Goal: Transaction & Acquisition: Purchase product/service

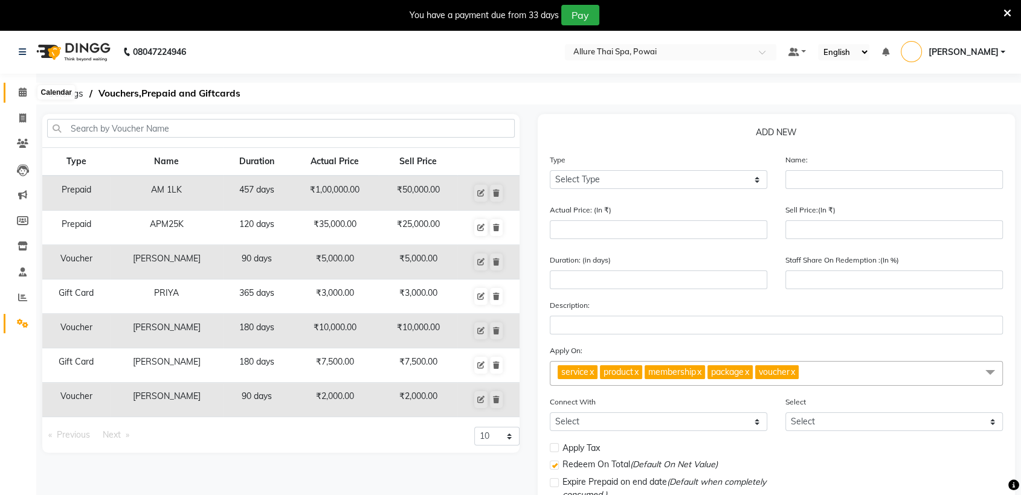
click at [28, 87] on span at bounding box center [22, 93] width 21 height 14
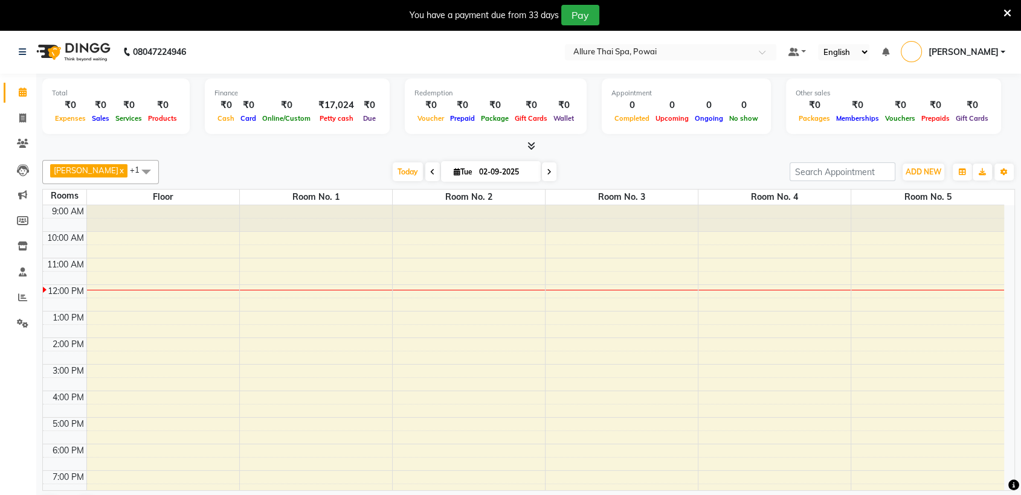
click at [913, 285] on div "9:00 AM 10:00 AM 11:00 AM 12:00 PM 1:00 PM 2:00 PM 3:00 PM 4:00 PM 5:00 PM 6:00…" at bounding box center [523, 404] width 961 height 398
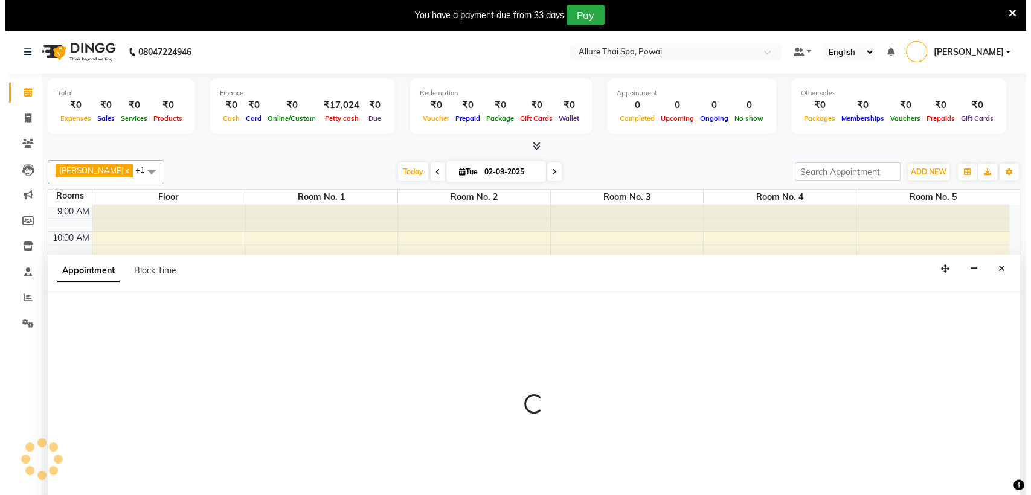
scroll to position [31, 0]
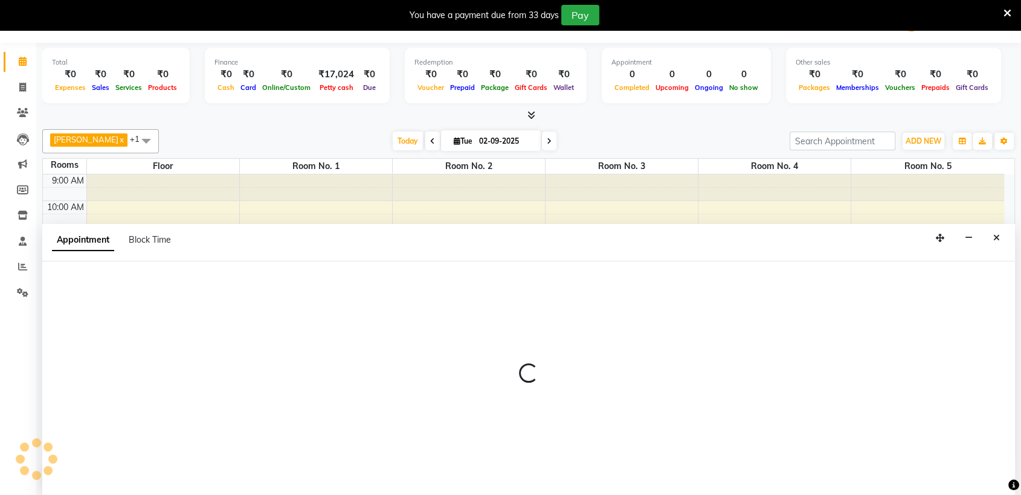
select select "720"
select select "tentative"
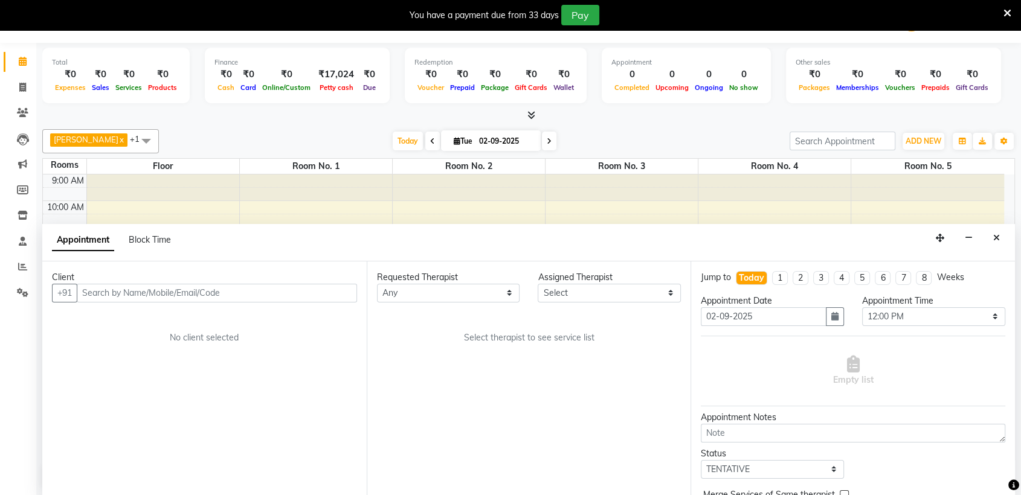
click at [498, 463] on div "Requested Therapist Any AKOK Allure Thai Appointment AVNI PATEL CHEM Dini DUATI…" at bounding box center [529, 378] width 324 height 234
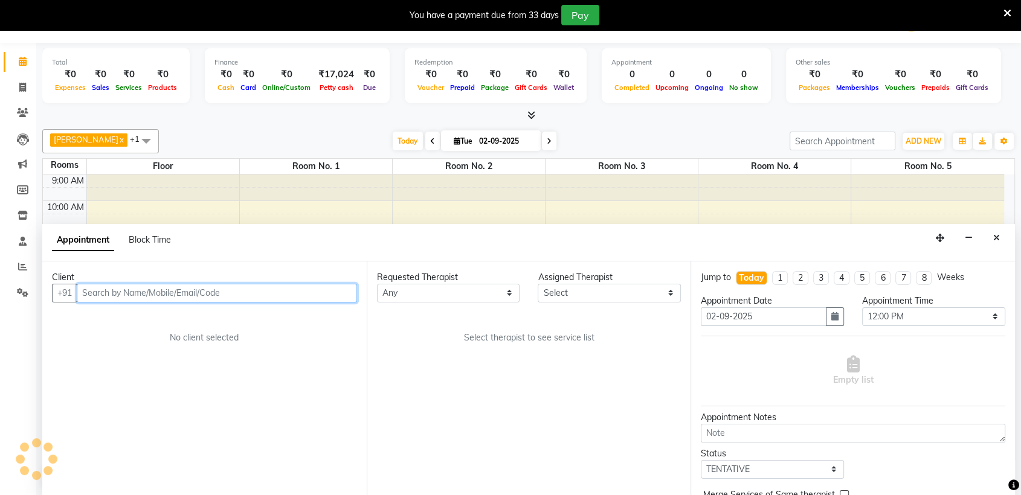
click at [180, 298] on input "text" at bounding box center [217, 293] width 280 height 19
paste input "9930401880"
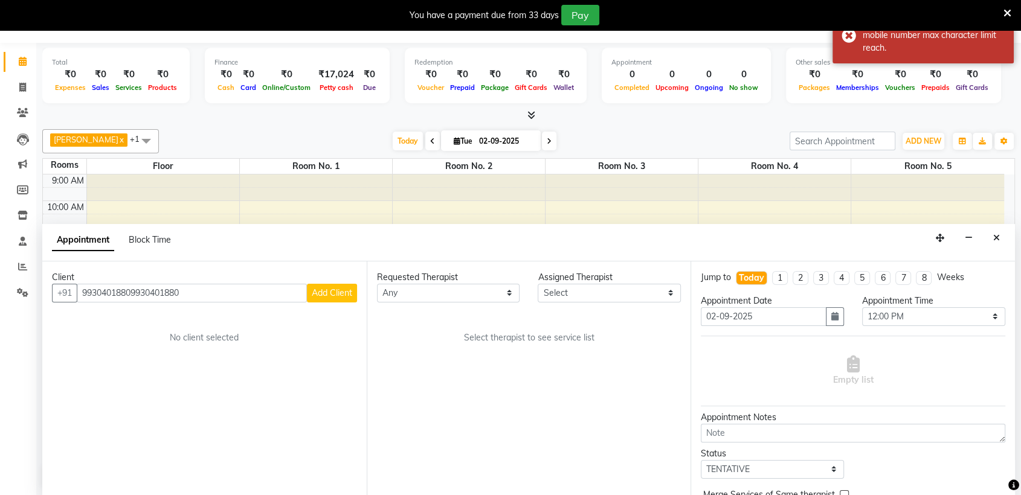
click at [249, 254] on div "Appointment Block Time" at bounding box center [528, 242] width 972 height 37
click at [187, 296] on input "99304018809930401880" at bounding box center [192, 293] width 230 height 19
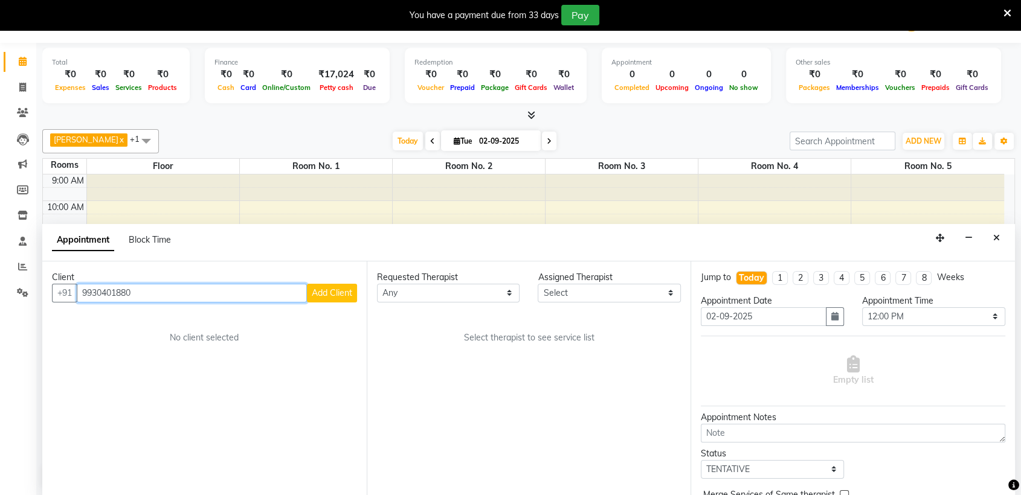
type input "9930401880"
click at [330, 290] on span "Add Client" at bounding box center [332, 292] width 40 height 11
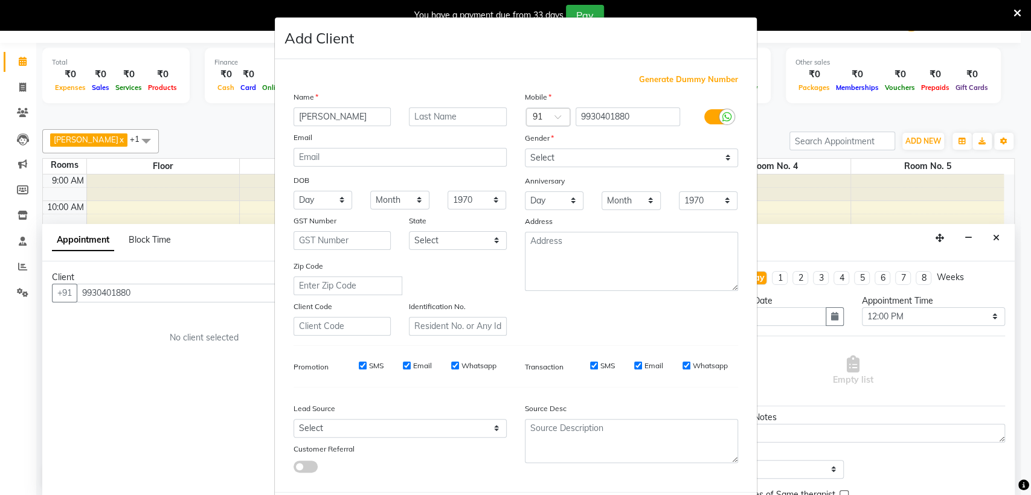
type input "[PERSON_NAME]"
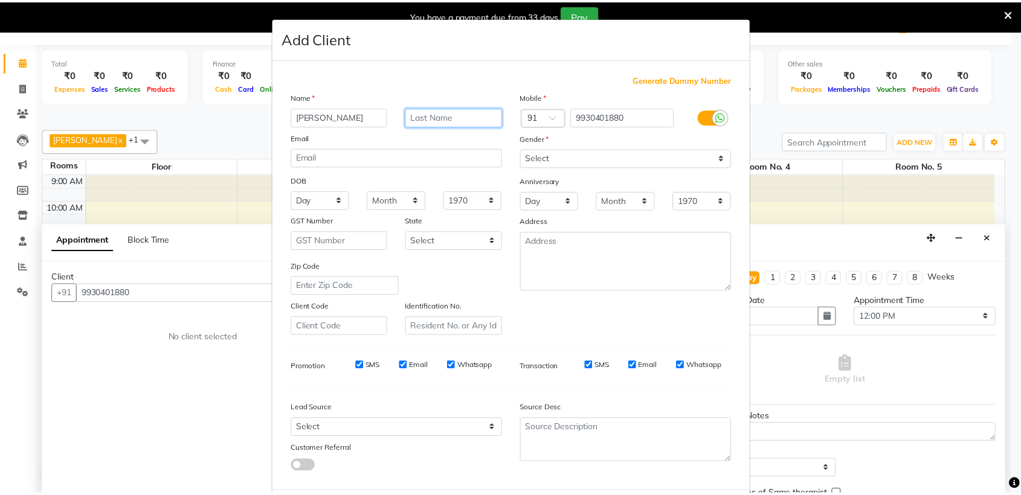
scroll to position [60, 0]
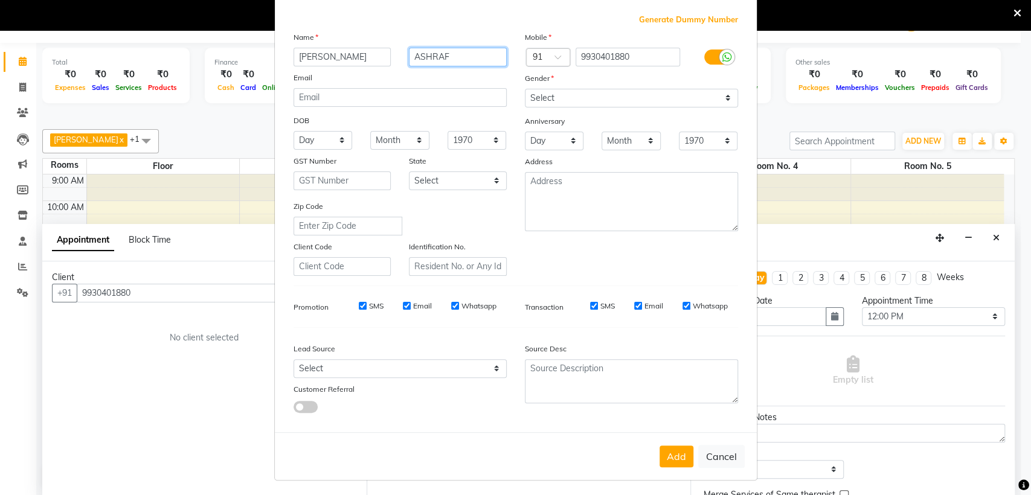
type input "ASHRAF"
click at [570, 92] on select "Select Male Female Other Prefer Not To Say" at bounding box center [631, 98] width 213 height 19
select select "female"
click at [525, 89] on select "Select Male Female Other Prefer Not To Say" at bounding box center [631, 98] width 213 height 19
click at [334, 371] on select "Select Walk-in Referral Friend Advertisement Facebook JustDial Google Other Web…" at bounding box center [399, 368] width 213 height 19
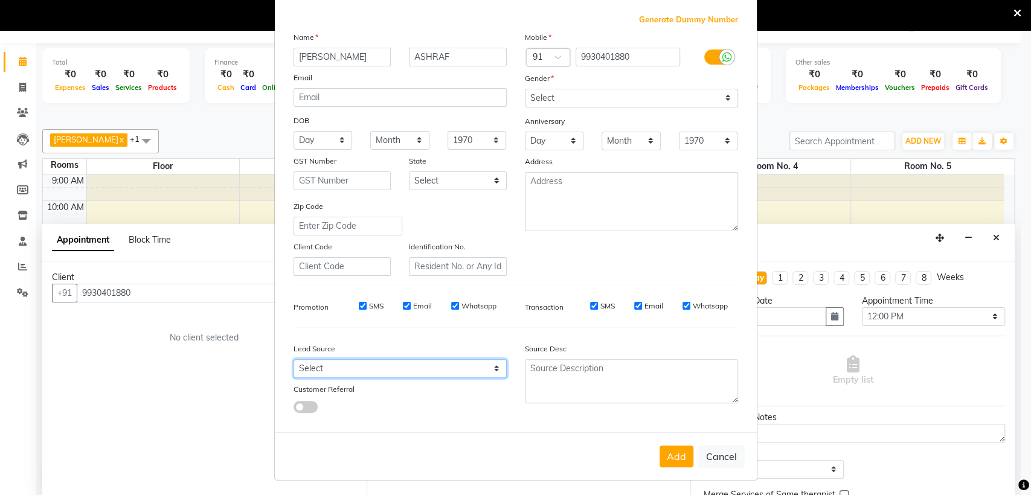
select select "47200"
click at [293, 359] on select "Select Walk-in Referral Friend Advertisement Facebook JustDial Google Other Web…" at bounding box center [399, 368] width 213 height 19
click at [675, 447] on button "Add" at bounding box center [676, 457] width 34 height 22
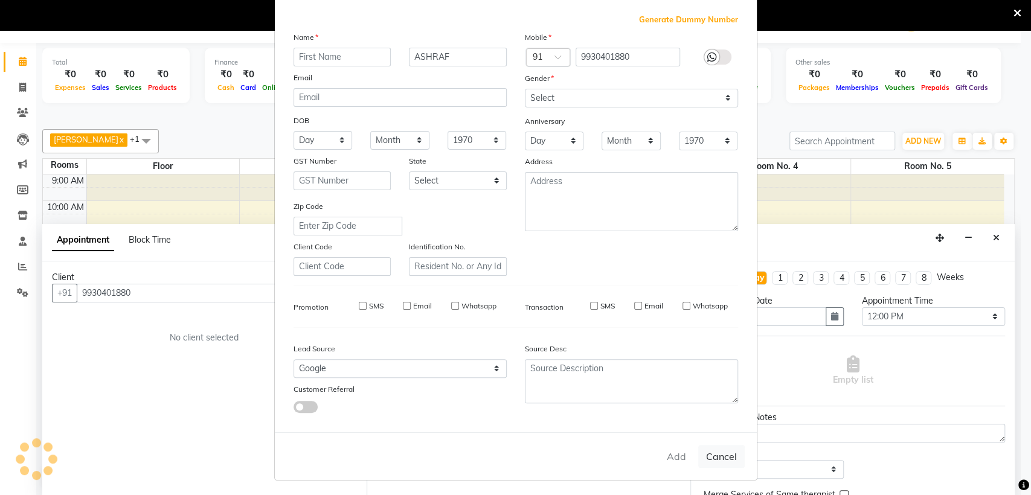
select select
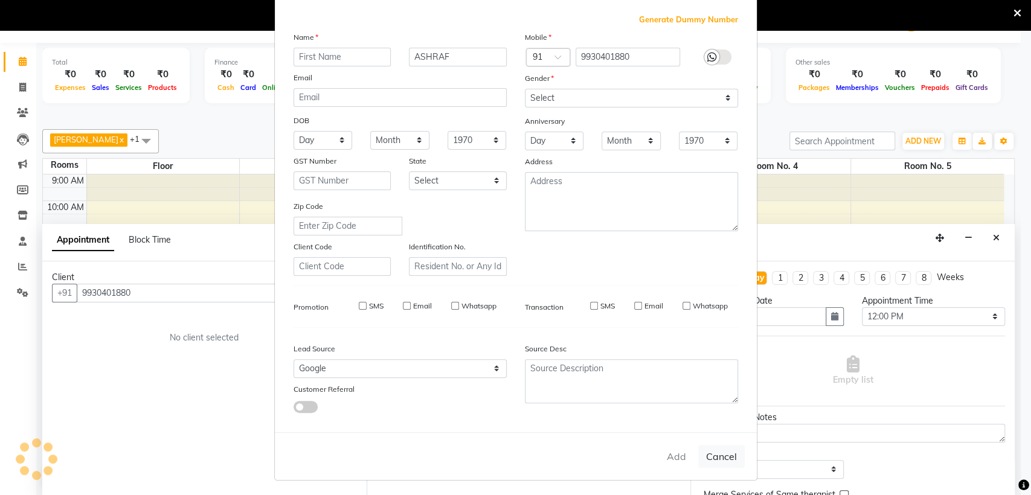
select select
checkbox input "false"
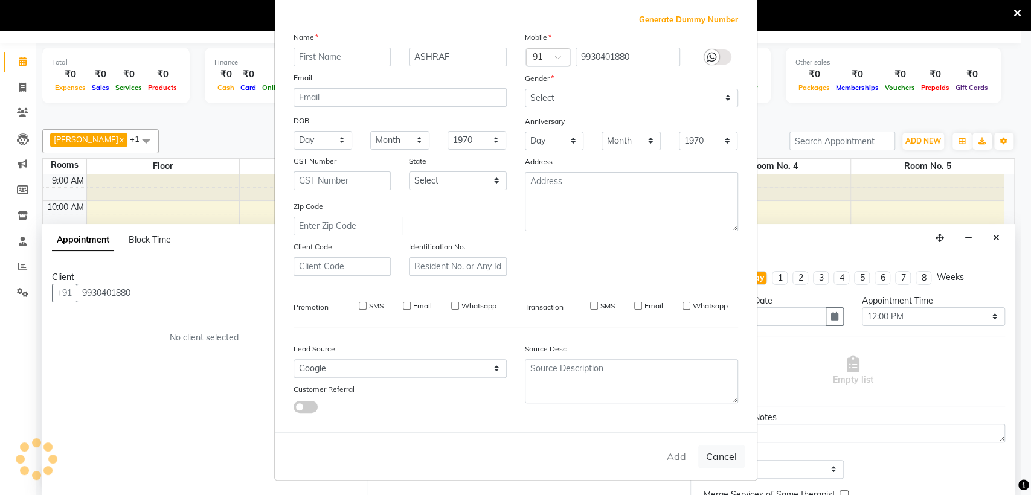
checkbox input "false"
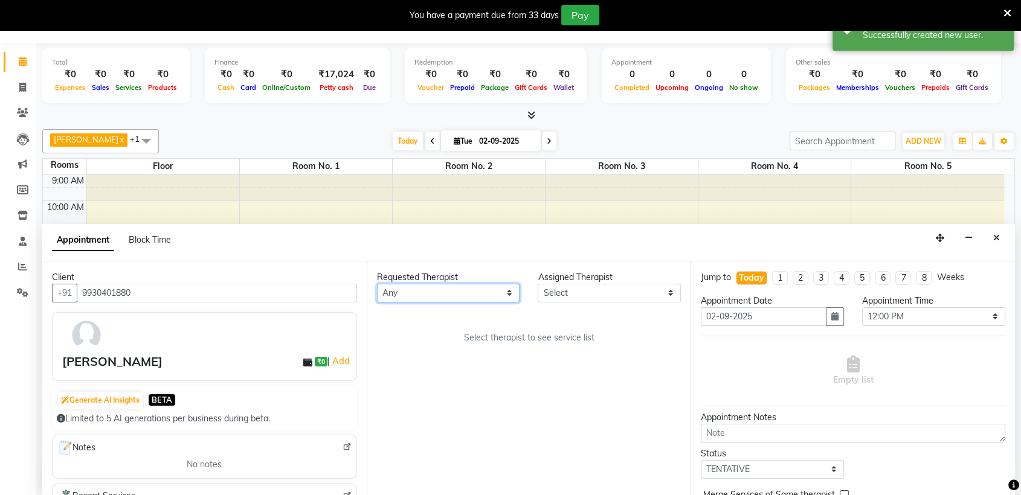
click at [469, 288] on select "Any AKOK Allure Thai Appointment AVNI PATEL CHEM Dini DUATI HRIATI ISRAELI JUNI…" at bounding box center [448, 293] width 143 height 19
select select "62482"
click at [377, 284] on select "Any AKOK Allure Thai Appointment AVNI PATEL CHEM Dini DUATI HRIATI ISRAELI JUNI…" at bounding box center [448, 293] width 143 height 19
select select "62482"
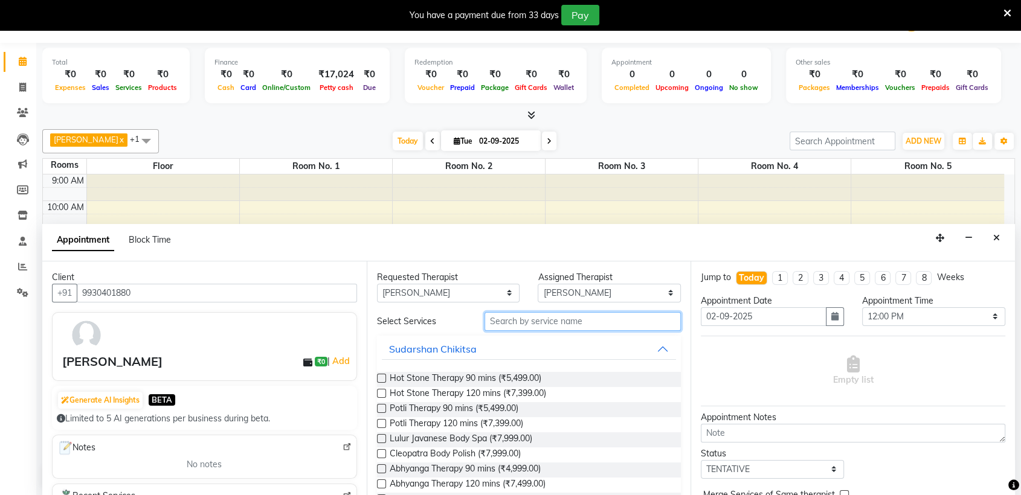
click at [633, 325] on input "text" at bounding box center [582, 321] width 197 height 19
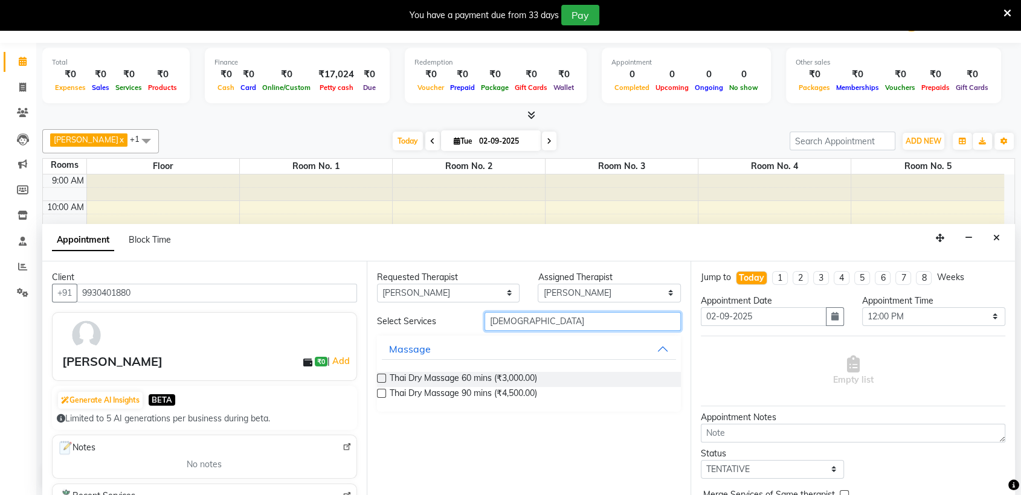
type input "THAI"
click at [380, 376] on label at bounding box center [381, 378] width 9 height 9
click at [380, 376] on input "checkbox" at bounding box center [381, 380] width 8 height 8
checkbox input "true"
select select "4279"
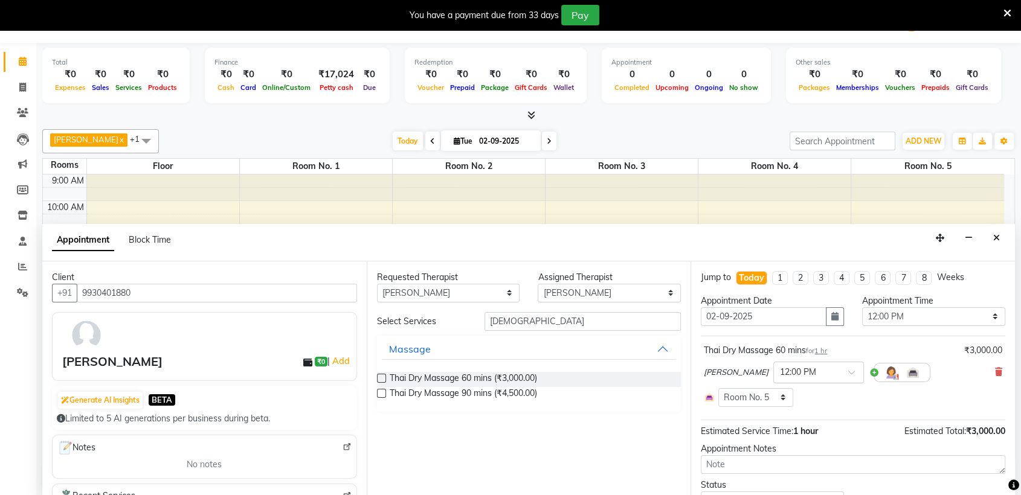
checkbox input "false"
click at [1014, 436] on div "Total ₹0 Expenses ₹0 Sales ₹0 Services ₹0 Products Finance ₹0 Cash ₹0 Card ₹0 O…" at bounding box center [528, 269] width 984 height 453
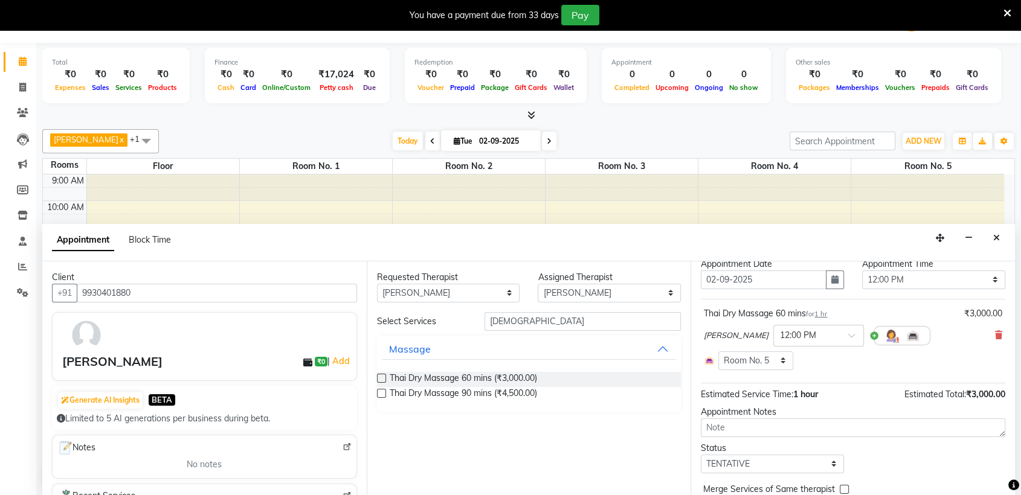
scroll to position [0, 0]
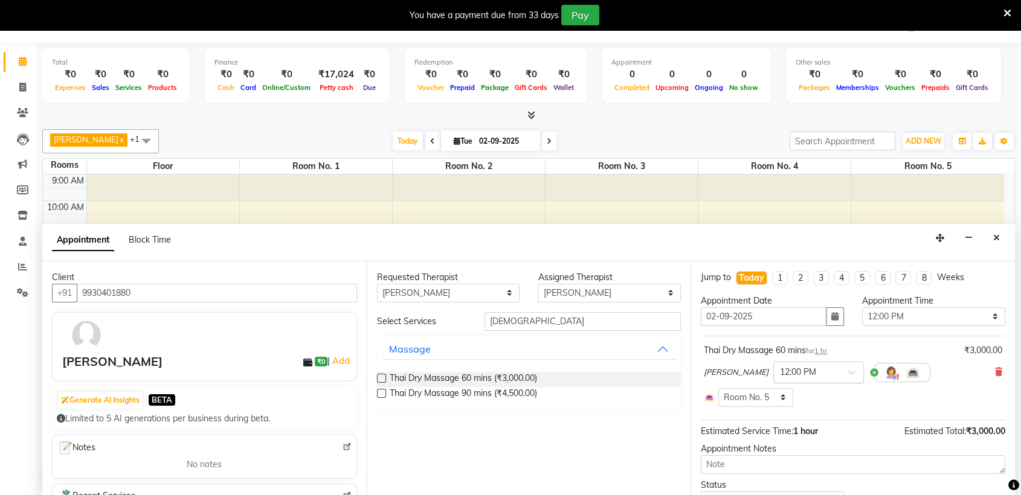
click at [783, 368] on input "text" at bounding box center [806, 371] width 53 height 13
click at [781, 440] on div "12:10 PM" at bounding box center [818, 439] width 89 height 22
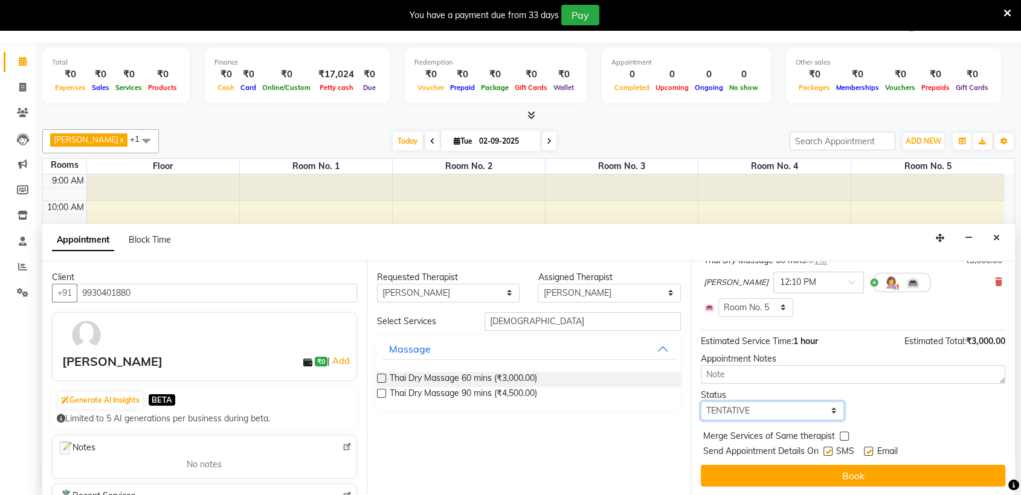
click at [779, 409] on select "Select TENTATIVE CONFIRM CHECK-IN UPCOMING" at bounding box center [771, 411] width 143 height 19
select select "confirm booking"
click at [700, 402] on select "Select TENTATIVE CONFIRM CHECK-IN UPCOMING" at bounding box center [771, 411] width 143 height 19
click at [830, 453] on label at bounding box center [827, 451] width 9 height 9
click at [830, 453] on input "checkbox" at bounding box center [827, 453] width 8 height 8
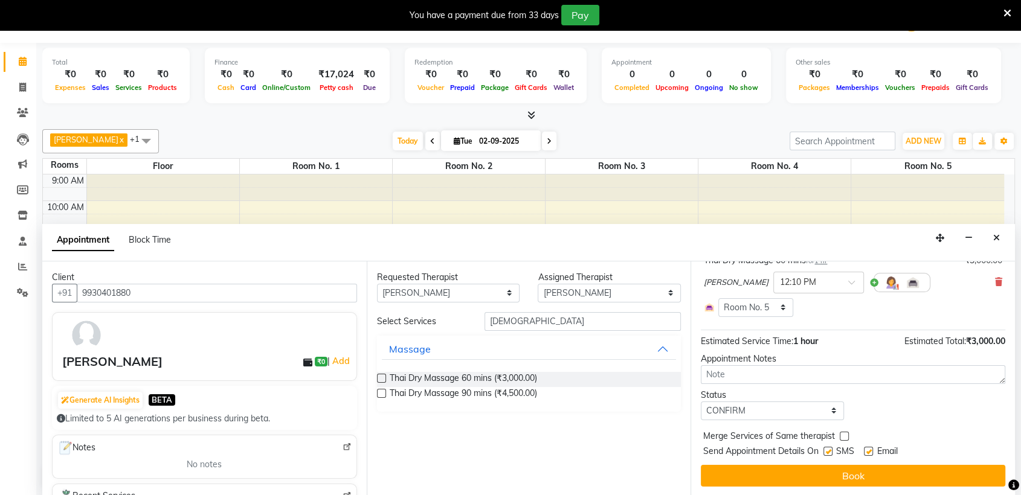
checkbox input "false"
click at [870, 452] on label at bounding box center [868, 451] width 9 height 9
click at [870, 452] on input "checkbox" at bounding box center [868, 453] width 8 height 8
checkbox input "false"
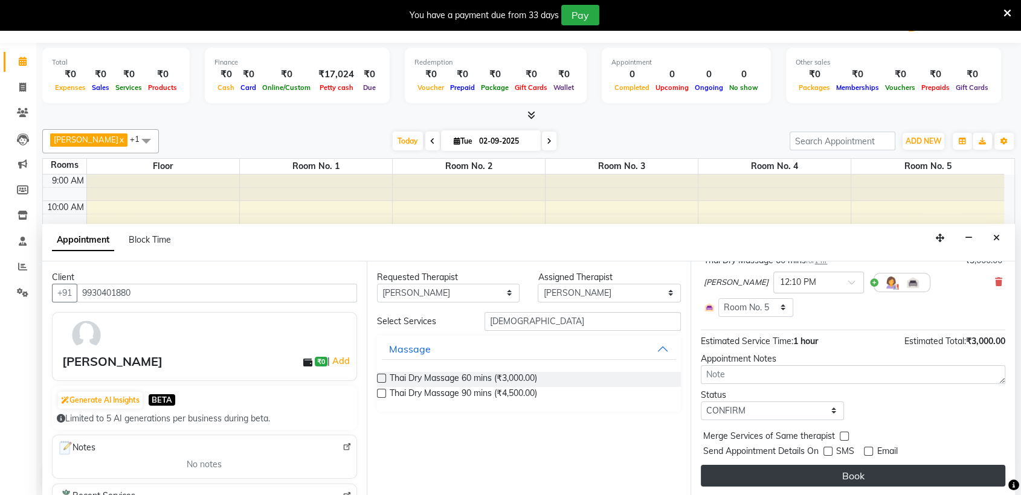
click at [841, 465] on button "Book" at bounding box center [852, 476] width 304 height 22
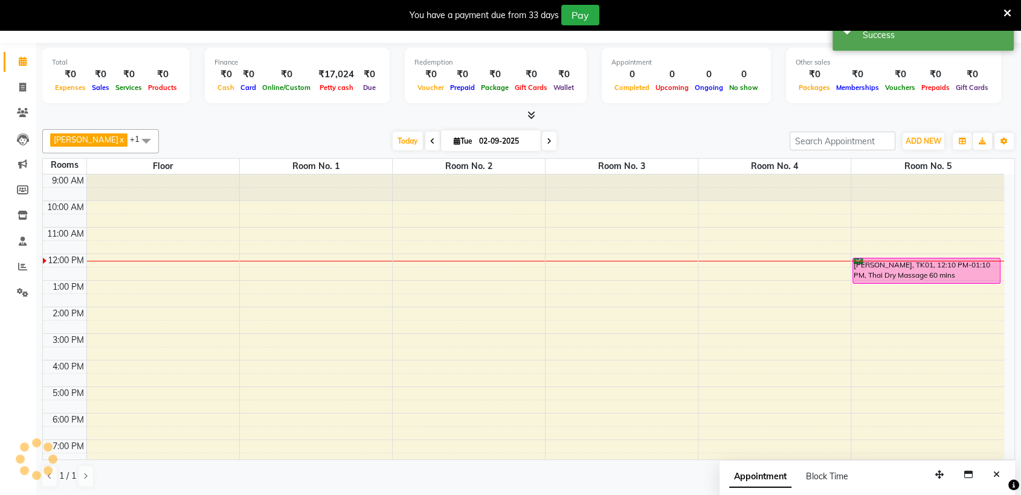
scroll to position [0, 0]
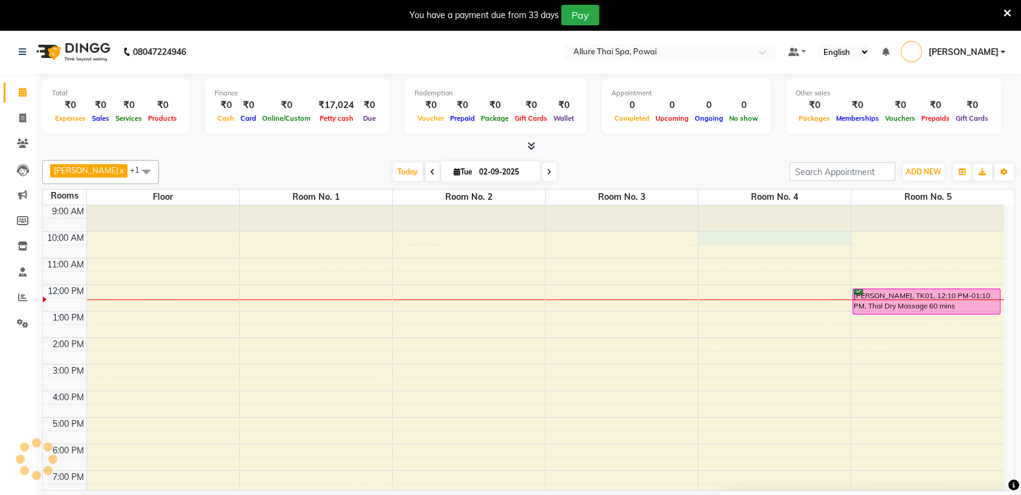
click at [715, 237] on div "9:00 AM 10:00 AM 11:00 AM 12:00 PM 1:00 PM 2:00 PM 3:00 PM 4:00 PM 5:00 PM 6:00…" at bounding box center [523, 404] width 961 height 398
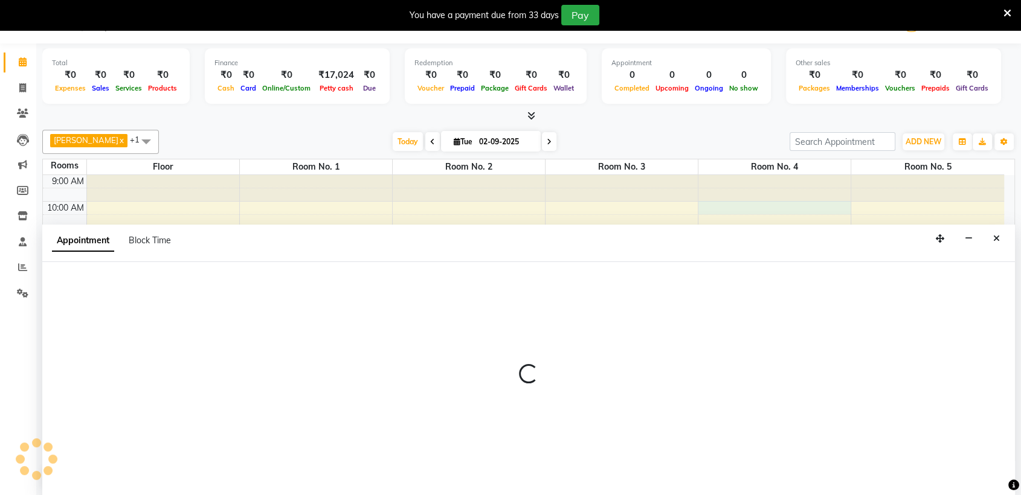
select select "tentative"
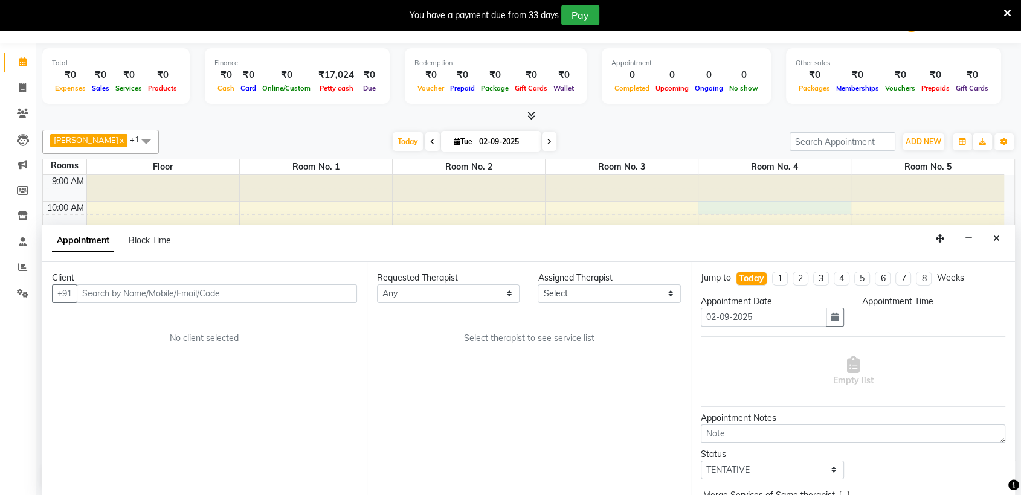
scroll to position [31, 0]
select select "600"
click at [998, 236] on icon "Close" at bounding box center [996, 238] width 7 height 8
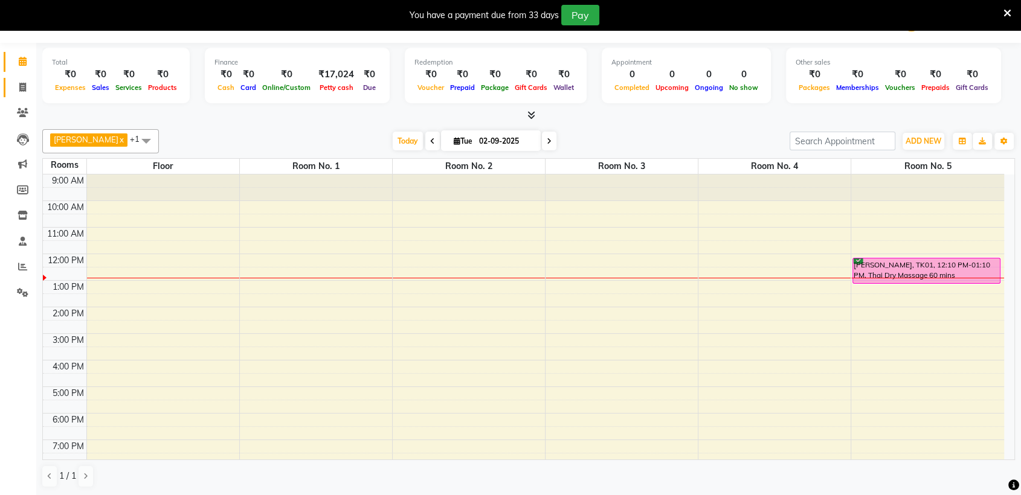
click at [19, 86] on icon at bounding box center [22, 87] width 7 height 9
select select "6686"
select select "service"
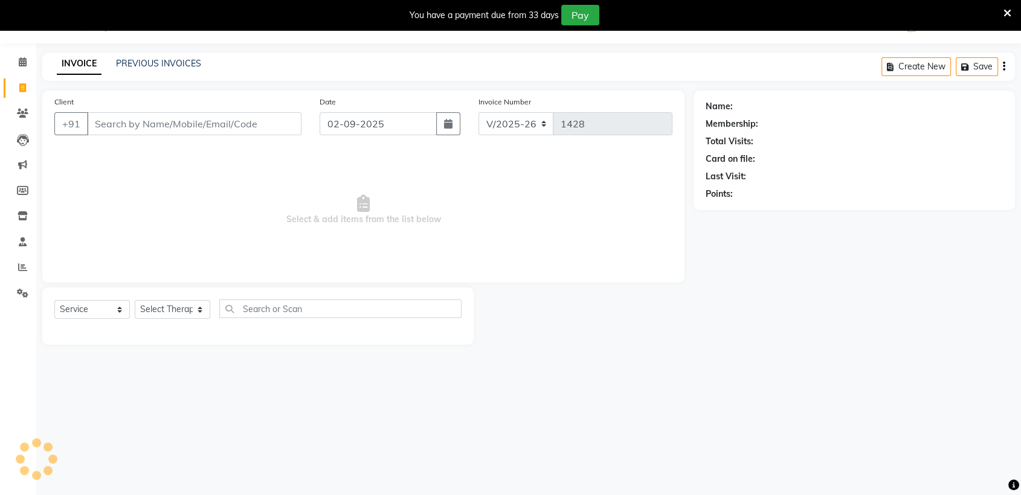
scroll to position [30, 0]
click at [178, 67] on link "PREVIOUS INVOICES" at bounding box center [158, 64] width 85 height 11
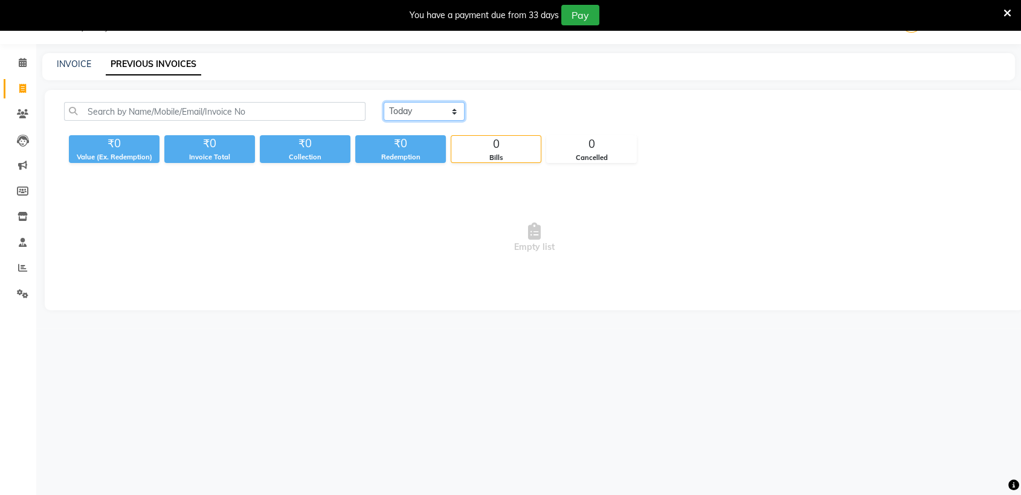
click at [413, 117] on select "[DATE] [DATE] Custom Range" at bounding box center [423, 111] width 81 height 19
click at [383, 102] on select "[DATE] [DATE] Custom Range" at bounding box center [423, 111] width 81 height 19
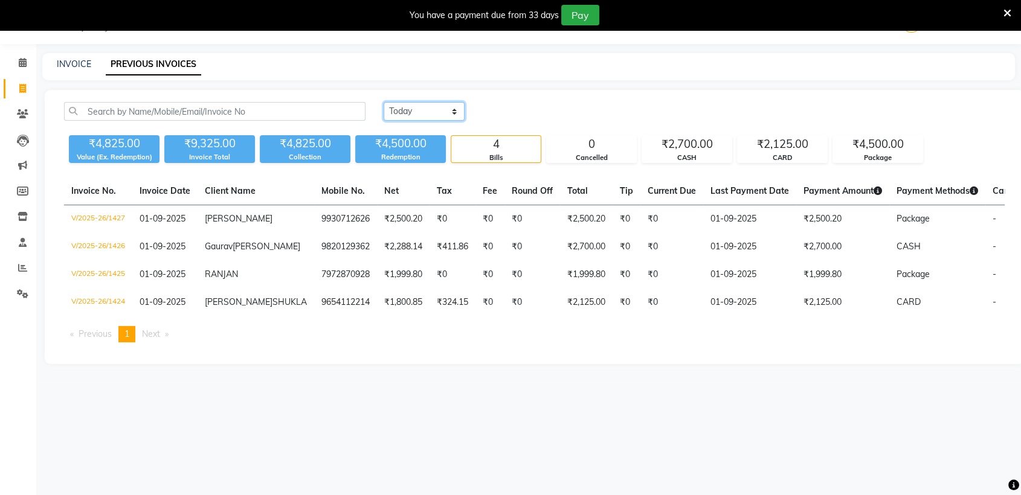
click at [451, 112] on select "[DATE] [DATE] Custom Range" at bounding box center [423, 111] width 81 height 19
select select "range"
click at [383, 102] on select "[DATE] [DATE] Custom Range" at bounding box center [423, 111] width 81 height 19
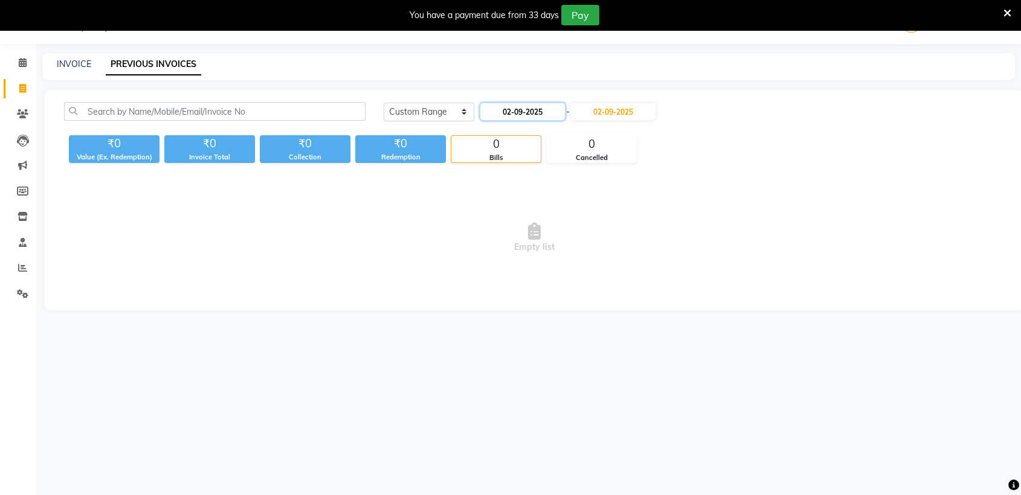
click at [536, 111] on input "02-09-2025" at bounding box center [522, 111] width 85 height 17
select select "9"
select select "2025"
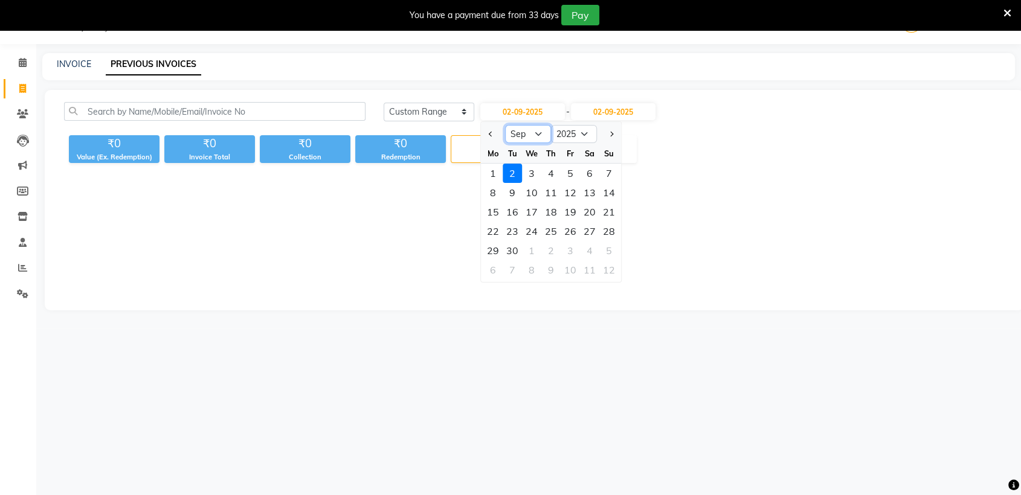
click at [533, 135] on select "Jan Feb Mar Apr May Jun [DATE] Aug Sep Oct Nov Dec" at bounding box center [528, 134] width 46 height 18
select select "8"
click at [505, 125] on select "Jan Feb Mar Apr May Jun [DATE] Aug Sep Oct Nov Dec" at bounding box center [528, 134] width 46 height 18
click at [606, 252] on div "31" at bounding box center [608, 250] width 19 height 19
type input "31-08-2025"
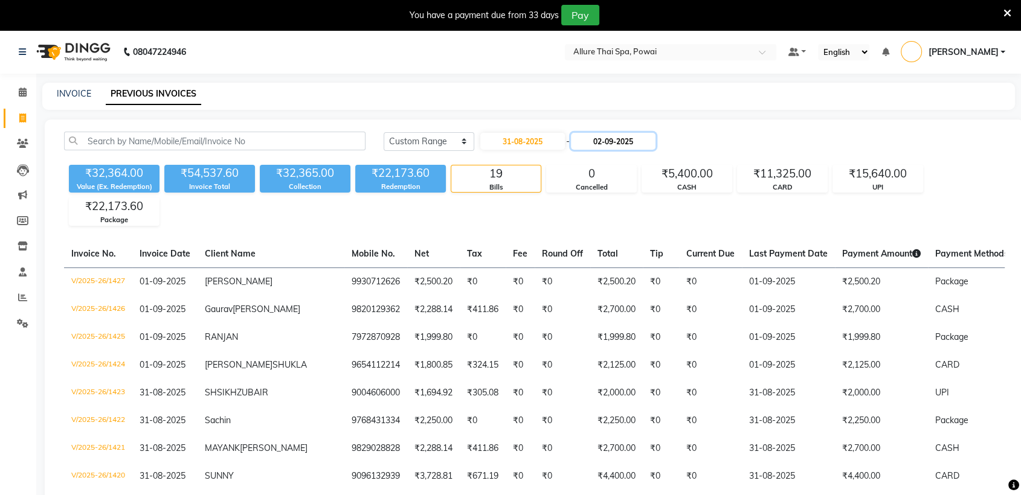
click at [639, 143] on input "02-09-2025" at bounding box center [613, 141] width 85 height 17
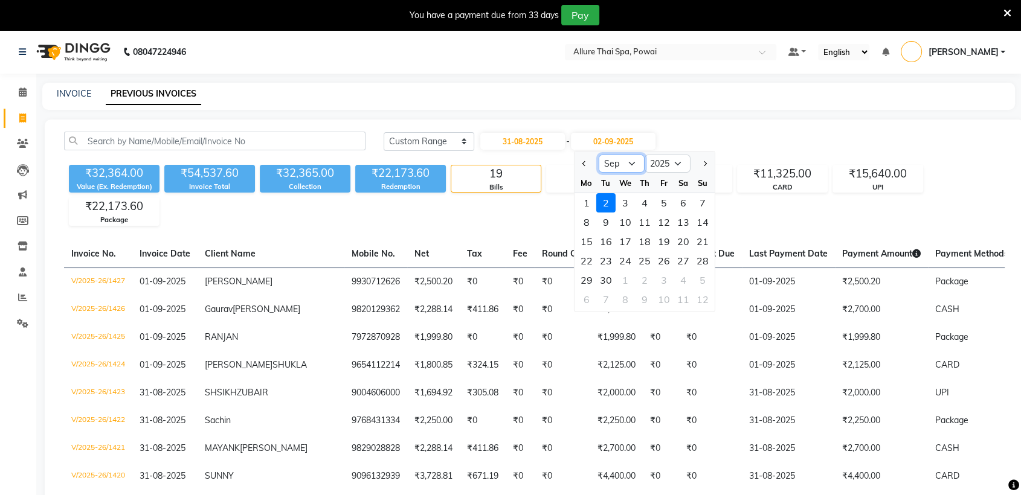
click at [629, 165] on select "Aug Sep Oct Nov Dec" at bounding box center [621, 164] width 46 height 18
select select "8"
click at [598, 155] on select "Aug Sep Oct Nov Dec" at bounding box center [621, 164] width 46 height 18
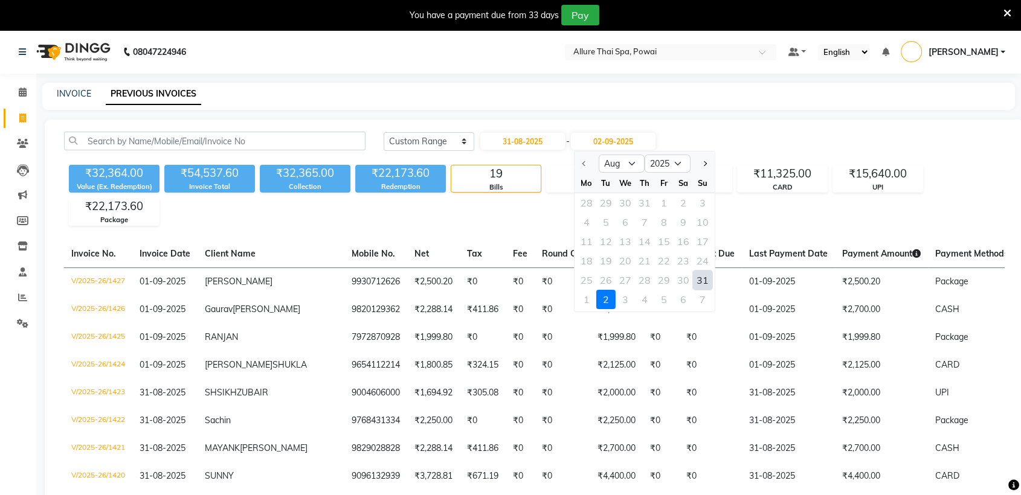
click at [703, 277] on div "31" at bounding box center [702, 280] width 19 height 19
type input "31-08-2025"
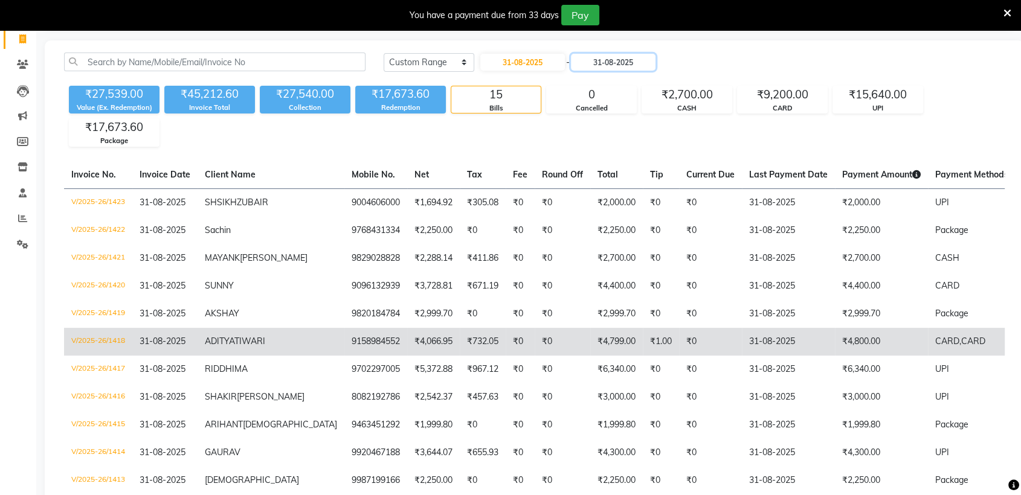
scroll to position [79, 0]
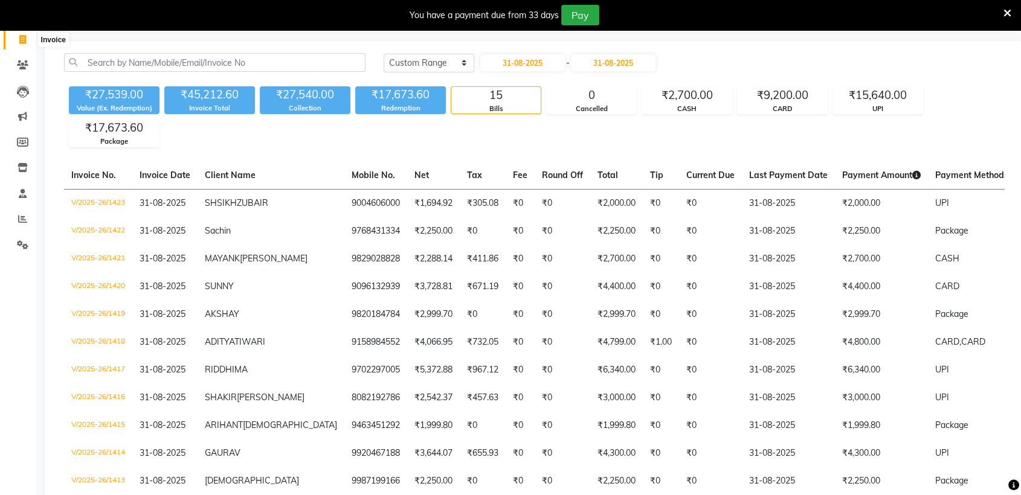
click at [25, 37] on icon at bounding box center [22, 39] width 7 height 9
select select "6686"
select select "service"
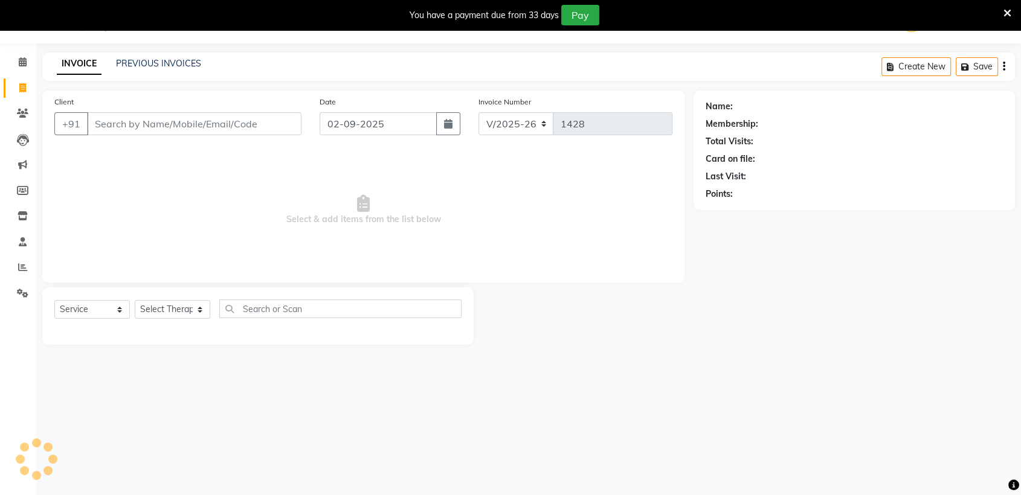
scroll to position [30, 0]
click at [22, 61] on icon at bounding box center [23, 62] width 8 height 9
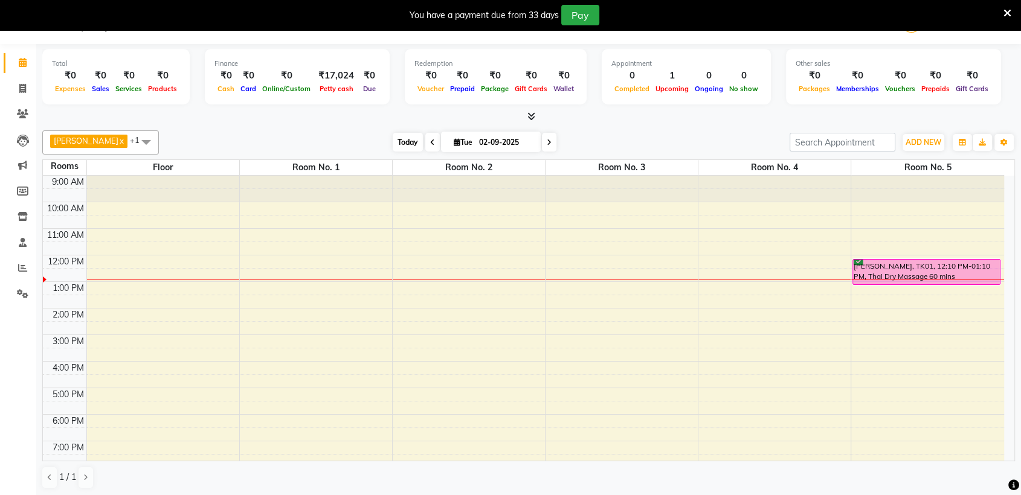
click at [396, 139] on span "Today" at bounding box center [408, 142] width 30 height 19
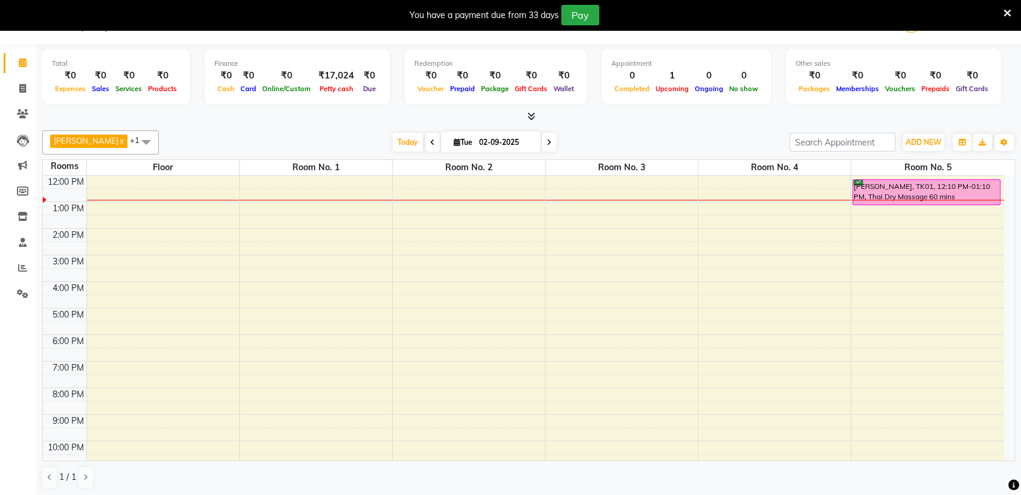
click at [430, 143] on icon at bounding box center [432, 142] width 5 height 7
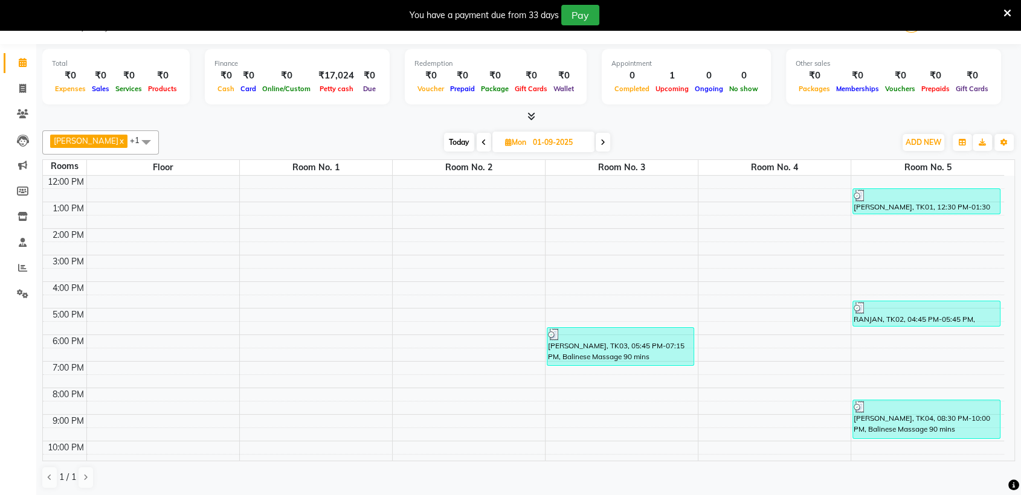
click at [415, 143] on div "Today Mon 01-09-2025" at bounding box center [527, 142] width 724 height 18
click at [481, 143] on icon at bounding box center [483, 142] width 5 height 7
type input "31-08-2025"
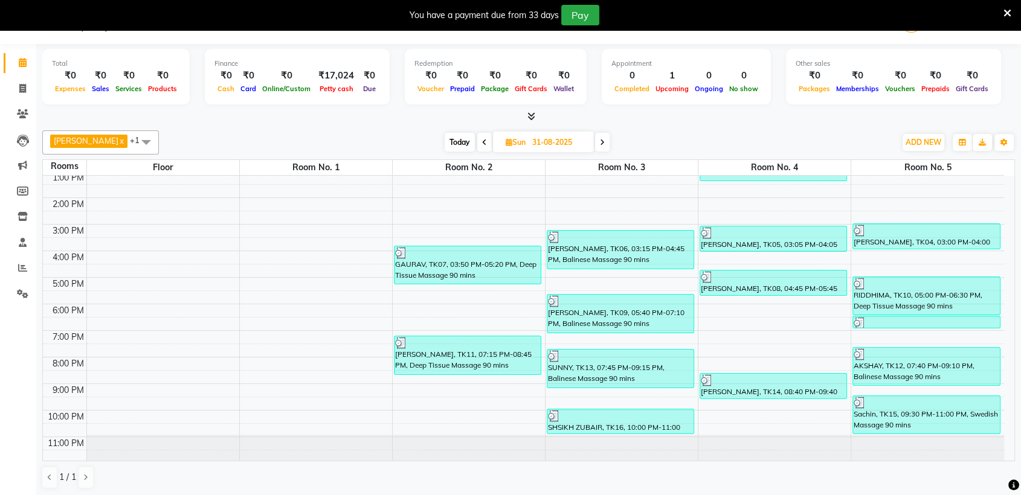
scroll to position [31, 0]
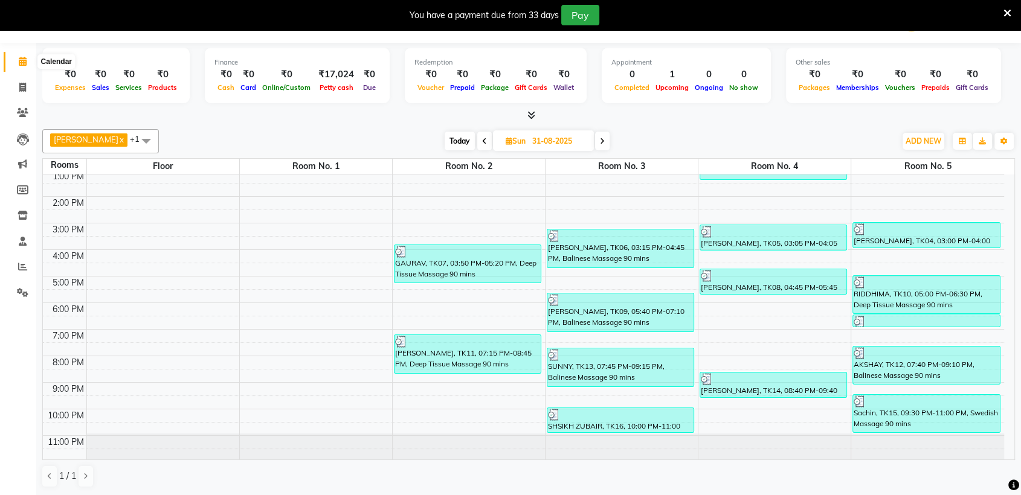
click at [25, 59] on icon at bounding box center [23, 61] width 8 height 9
click at [23, 61] on icon at bounding box center [23, 61] width 8 height 9
click at [19, 89] on icon at bounding box center [22, 87] width 7 height 9
select select "6686"
select select "service"
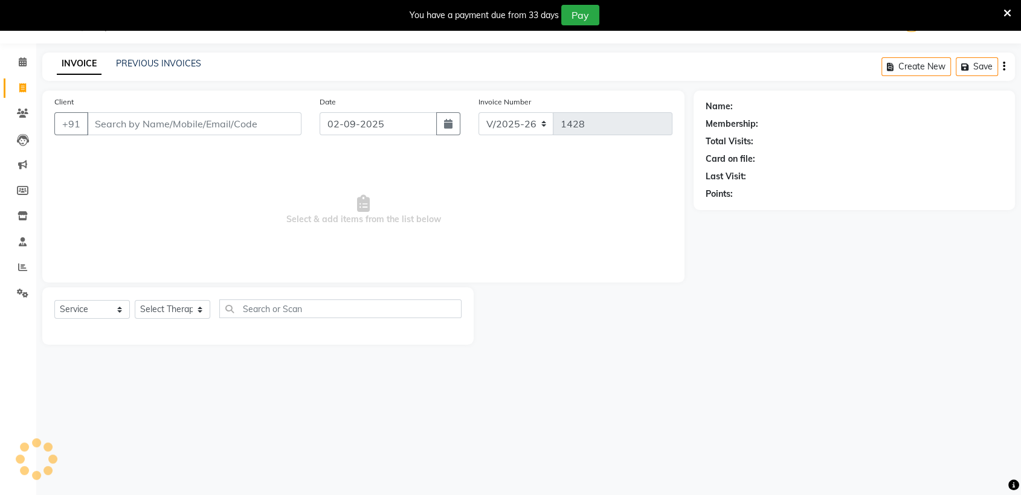
scroll to position [30, 0]
click at [451, 124] on icon "button" at bounding box center [448, 125] width 8 height 10
select select "9"
select select "2025"
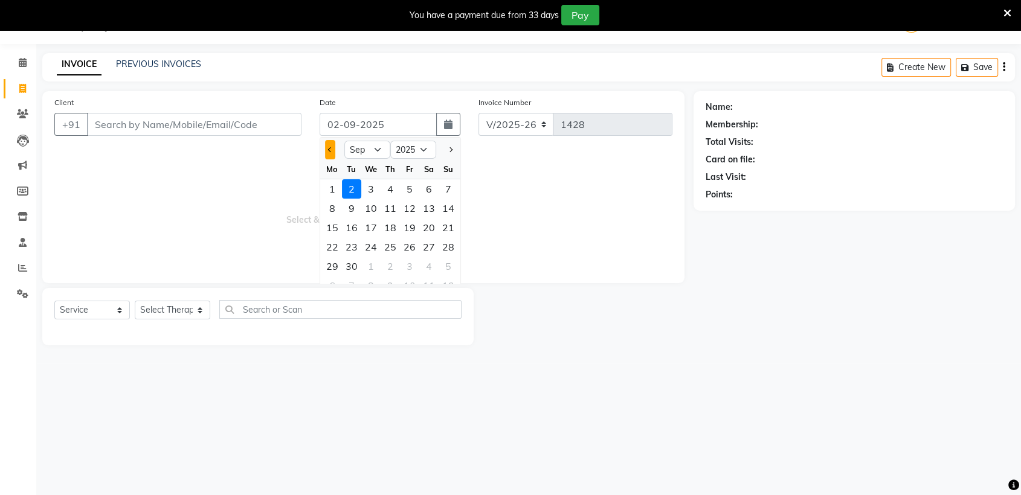
click at [327, 146] on button "Previous month" at bounding box center [330, 149] width 10 height 19
select select "8"
click at [444, 264] on div "31" at bounding box center [447, 266] width 19 height 19
type input "31-08-2025"
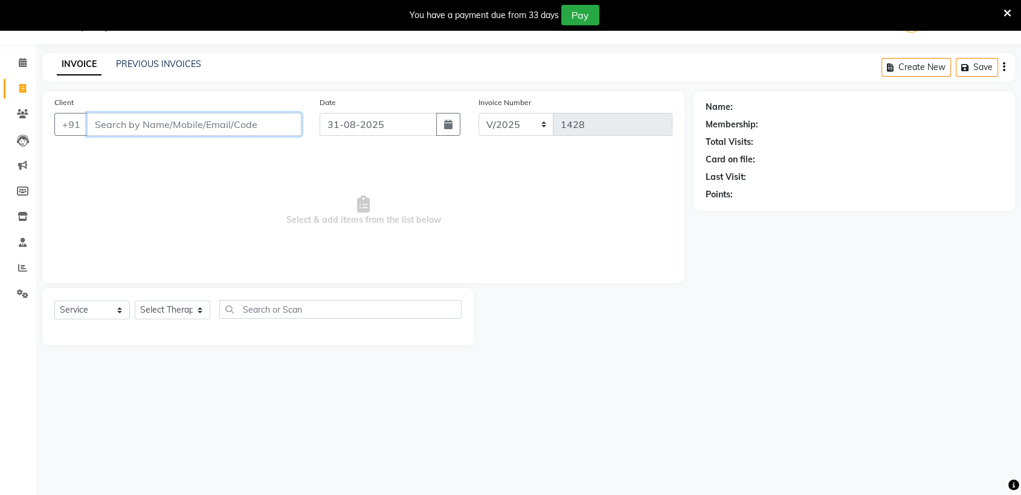
click at [136, 133] on input "Client" at bounding box center [194, 124] width 214 height 23
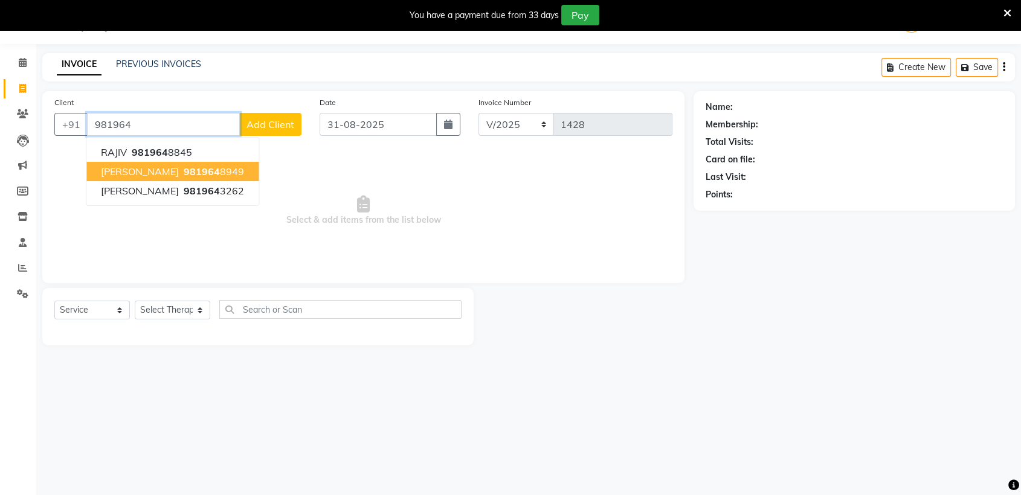
click at [184, 171] on span "981964" at bounding box center [202, 171] width 36 height 12
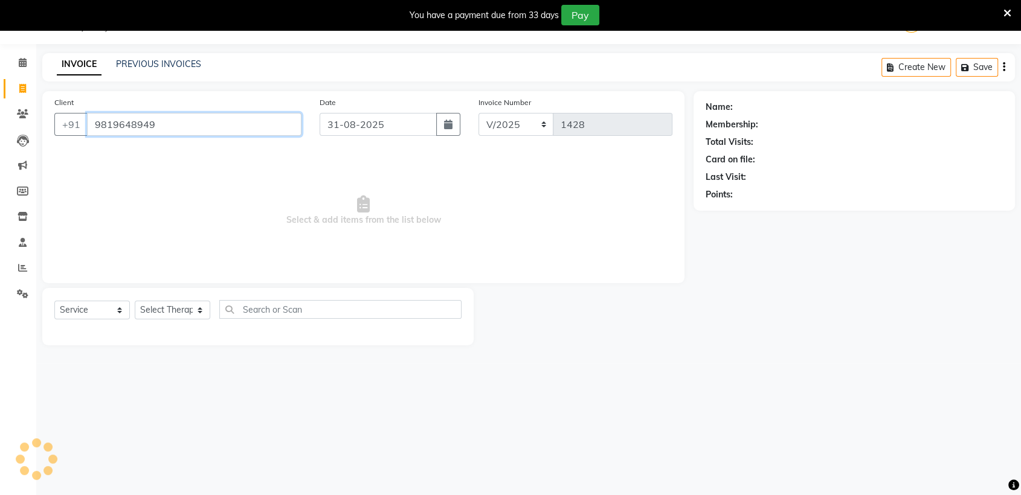
type input "9819648949"
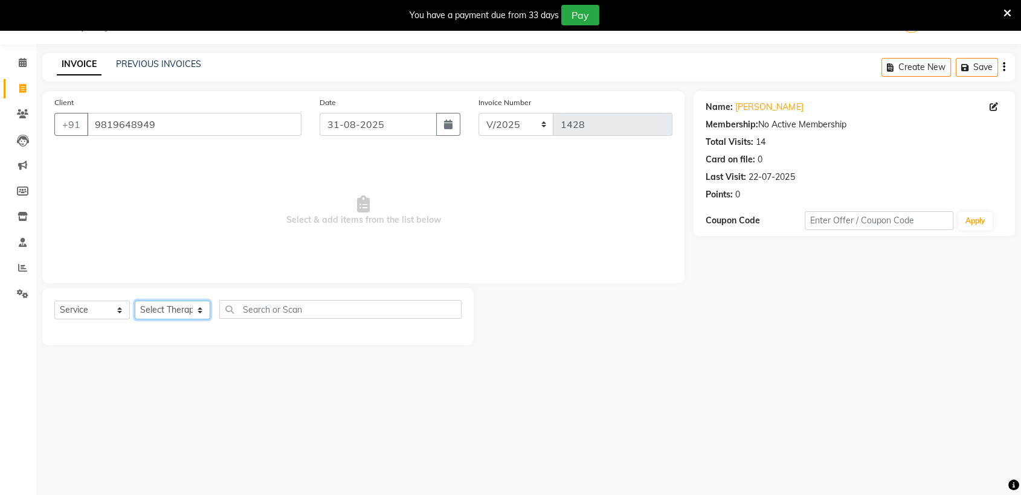
click at [159, 311] on select "Select Therapist AKOK Allure Thai Appointment Avadhut Gurjar AVNI PATEL CHEM Di…" at bounding box center [172, 310] width 75 height 19
select select "69331"
click at [135, 301] on select "Select Therapist AKOK Allure Thai Appointment Avadhut Gurjar AVNI PATEL CHEM Di…" at bounding box center [172, 310] width 75 height 19
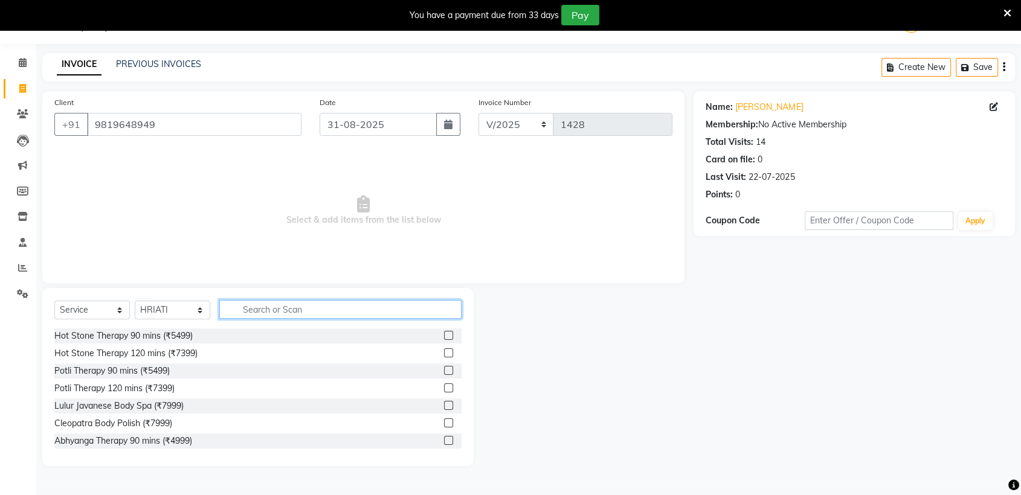
click at [251, 312] on input "text" at bounding box center [340, 309] width 242 height 19
type input "BALI"
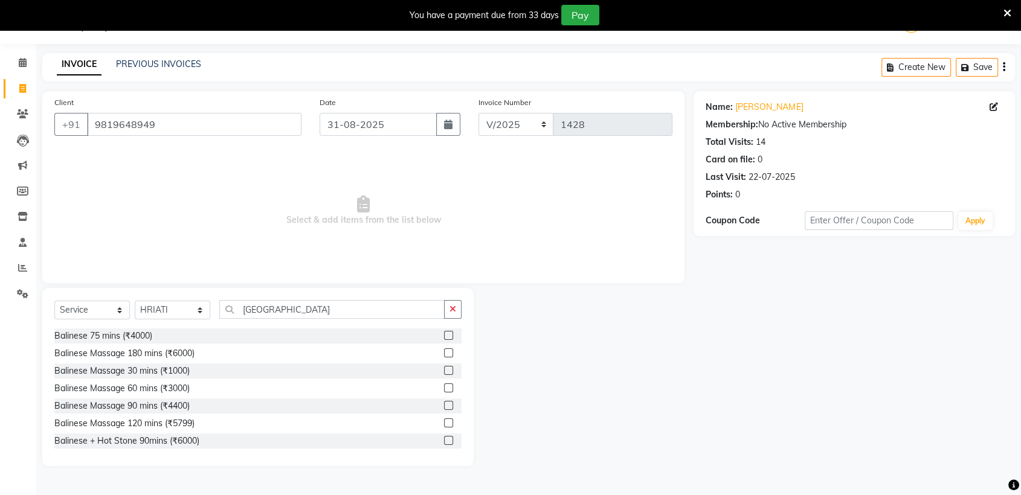
click at [444, 386] on label at bounding box center [448, 387] width 9 height 9
click at [444, 386] on input "checkbox" at bounding box center [448, 389] width 8 height 8
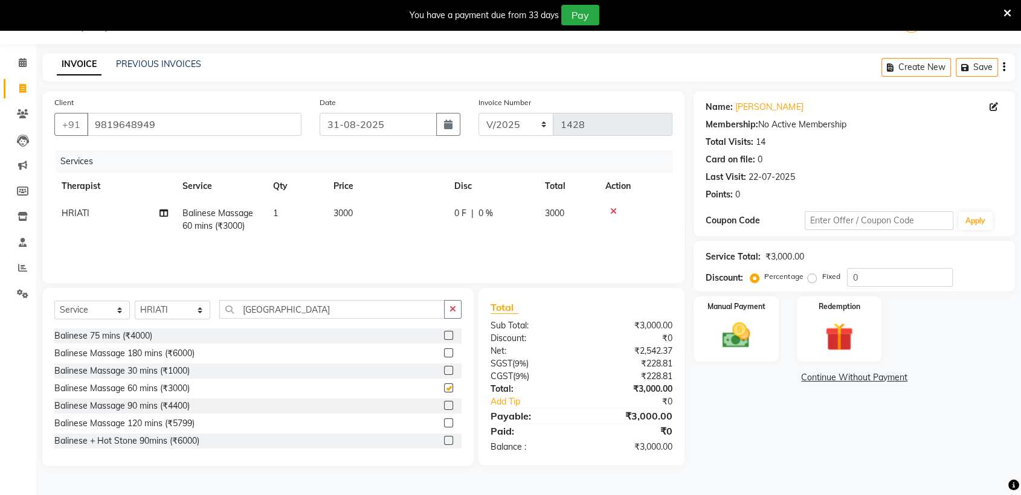
checkbox input "false"
click at [863, 324] on div "Redemption" at bounding box center [839, 329] width 88 height 68
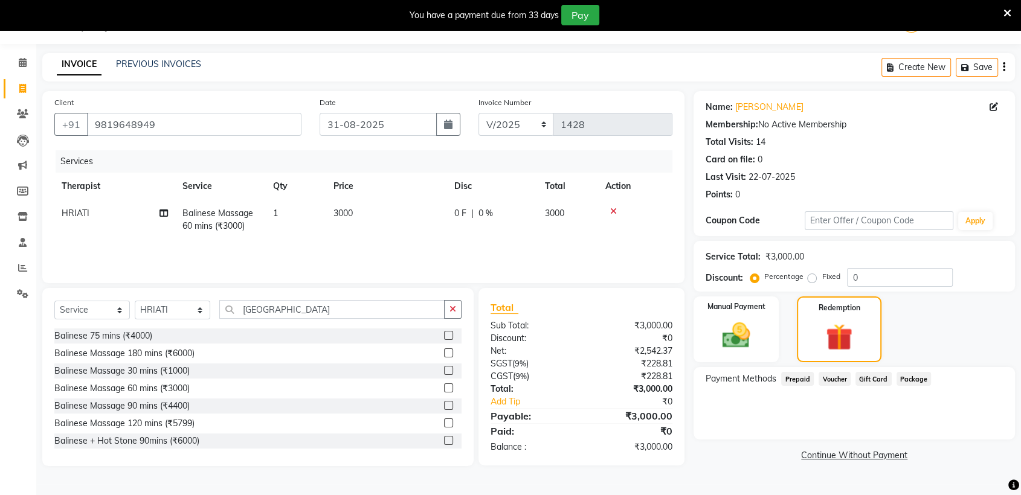
click at [915, 379] on span "Package" at bounding box center [913, 379] width 35 height 14
click at [174, 130] on input "9819648949" at bounding box center [194, 124] width 214 height 23
click at [613, 211] on icon at bounding box center [613, 211] width 7 height 8
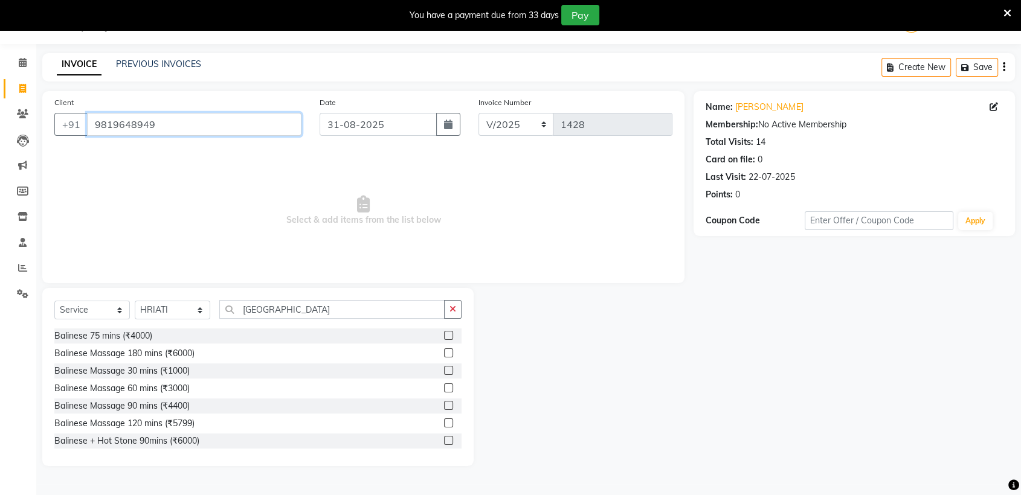
click at [220, 126] on input "9819648949" at bounding box center [194, 124] width 214 height 23
drag, startPoint x: 170, startPoint y: 124, endPoint x: 74, endPoint y: 106, distance: 98.2
click at [87, 121] on input "9819648949" at bounding box center [194, 124] width 214 height 23
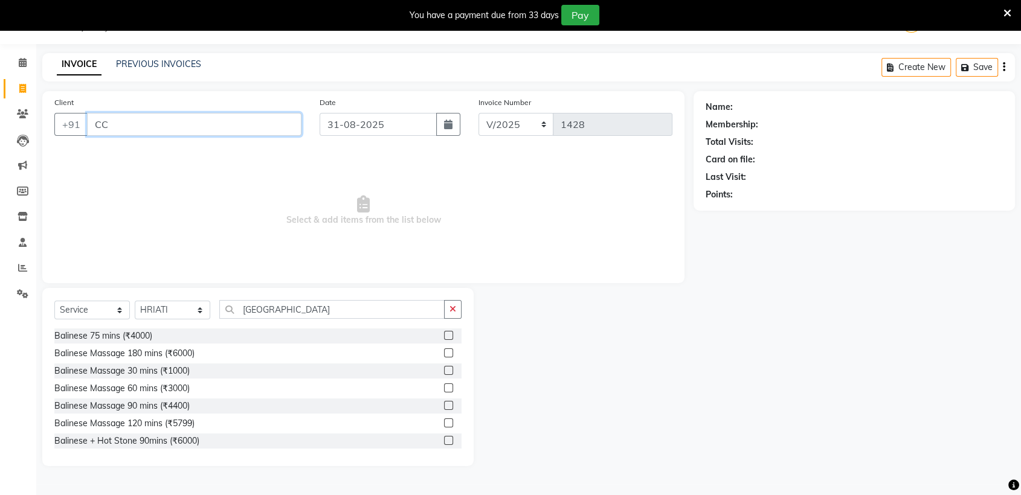
type input "C"
paste input "9819648949"
type input "9819648949"
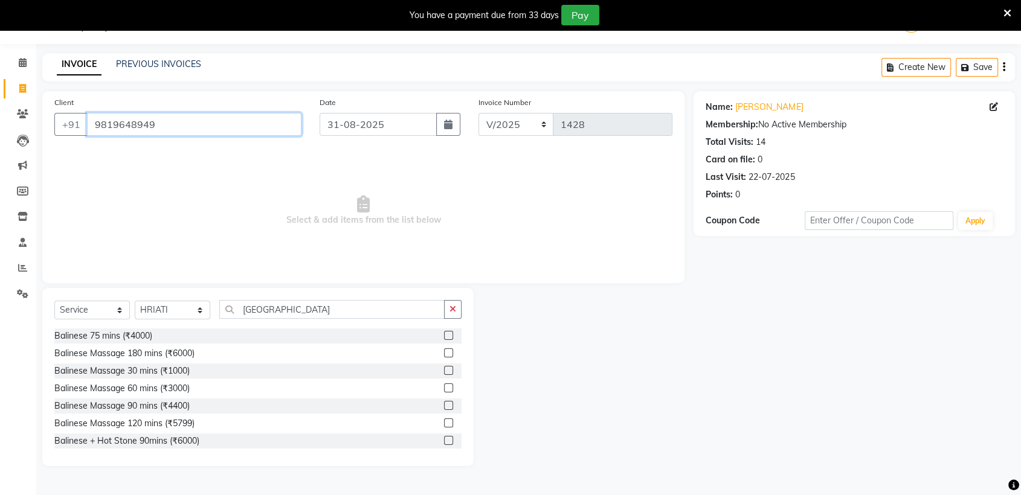
click at [189, 123] on input "9819648949" at bounding box center [194, 124] width 214 height 23
drag, startPoint x: 189, startPoint y: 123, endPoint x: 100, endPoint y: 126, distance: 89.4
click at [100, 126] on input "9819648949" at bounding box center [194, 124] width 214 height 23
click at [21, 60] on icon at bounding box center [23, 62] width 8 height 9
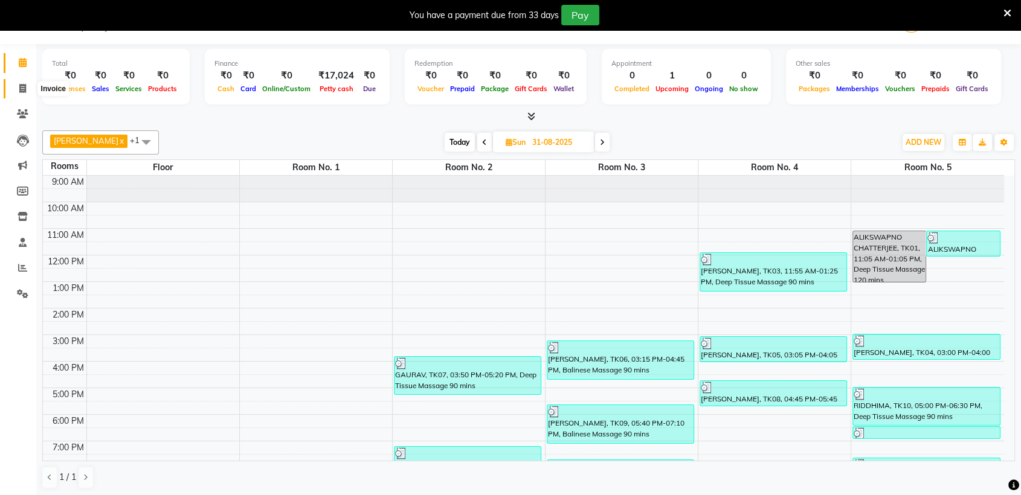
click at [19, 88] on icon at bounding box center [22, 88] width 7 height 9
select select "service"
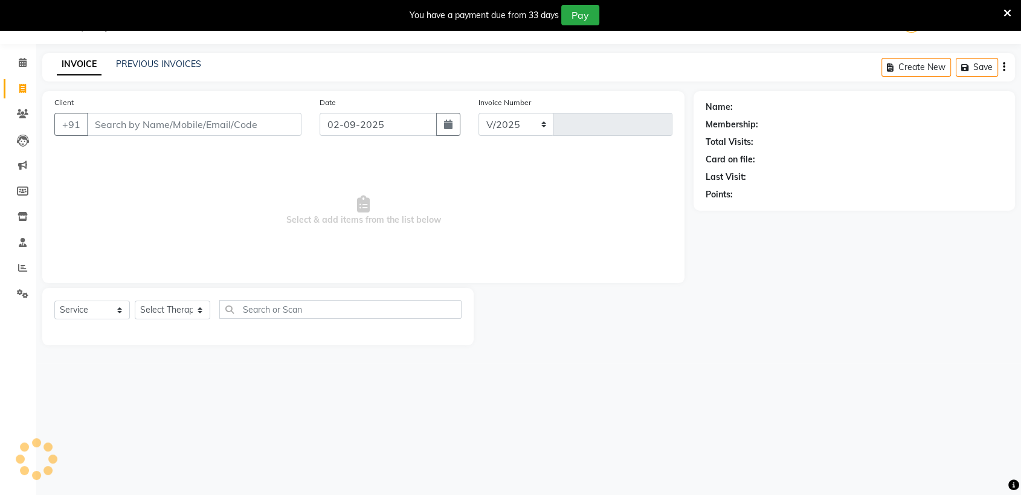
select select "6686"
type input "1428"
click at [443, 129] on button "button" at bounding box center [448, 124] width 24 height 23
select select "9"
select select "2025"
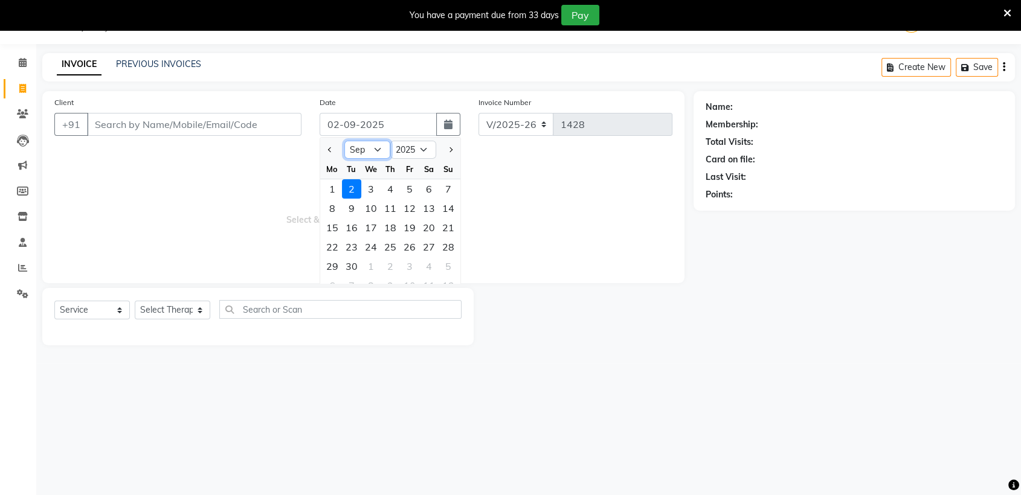
click at [379, 150] on select "Jan Feb Mar Apr May Jun [DATE] Aug Sep Oct Nov Dec" at bounding box center [367, 150] width 46 height 18
select select "8"
click at [344, 141] on select "Jan Feb Mar Apr May Jun [DATE] Aug Sep Oct Nov Dec" at bounding box center [367, 150] width 46 height 18
click at [446, 267] on div "31" at bounding box center [447, 266] width 19 height 19
type input "31-08-2025"
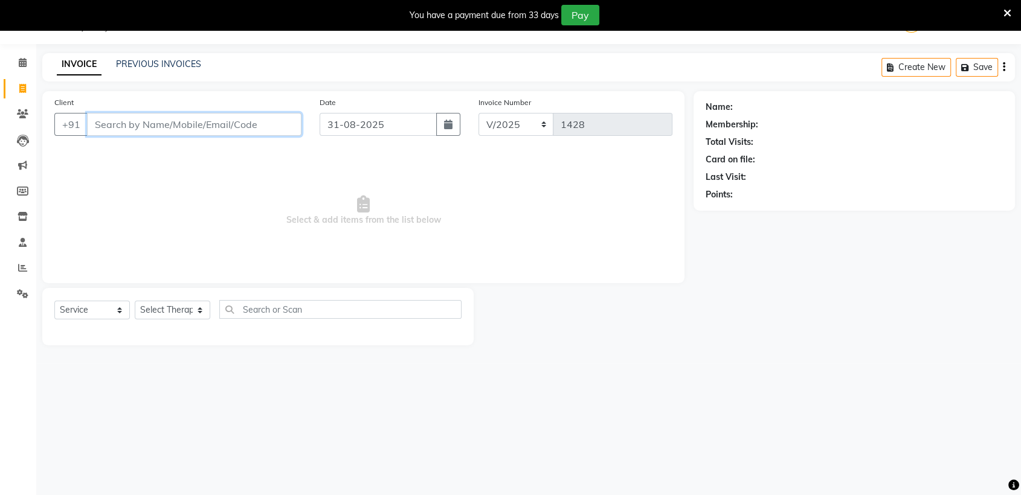
click at [234, 122] on input "Client" at bounding box center [194, 124] width 214 height 23
paste input "9819648949"
type input "9819648949"
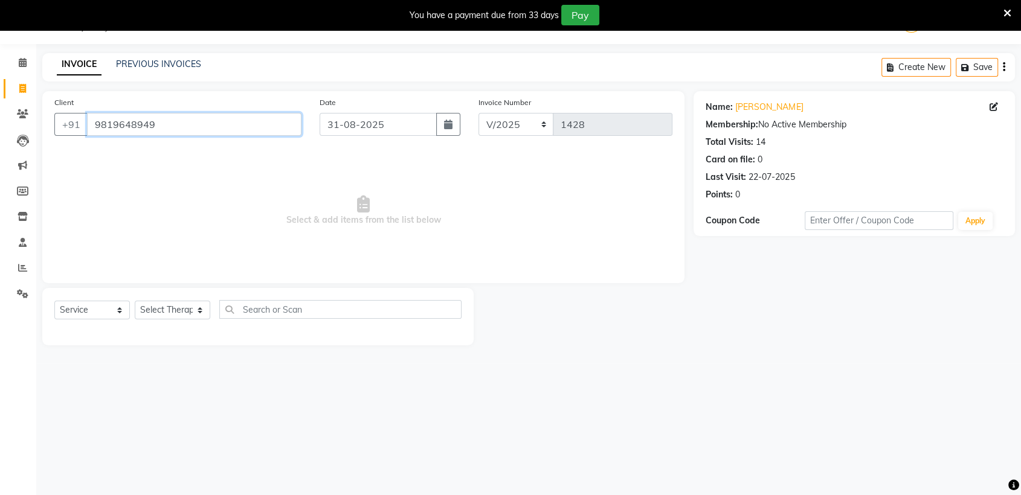
click at [179, 128] on input "9819648949" at bounding box center [194, 124] width 214 height 23
click at [211, 111] on div "Client +91 9819648949" at bounding box center [177, 121] width 265 height 50
click at [263, 127] on input "9819648949" at bounding box center [194, 124] width 214 height 23
click at [20, 85] on icon at bounding box center [22, 88] width 7 height 9
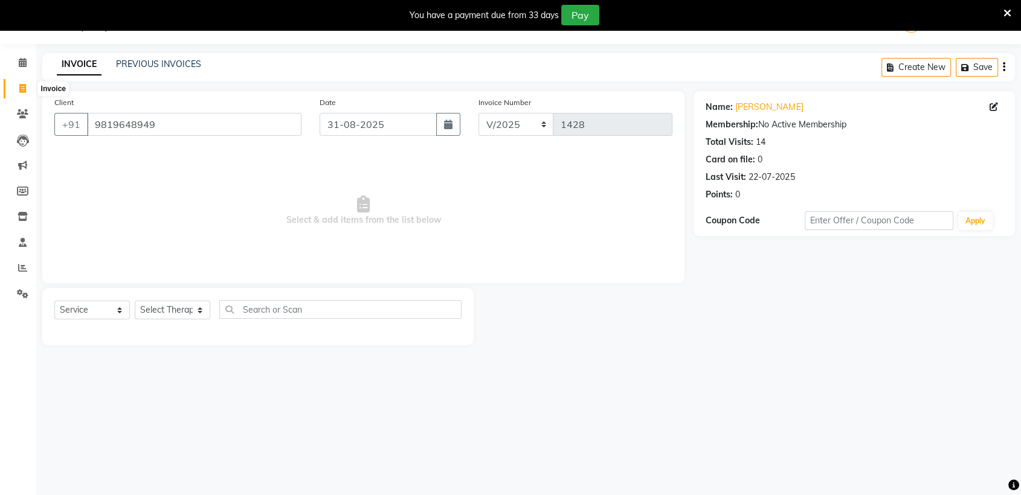
select select "6686"
select select "service"
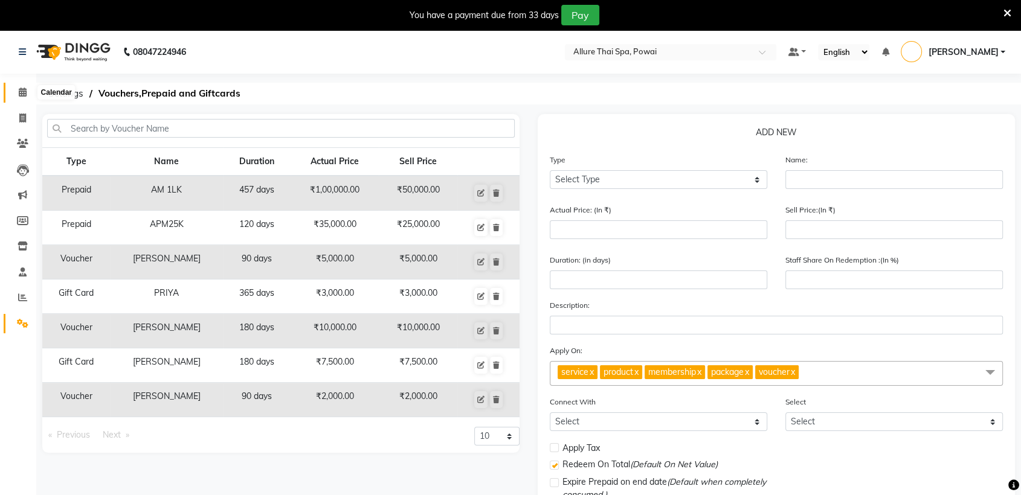
click at [19, 94] on icon at bounding box center [23, 92] width 8 height 9
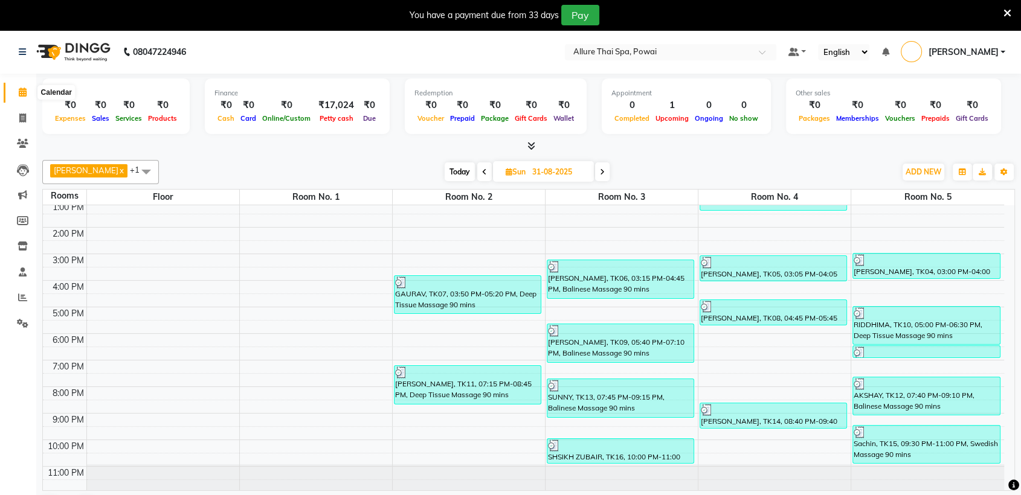
click at [24, 93] on icon at bounding box center [23, 92] width 8 height 9
click at [21, 117] on icon at bounding box center [22, 118] width 7 height 9
select select "service"
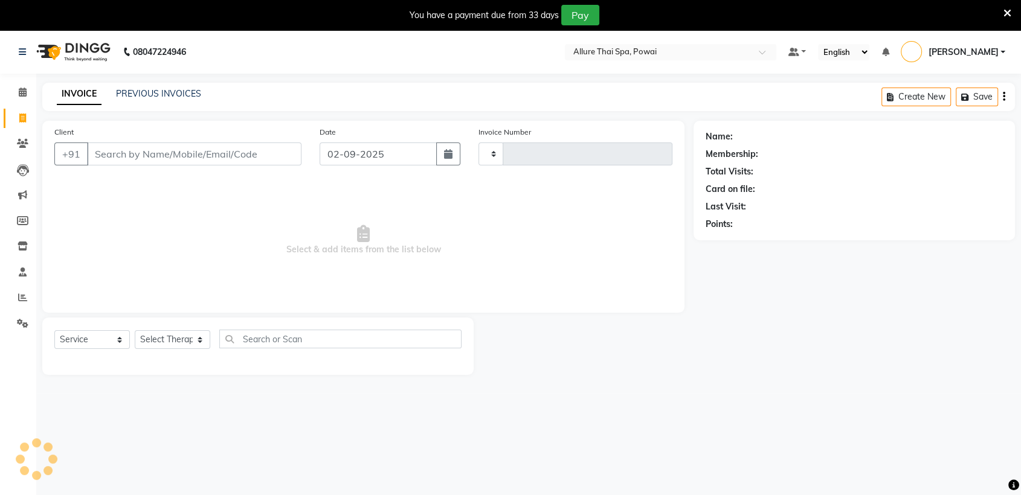
type input "1428"
select select "6686"
click at [199, 158] on input "Client" at bounding box center [194, 154] width 214 height 23
click at [443, 154] on button "button" at bounding box center [448, 154] width 24 height 23
select select "9"
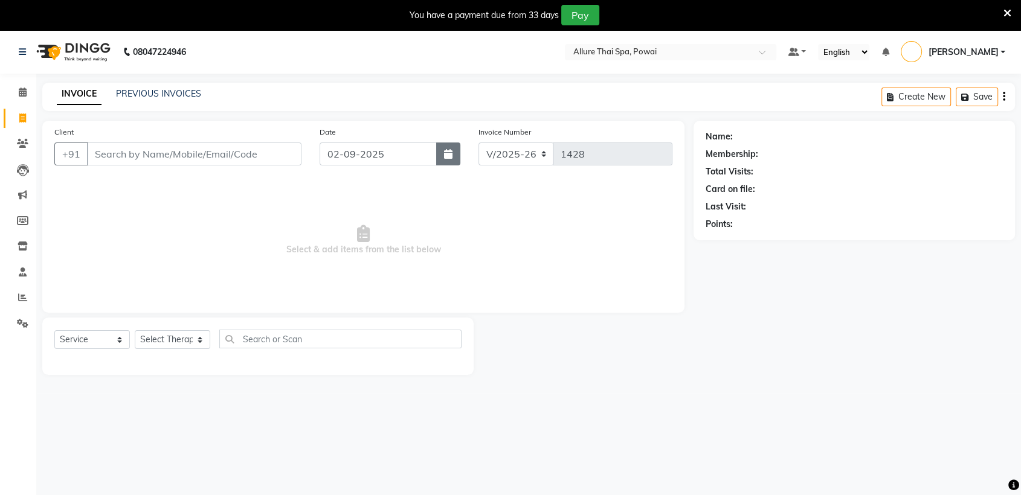
select select "2025"
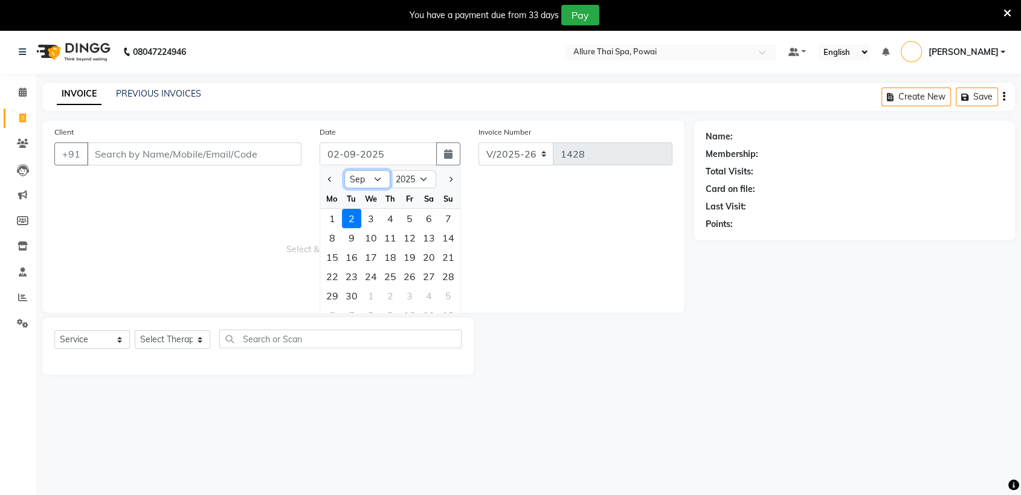
click at [369, 180] on select "Jan Feb Mar Apr May Jun [DATE] Aug Sep Oct Nov Dec" at bounding box center [367, 179] width 46 height 18
select select "8"
click at [344, 170] on select "Jan Feb Mar Apr May Jun [DATE] Aug Sep Oct Nov Dec" at bounding box center [367, 179] width 46 height 18
click at [449, 297] on div "31" at bounding box center [447, 295] width 19 height 19
type input "31-08-2025"
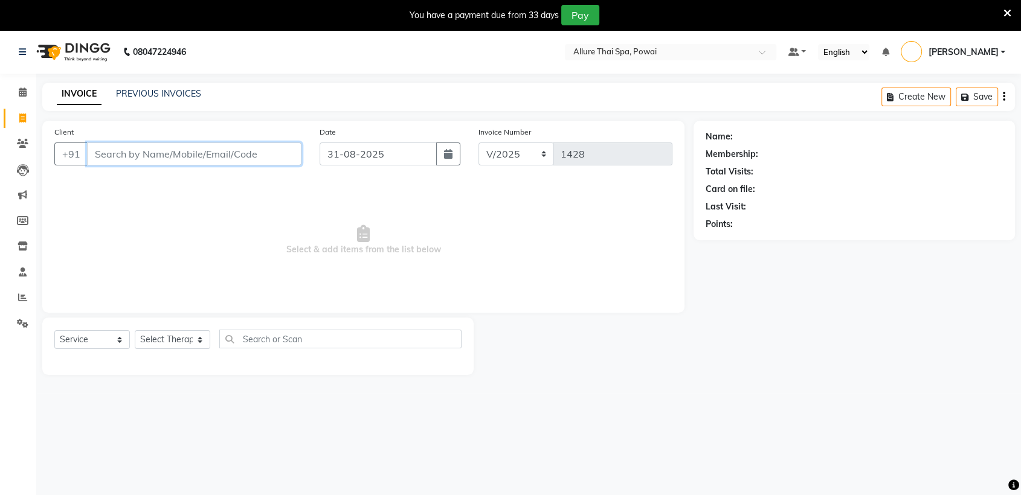
click at [203, 153] on input "Client" at bounding box center [194, 154] width 214 height 23
paste input "9819648949"
type input "9819648949"
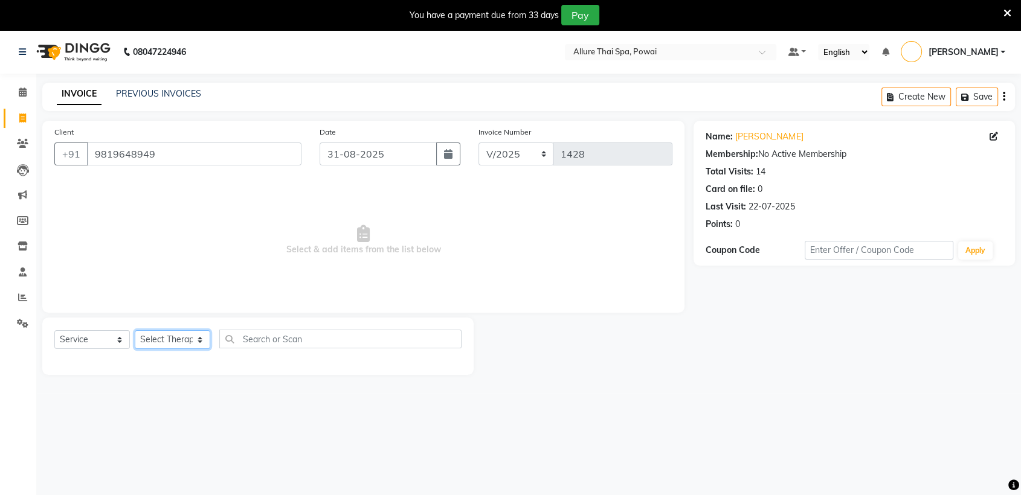
click at [167, 344] on select "Select Therapist AKOK Allure Thai Appointment Avadhut Gurjar AVNI PATEL CHEM Di…" at bounding box center [172, 339] width 75 height 19
select select "69331"
click at [135, 330] on select "Select Therapist AKOK Allure Thai Appointment Avadhut Gurjar AVNI PATEL CHEM Di…" at bounding box center [172, 339] width 75 height 19
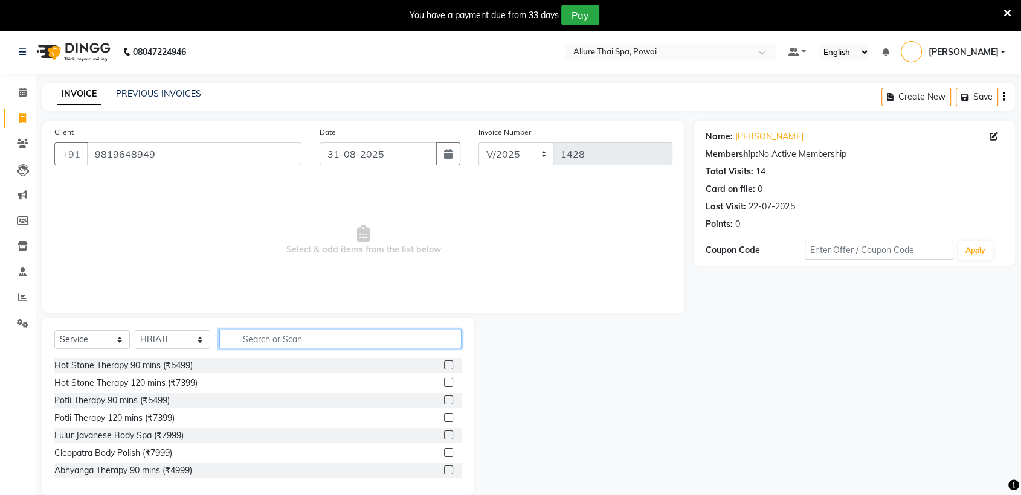
click at [319, 342] on input "text" at bounding box center [340, 339] width 242 height 19
type input "BALINE"
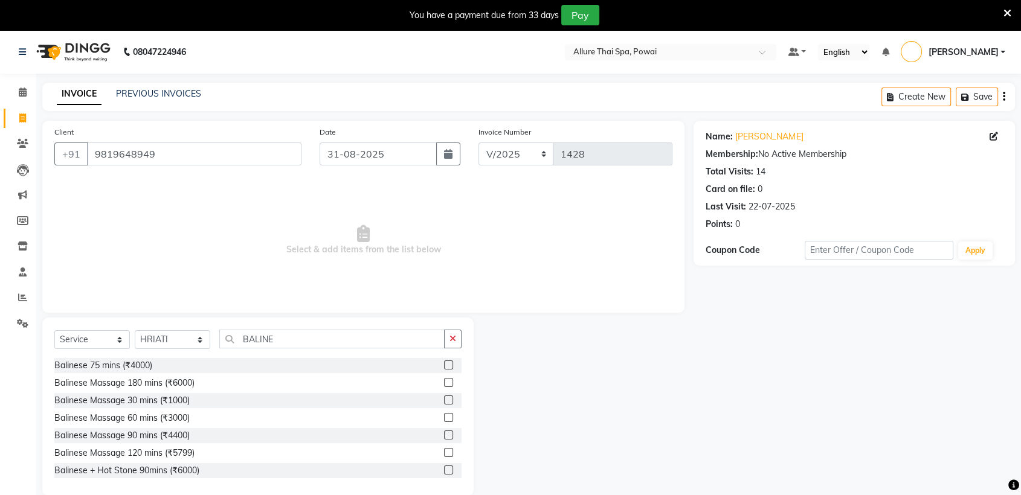
click at [444, 417] on label at bounding box center [448, 417] width 9 height 9
click at [444, 417] on input "checkbox" at bounding box center [448, 418] width 8 height 8
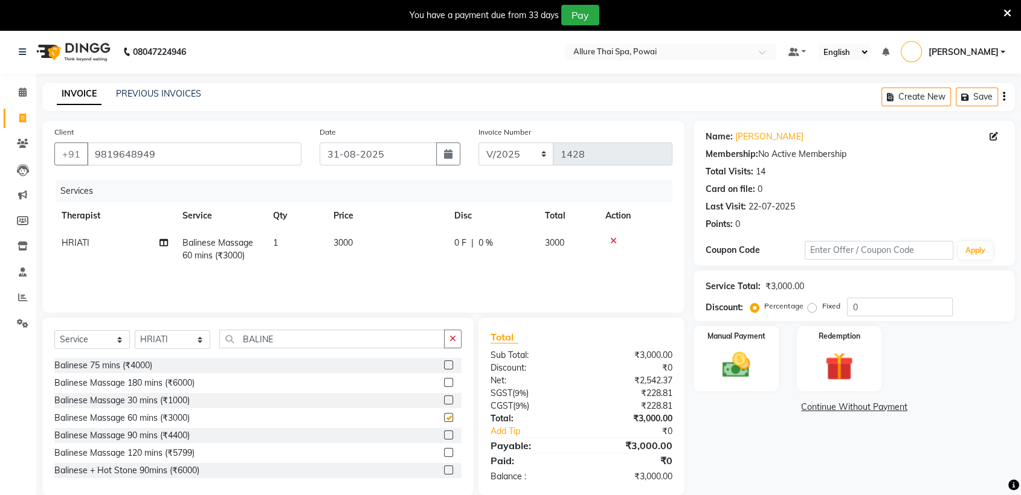
checkbox input "false"
click at [875, 300] on input "0" at bounding box center [900, 307] width 106 height 19
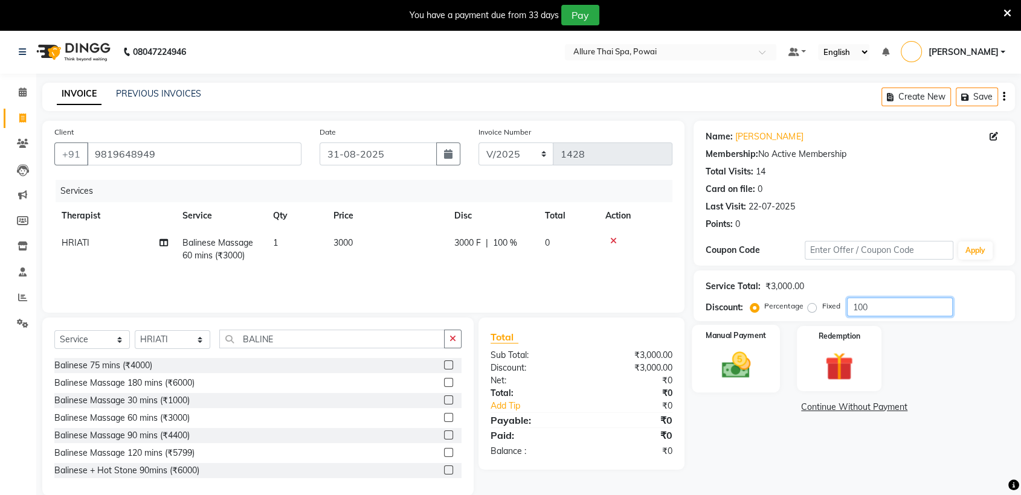
type input "100"
click at [742, 349] on img at bounding box center [735, 365] width 47 height 34
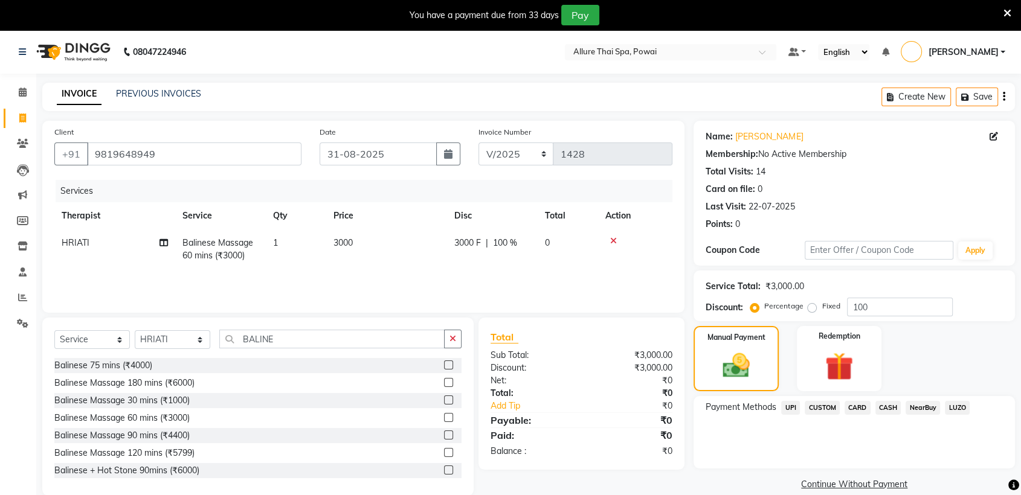
click at [884, 406] on span "CASH" at bounding box center [888, 408] width 26 height 14
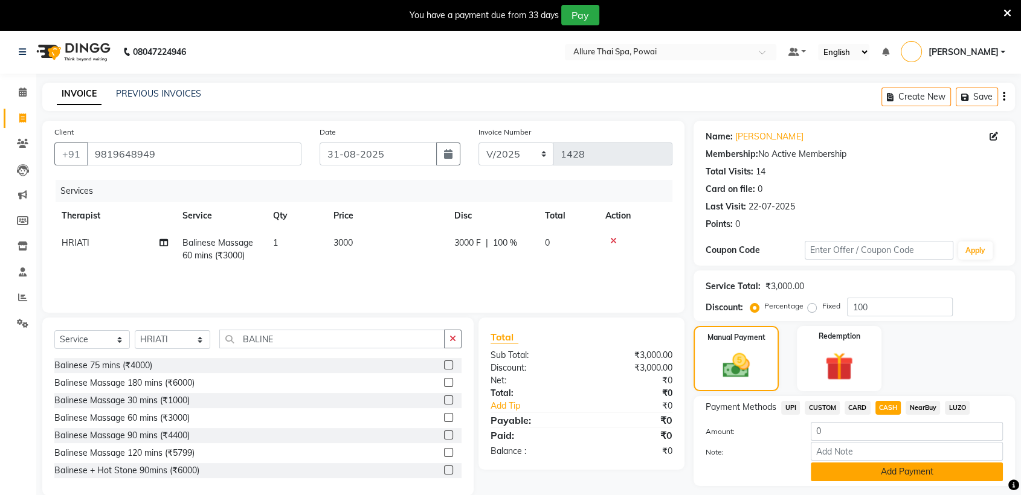
click at [840, 472] on button "Add Payment" at bounding box center [906, 472] width 192 height 19
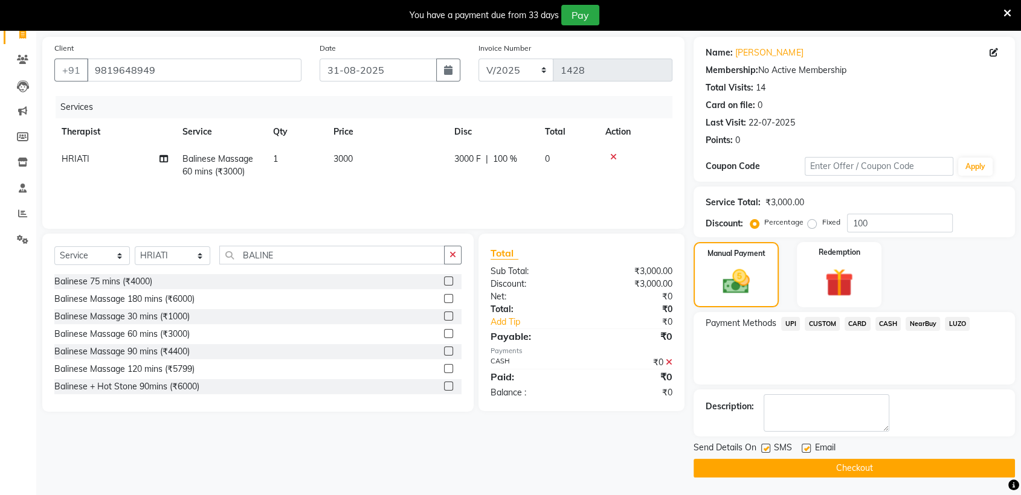
scroll to position [83, 0]
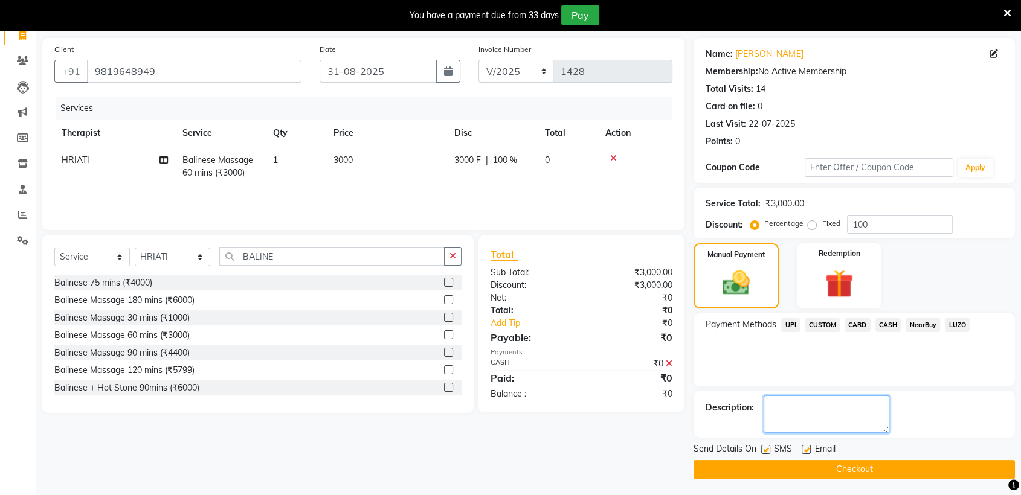
click at [806, 402] on textarea at bounding box center [826, 414] width 126 height 37
type textarea "MEMBER,BALANCE AFTER THIS 60 MINS"
click at [764, 450] on label at bounding box center [765, 449] width 9 height 9
click at [764, 450] on input "checkbox" at bounding box center [765, 450] width 8 height 8
checkbox input "false"
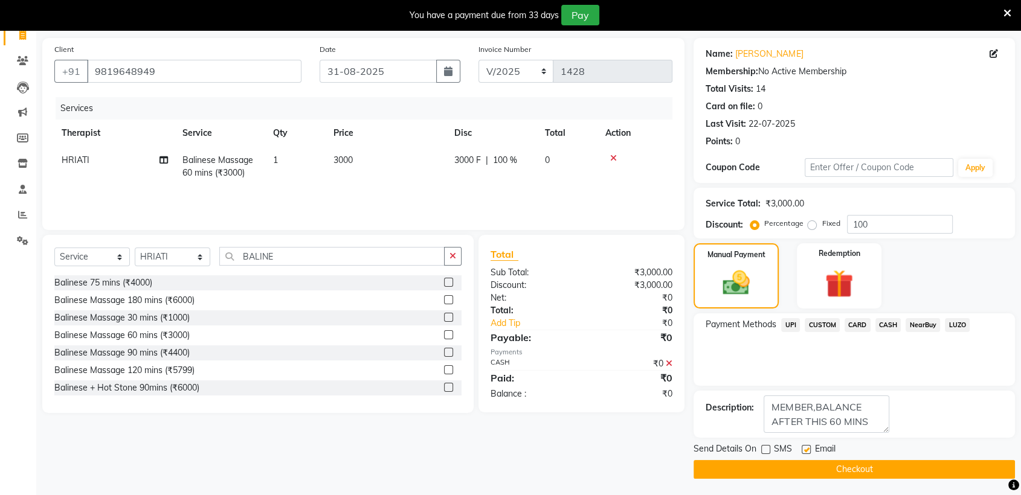
click at [807, 448] on label at bounding box center [805, 449] width 9 height 9
click at [807, 448] on input "checkbox" at bounding box center [805, 450] width 8 height 8
checkbox input "false"
click at [820, 468] on button "Checkout" at bounding box center [853, 469] width 321 height 19
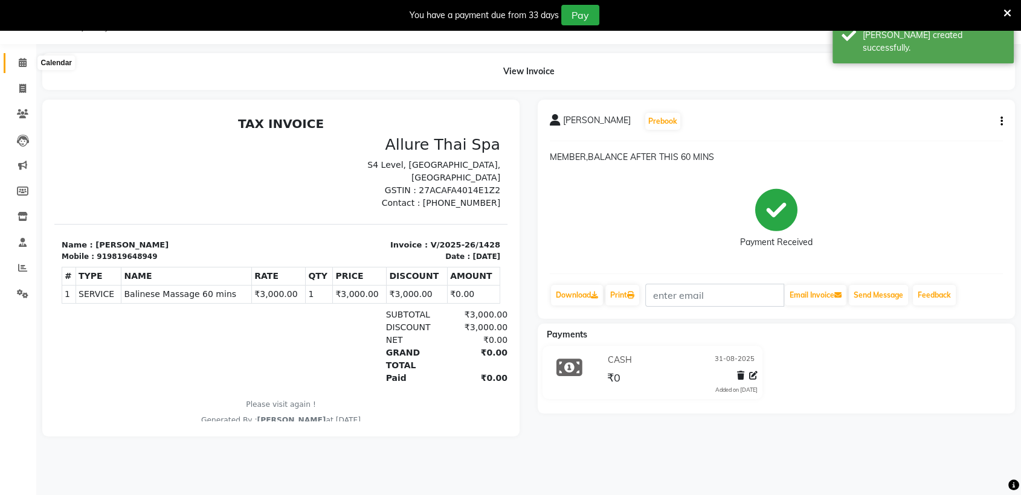
click at [19, 63] on icon at bounding box center [23, 62] width 8 height 9
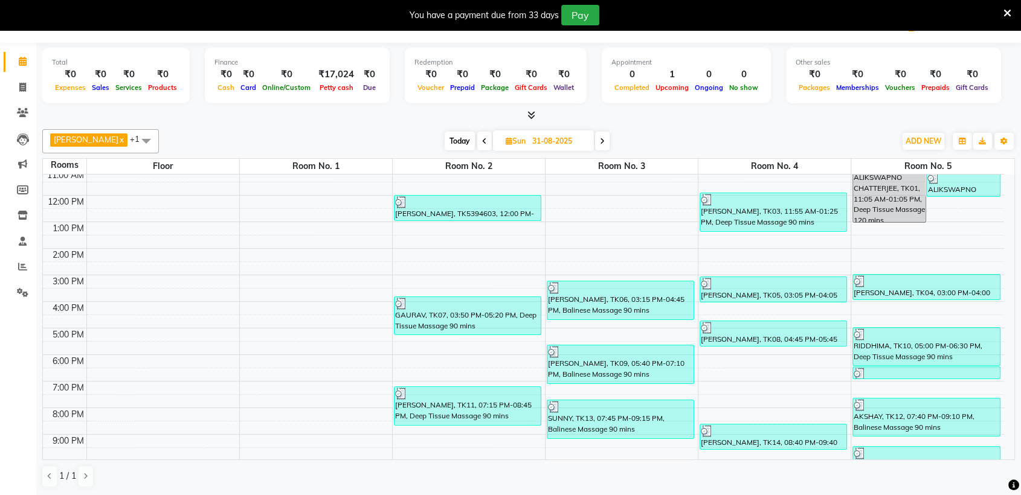
scroll to position [111, 0]
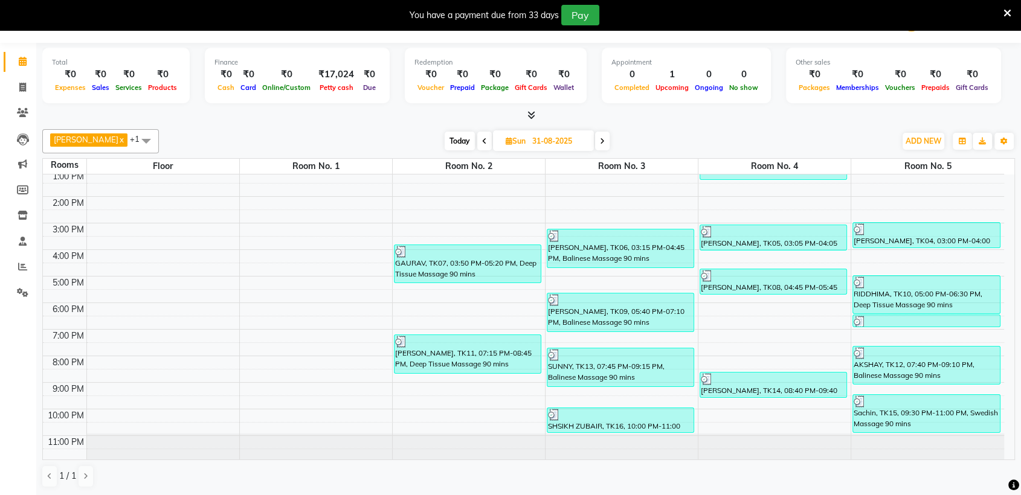
click at [482, 141] on icon at bounding box center [484, 141] width 5 height 7
type input "30-08-2025"
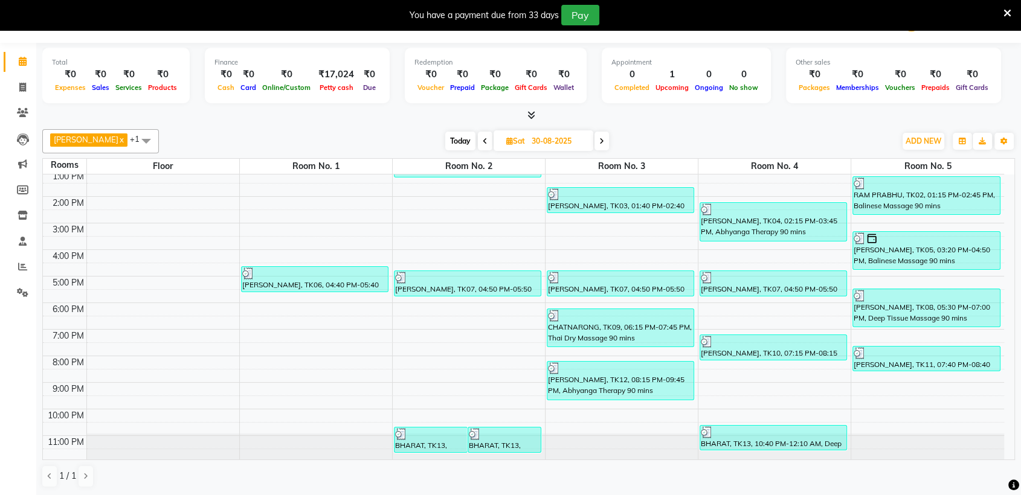
scroll to position [109, 0]
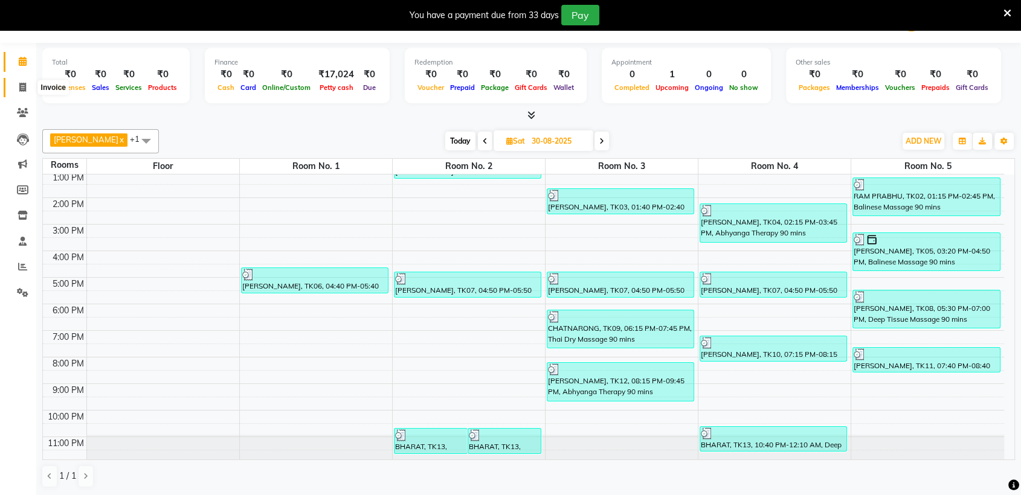
click at [14, 87] on span at bounding box center [22, 88] width 21 height 14
select select "service"
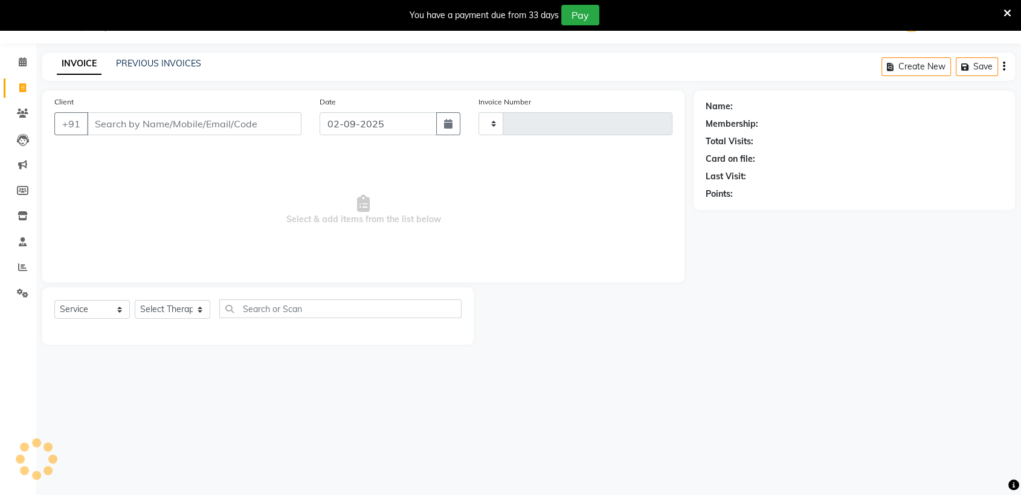
scroll to position [30, 0]
type input "1429"
select select "6686"
click at [173, 63] on link "PREVIOUS INVOICES" at bounding box center [158, 64] width 85 height 11
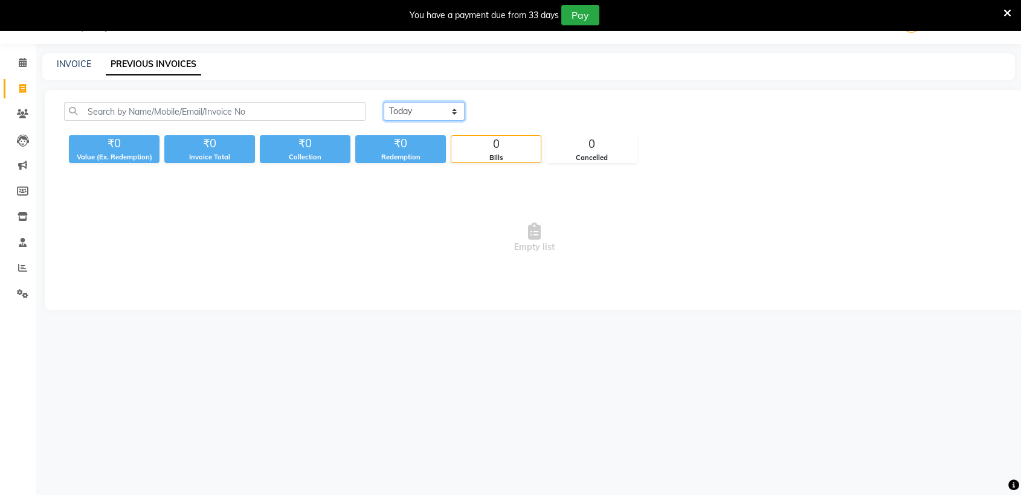
click at [440, 112] on select "[DATE] [DATE] Custom Range" at bounding box center [423, 111] width 81 height 19
select select "range"
click at [383, 102] on select "[DATE] [DATE] Custom Range" at bounding box center [423, 111] width 81 height 19
click at [537, 114] on input "02-09-2025" at bounding box center [522, 111] width 85 height 17
select select "9"
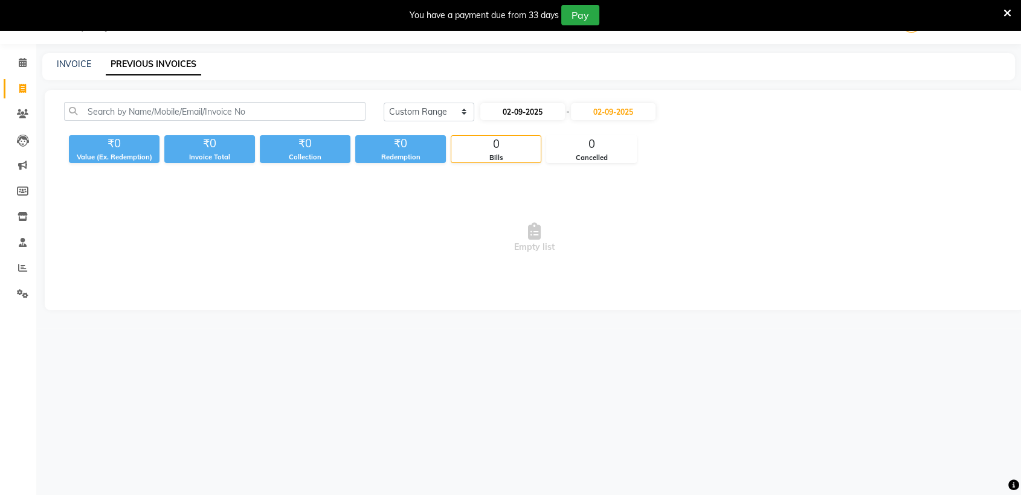
select select "2025"
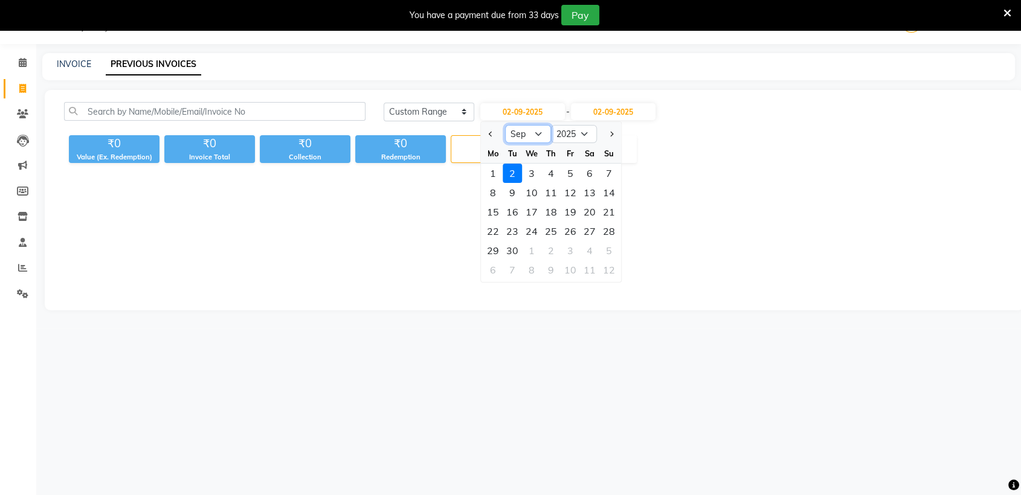
click at [535, 132] on select "Jan Feb Mar Apr May Jun [DATE] Aug Sep Oct Nov Dec" at bounding box center [528, 134] width 46 height 18
select select "8"
click at [505, 125] on select "Jan Feb Mar Apr May Jun [DATE] Aug Sep Oct Nov Dec" at bounding box center [528, 134] width 46 height 18
click at [585, 251] on div "30" at bounding box center [589, 250] width 19 height 19
type input "30-08-2025"
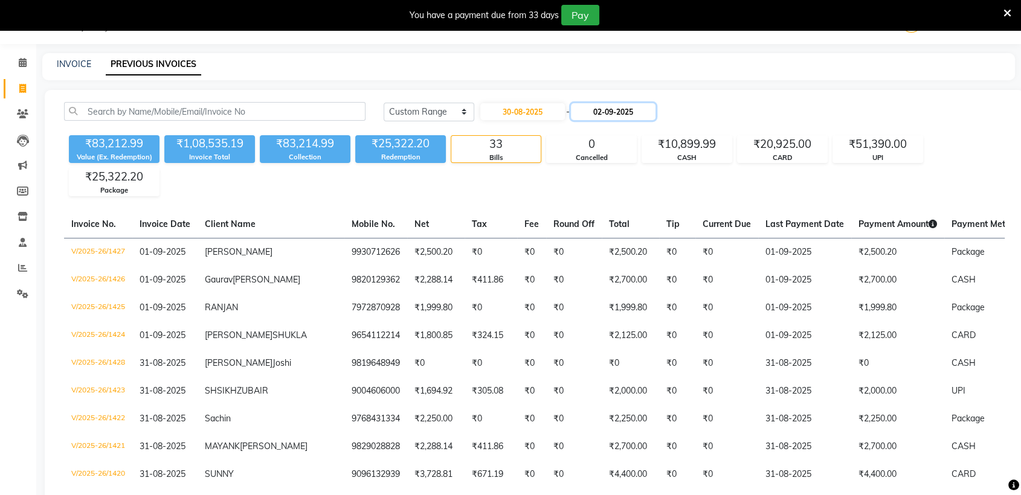
click at [614, 112] on input "02-09-2025" at bounding box center [613, 111] width 85 height 17
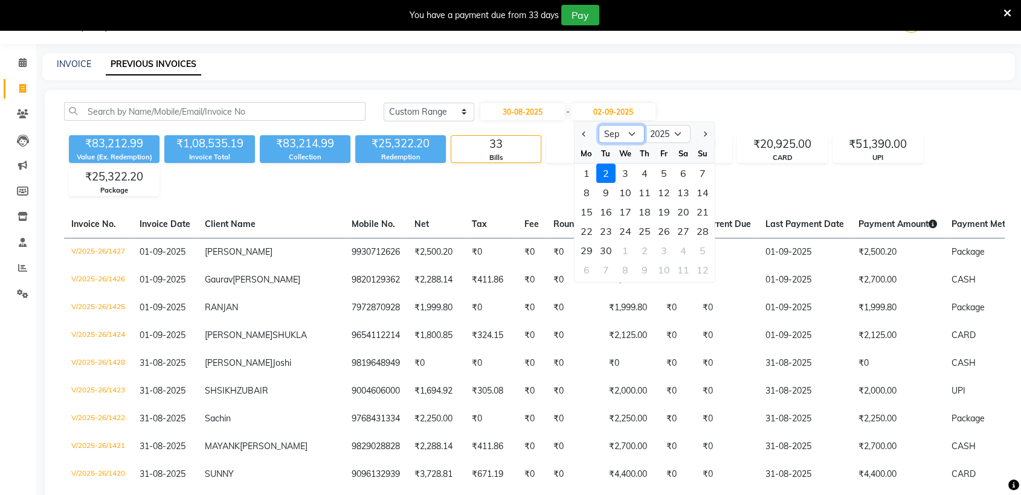
click at [633, 129] on select "Aug Sep Oct Nov Dec" at bounding box center [621, 134] width 46 height 18
select select "8"
click at [598, 125] on select "Aug Sep Oct Nov Dec" at bounding box center [621, 134] width 46 height 18
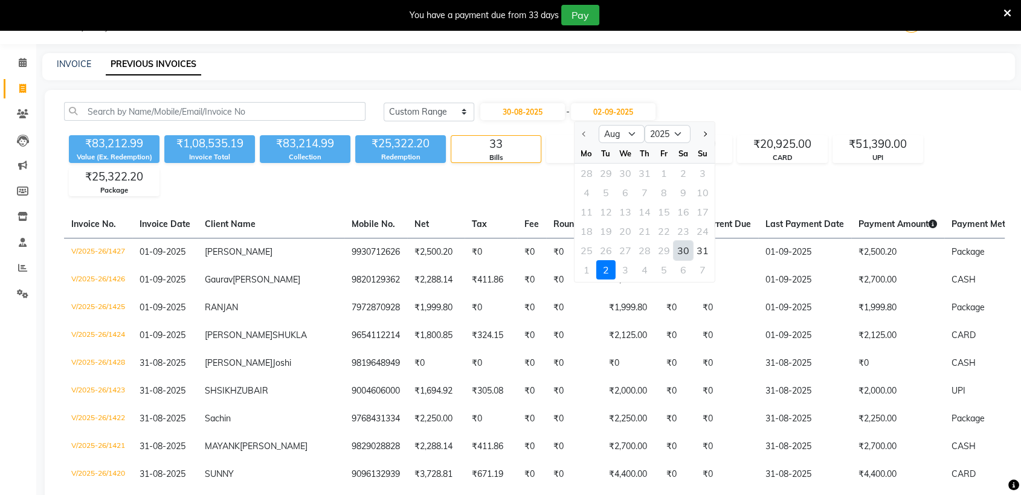
click at [690, 252] on div "30" at bounding box center [682, 250] width 19 height 19
type input "30-08-2025"
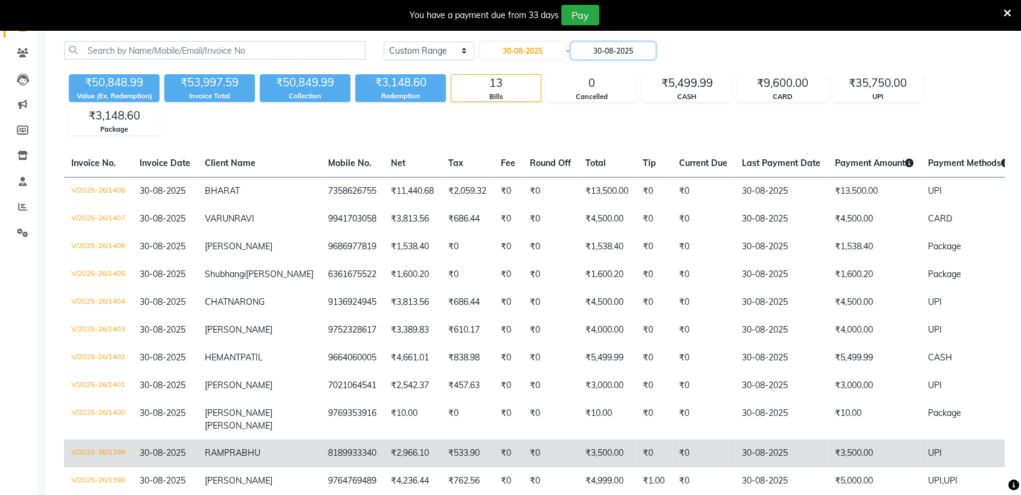
scroll to position [69, 0]
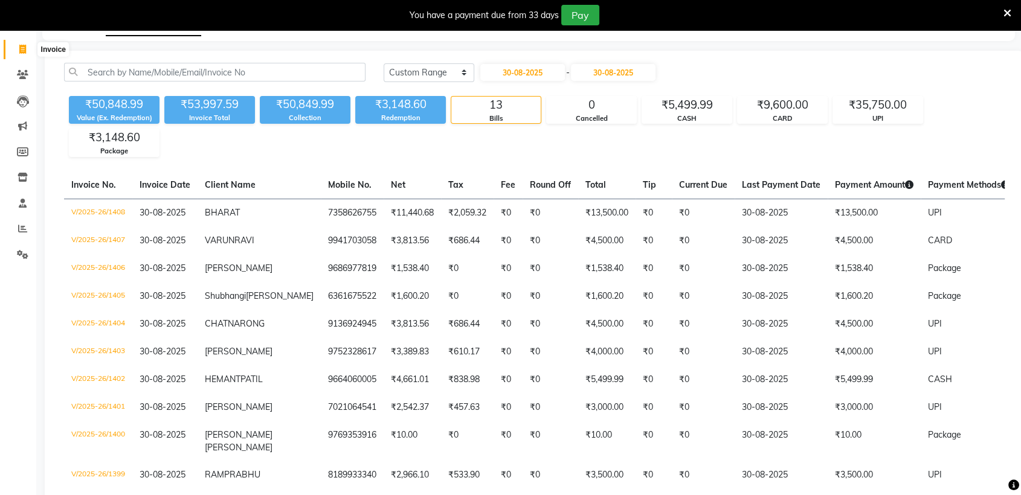
click at [23, 45] on icon at bounding box center [22, 49] width 7 height 9
select select "6686"
select select "service"
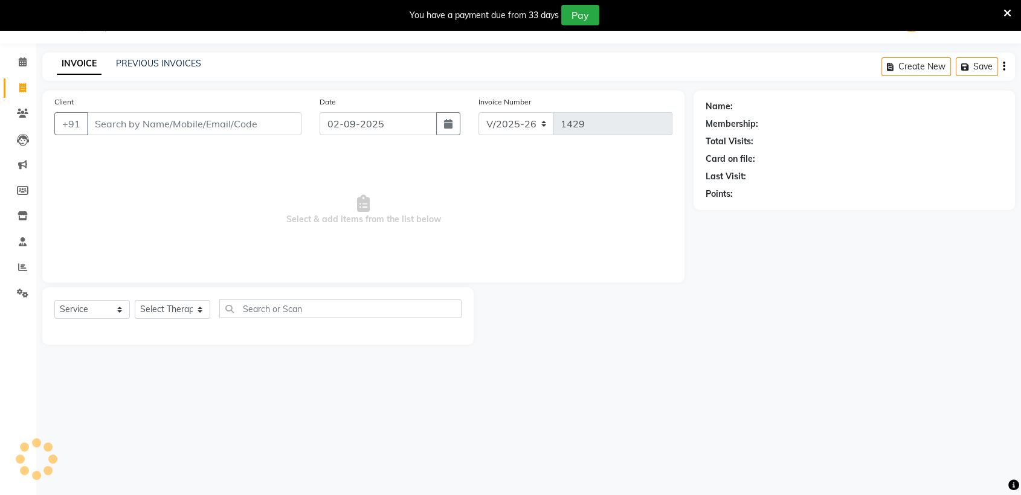
scroll to position [30, 0]
click at [19, 88] on icon at bounding box center [22, 88] width 7 height 9
select select "6686"
select select "service"
click at [22, 89] on icon at bounding box center [22, 88] width 7 height 9
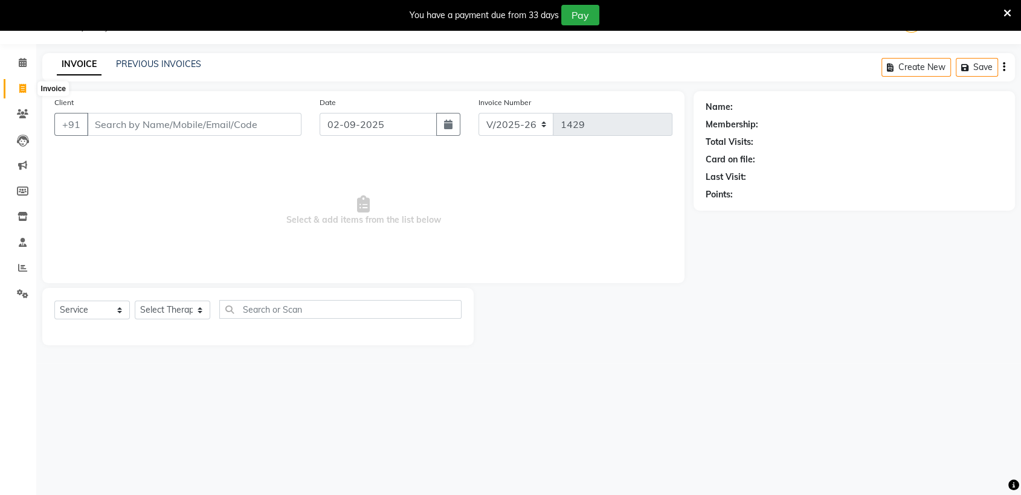
select select "service"
type input "1429"
select select "6686"
click at [19, 63] on icon at bounding box center [23, 62] width 8 height 9
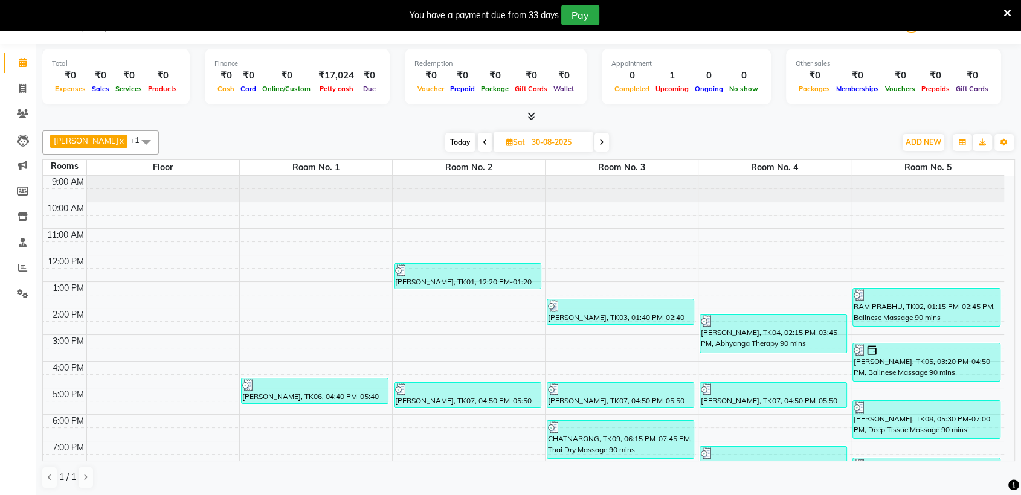
click at [452, 146] on span "Today" at bounding box center [460, 142] width 30 height 19
type input "02-09-2025"
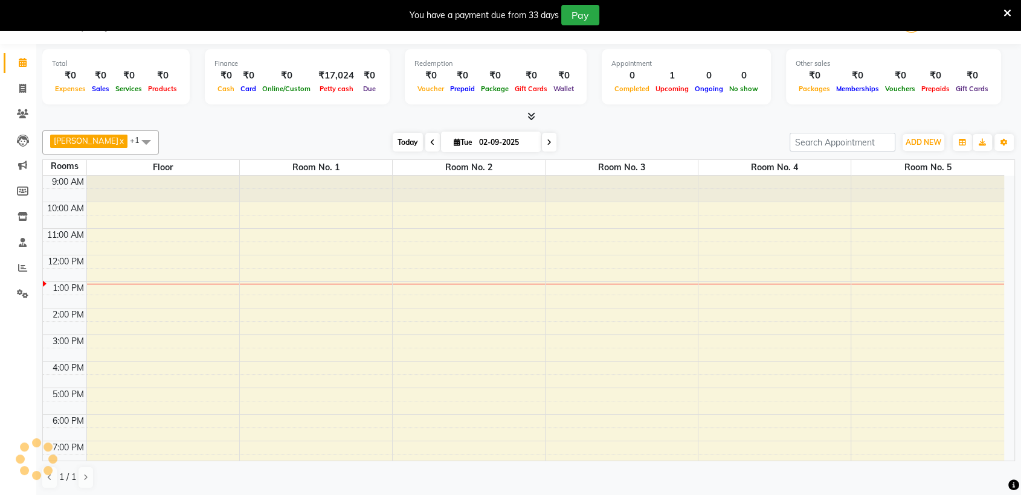
scroll to position [106, 0]
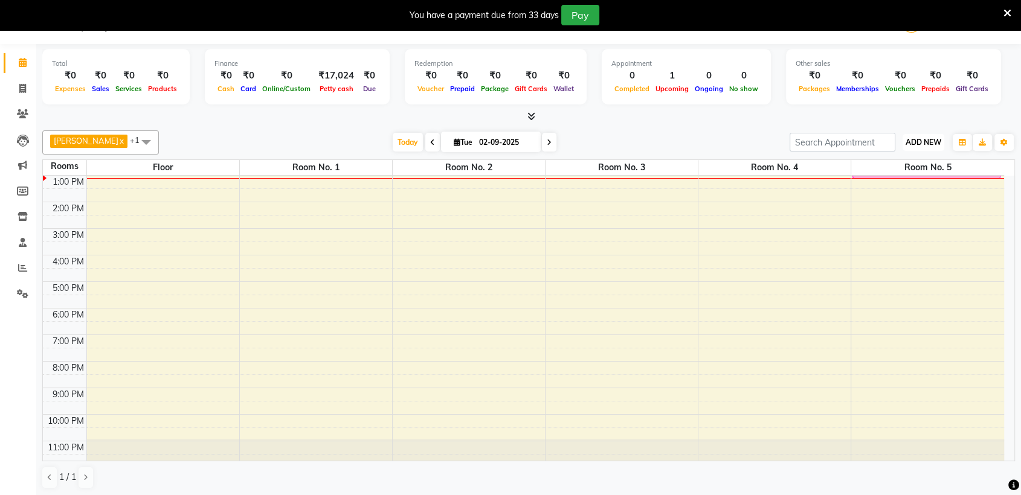
click at [932, 141] on span "ADD NEW" at bounding box center [923, 142] width 36 height 9
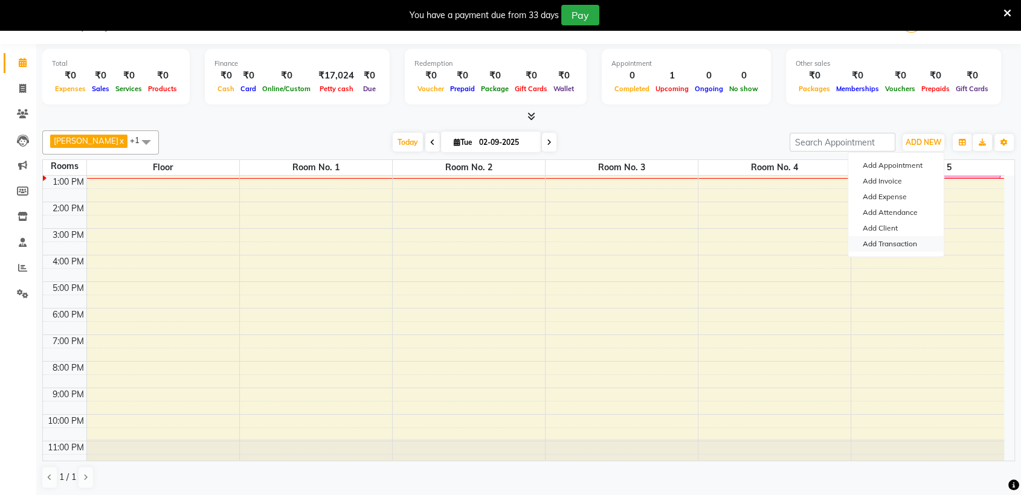
click at [903, 245] on link "Add Transaction" at bounding box center [895, 244] width 95 height 16
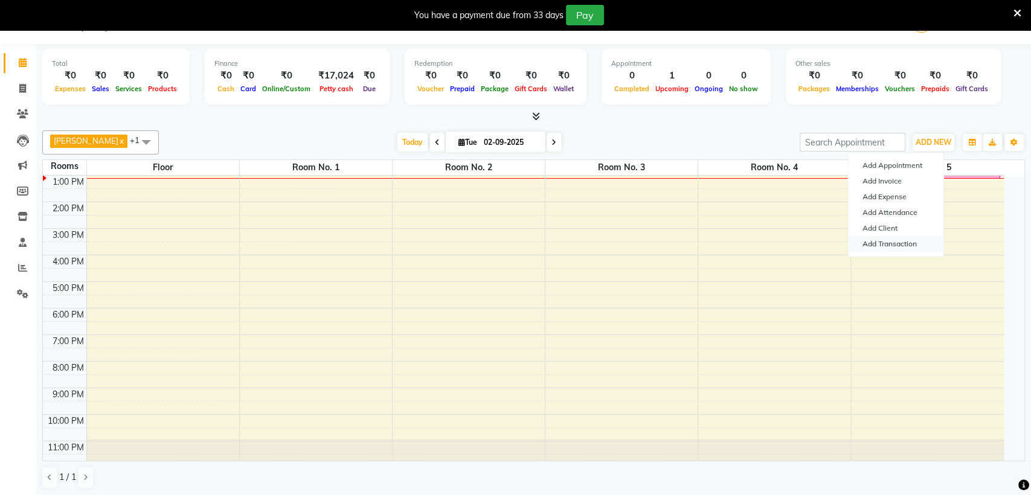
select select "direct"
select select
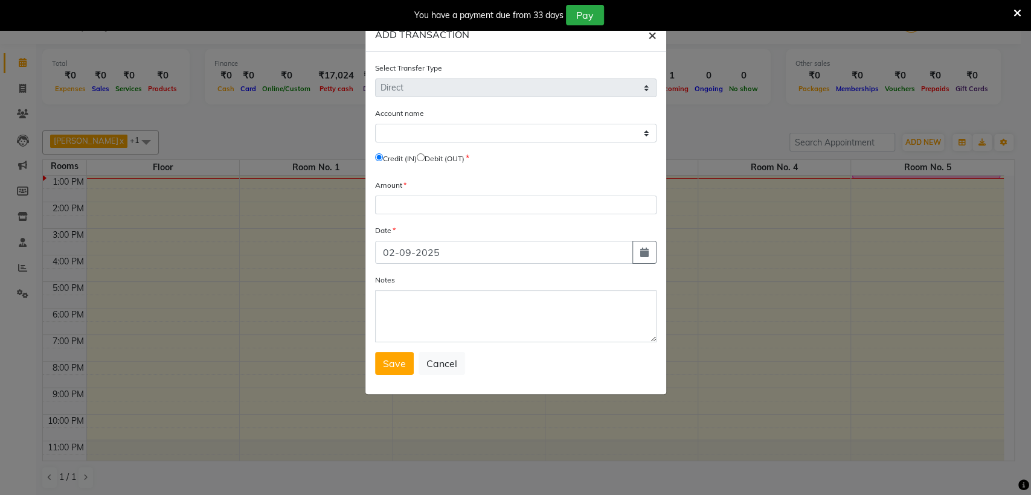
click at [652, 35] on span "×" at bounding box center [652, 34] width 8 height 18
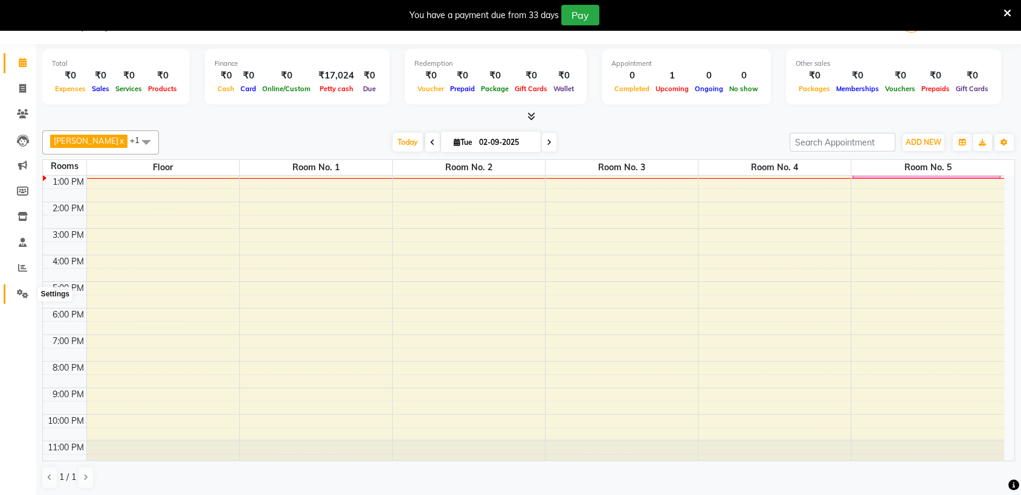
click at [20, 300] on span at bounding box center [22, 294] width 21 height 14
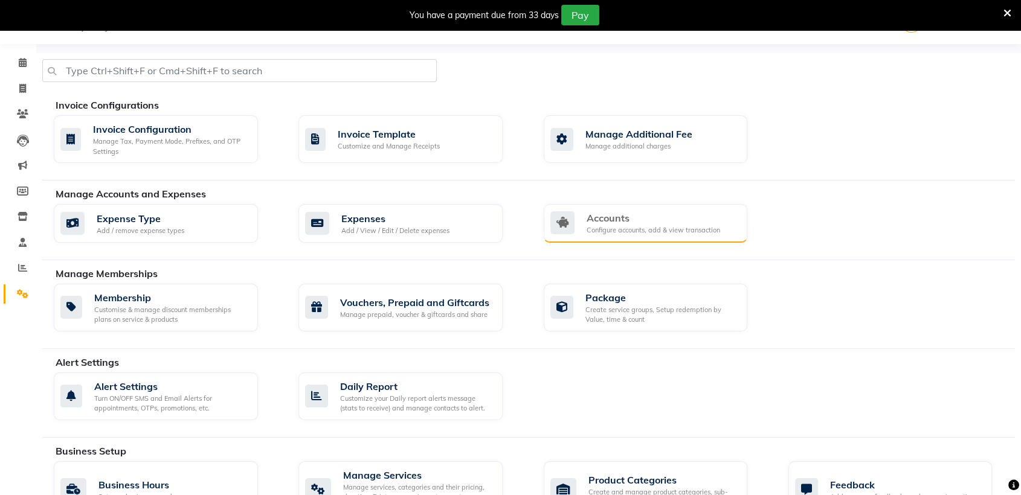
click at [627, 230] on div "Configure accounts, add & view transaction" at bounding box center [652, 230] width 133 height 10
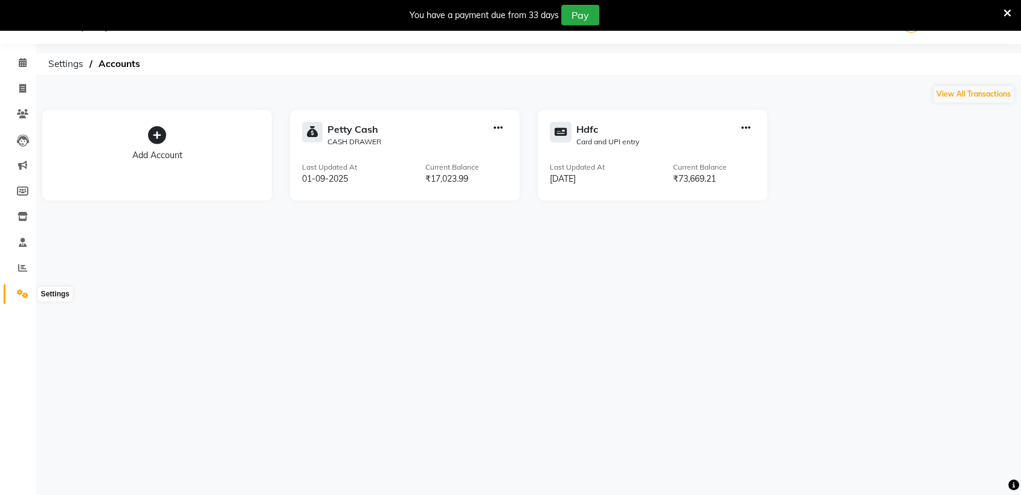
click at [19, 290] on icon at bounding box center [22, 293] width 11 height 9
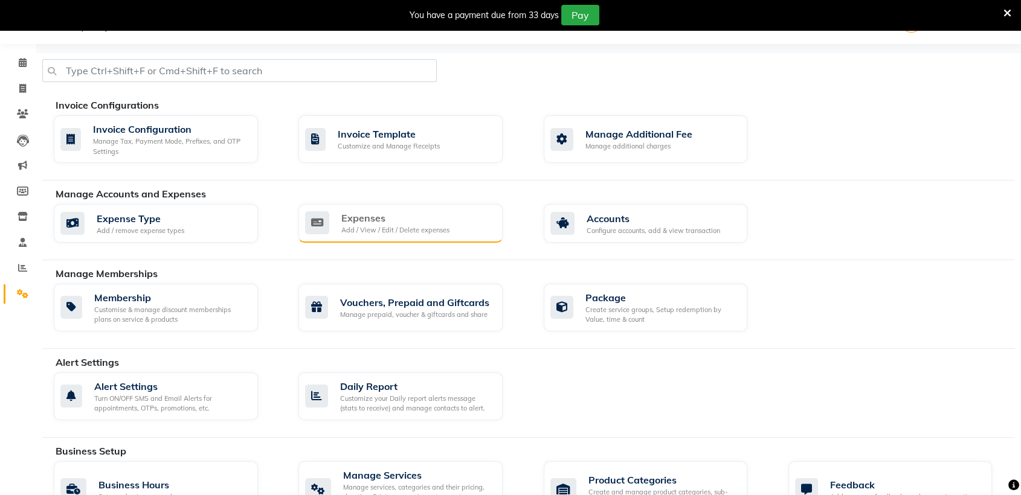
click at [374, 222] on div "Expenses" at bounding box center [395, 218] width 108 height 14
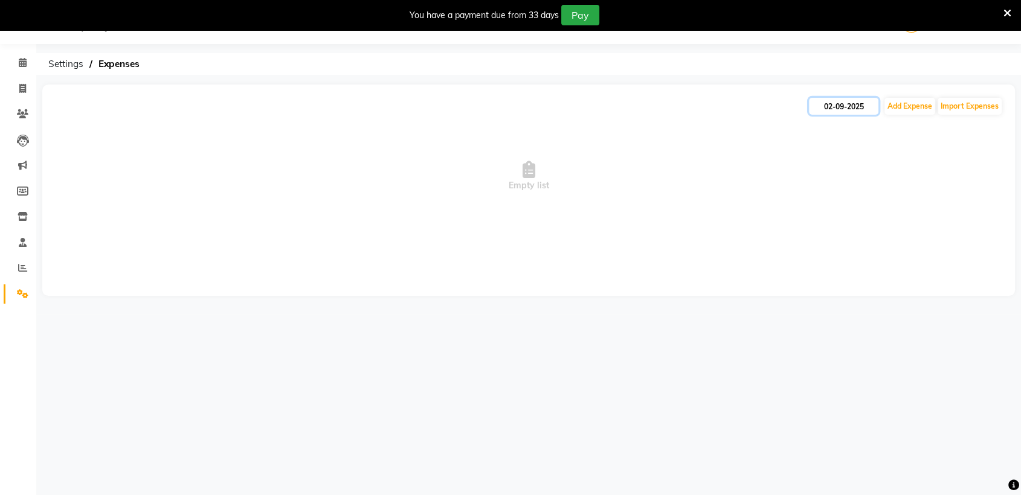
click at [859, 106] on input "02-09-2025" at bounding box center [843, 106] width 69 height 17
select select "9"
select select "2025"
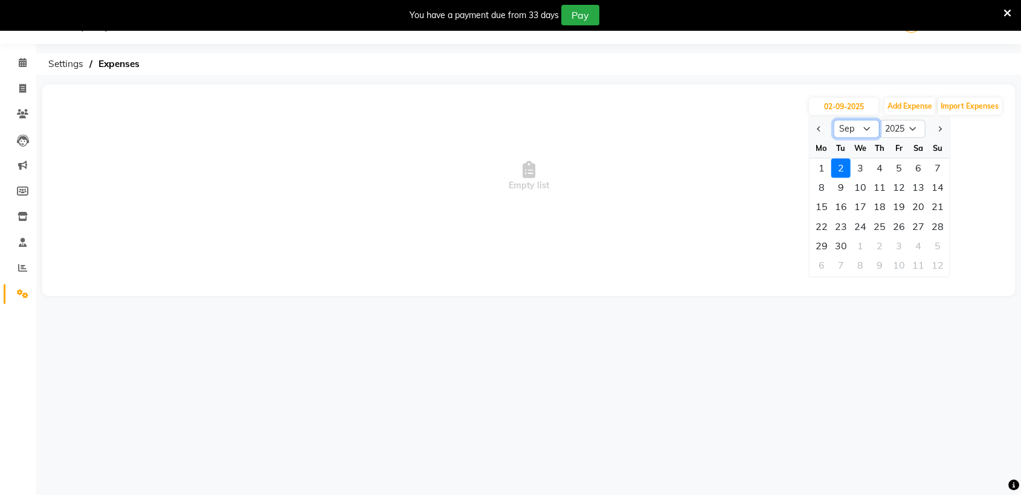
click at [860, 130] on select "Jan Feb Mar Apr May Jun [DATE] Aug Sep Oct Nov Dec" at bounding box center [856, 129] width 46 height 18
select select "8"
click at [833, 120] on select "Jan Feb Mar Apr May Jun [DATE] Aug Sep Oct Nov Dec" at bounding box center [856, 129] width 46 height 18
click at [934, 249] on div "31" at bounding box center [936, 245] width 19 height 19
type input "31-08-2025"
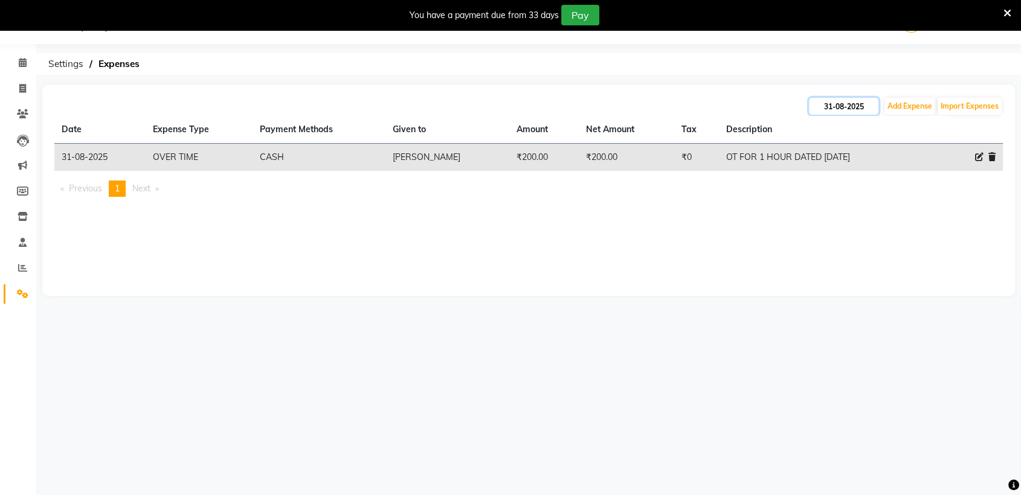
click at [854, 112] on input "31-08-2025" at bounding box center [843, 106] width 69 height 17
select select "8"
select select "2025"
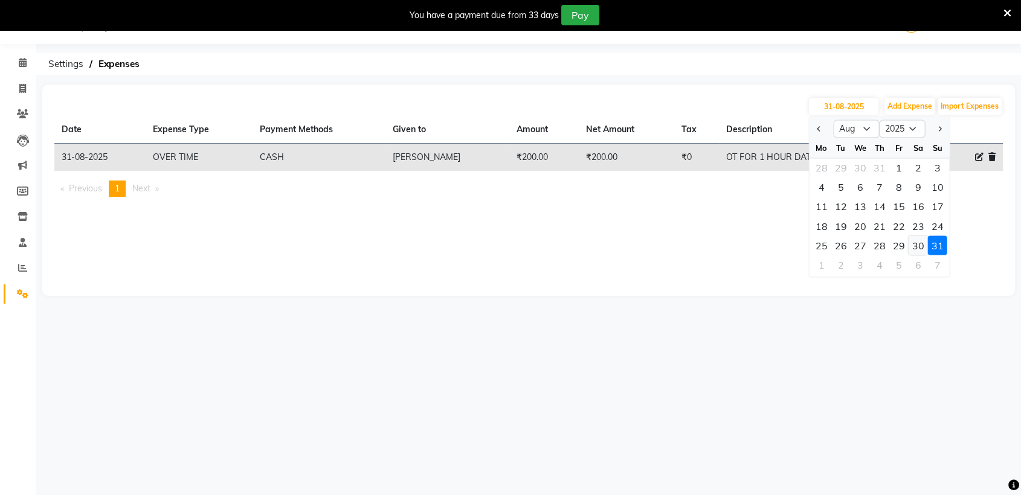
click at [918, 246] on div "30" at bounding box center [917, 245] width 19 height 19
type input "30-08-2025"
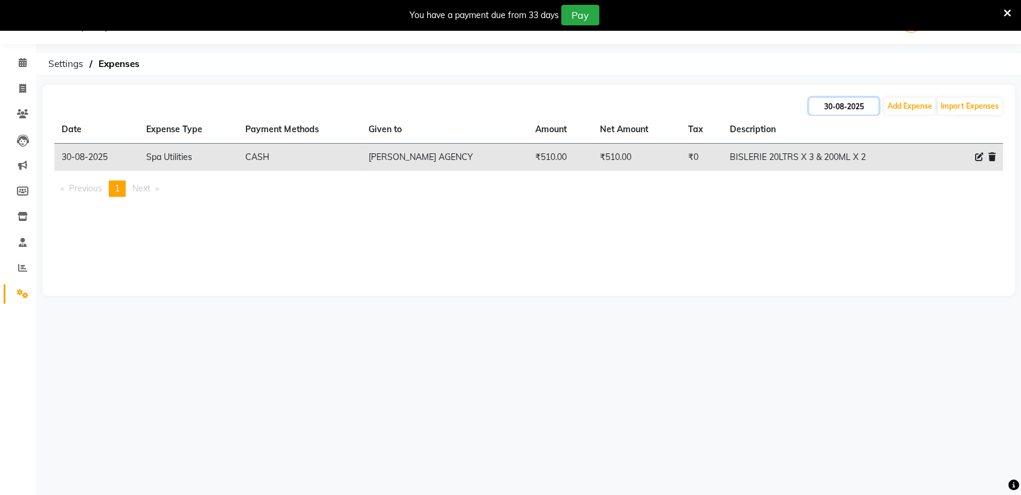
click at [854, 106] on input "30-08-2025" at bounding box center [843, 106] width 69 height 17
select select "8"
select select "2025"
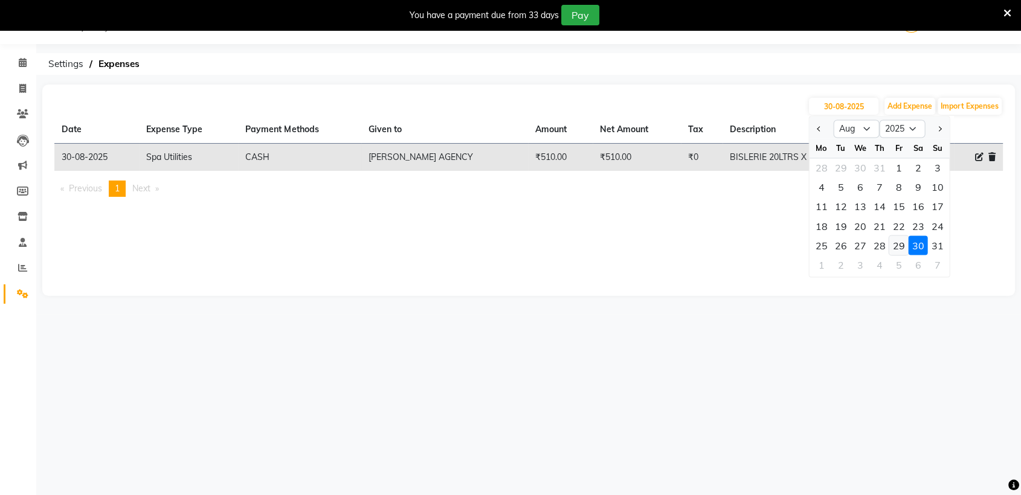
click at [899, 244] on div "29" at bounding box center [897, 245] width 19 height 19
type input "29-08-2025"
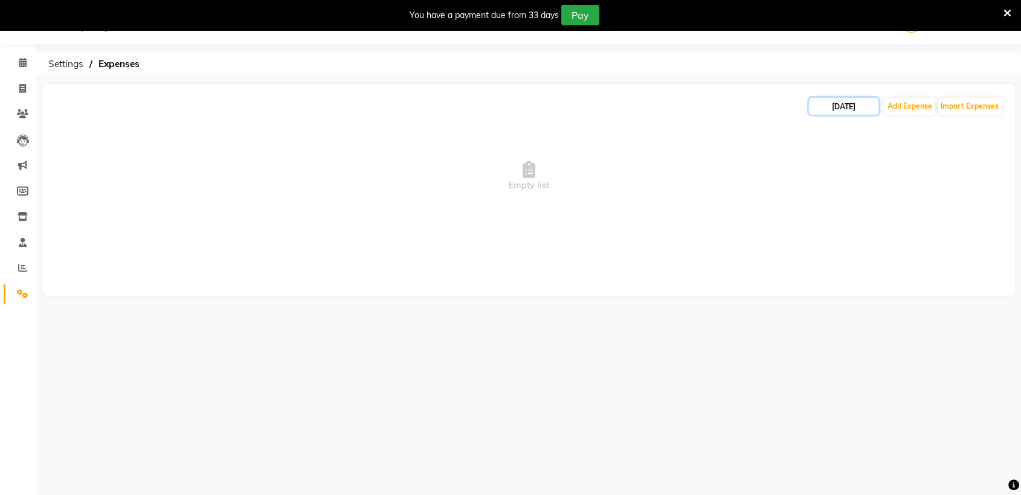
click at [852, 108] on input "29-08-2025" at bounding box center [843, 106] width 69 height 17
select select "8"
select select "2025"
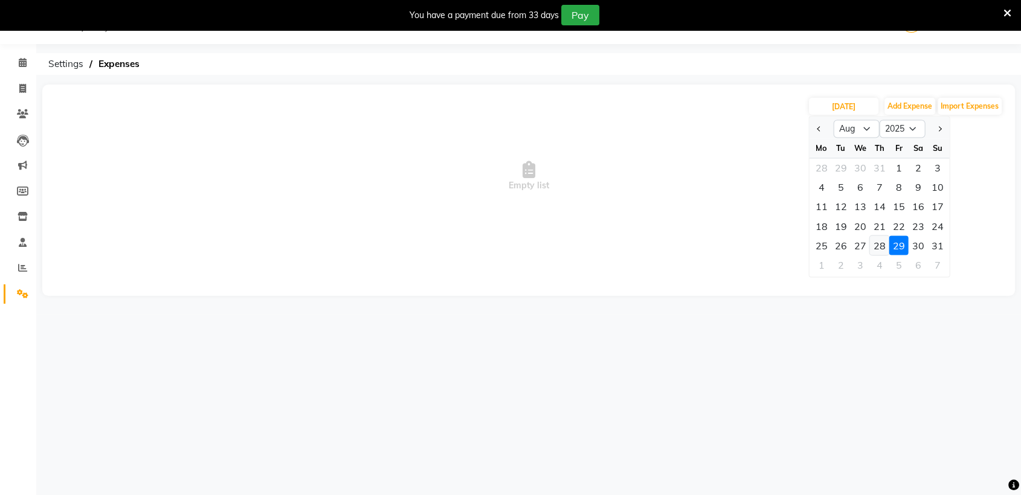
click at [879, 239] on div "28" at bounding box center [878, 245] width 19 height 19
type input "28-08-2025"
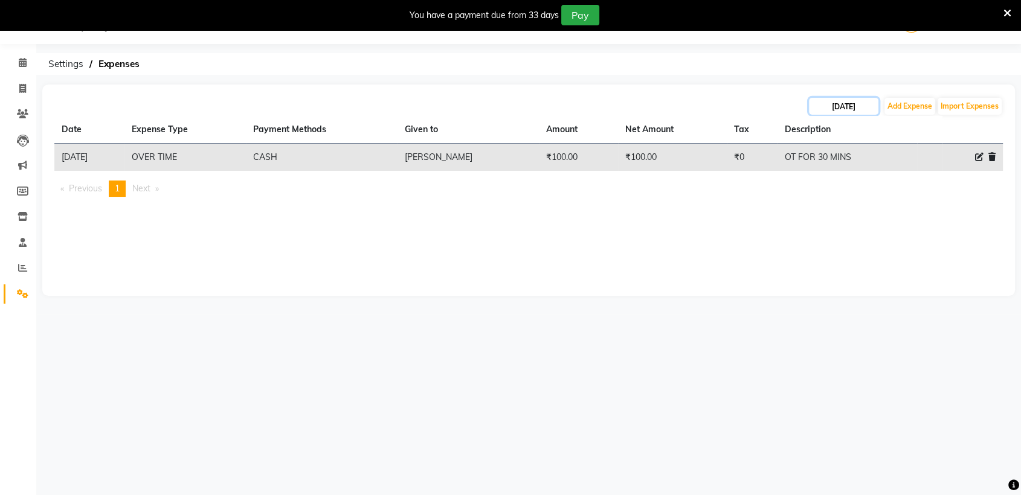
click at [846, 106] on input "28-08-2025" at bounding box center [843, 106] width 69 height 17
select select "8"
select select "2025"
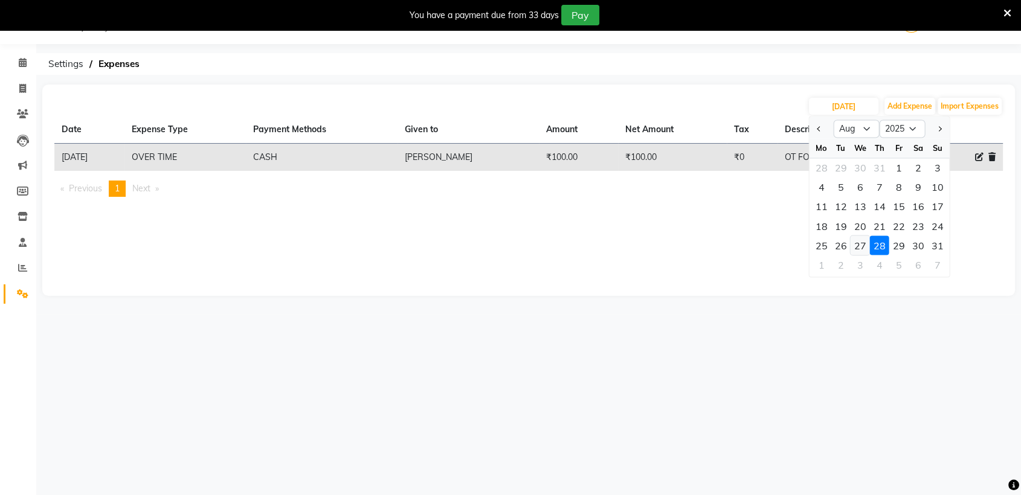
click at [858, 238] on div "27" at bounding box center [859, 245] width 19 height 19
type input "27-08-2025"
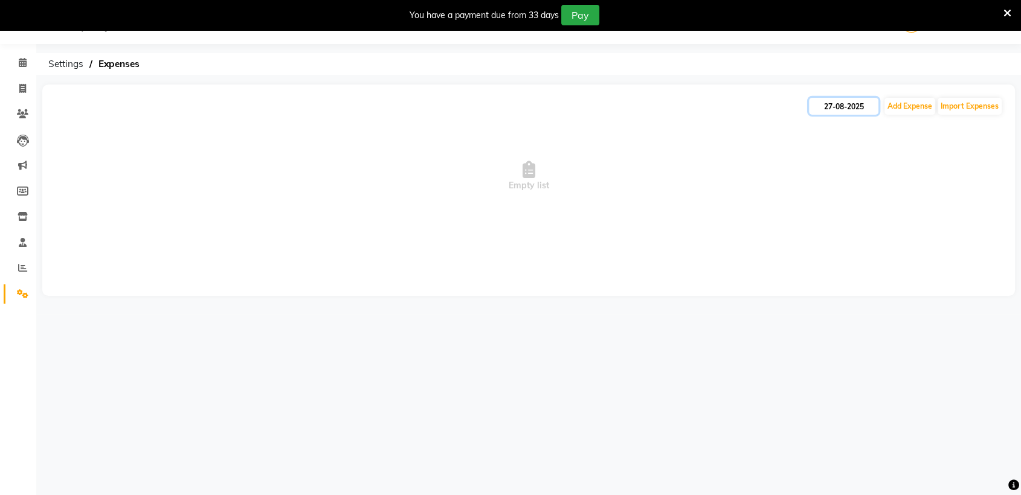
click at [857, 103] on input "27-08-2025" at bounding box center [843, 106] width 69 height 17
select select "8"
select select "2025"
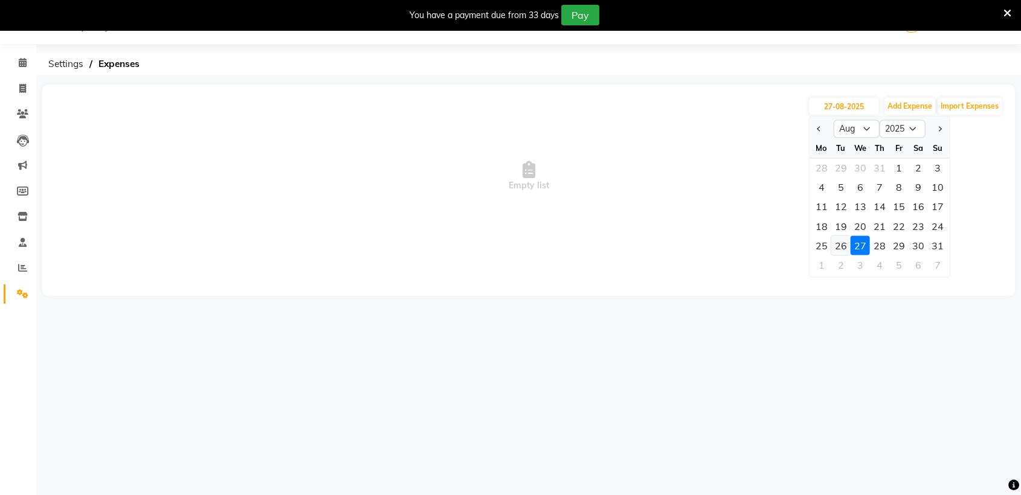
click at [843, 248] on div "26" at bounding box center [839, 245] width 19 height 19
type input "26-08-2025"
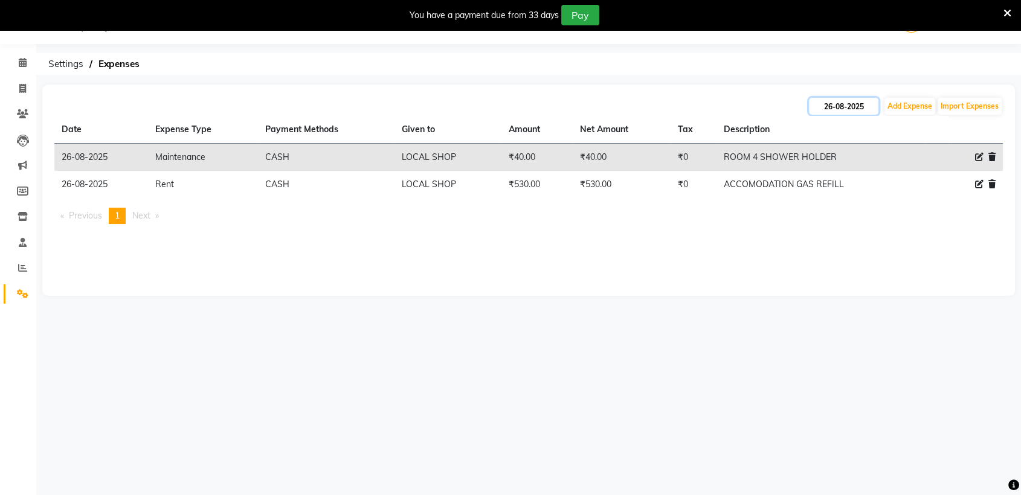
click at [846, 107] on input "26-08-2025" at bounding box center [843, 106] width 69 height 17
select select "8"
select select "2025"
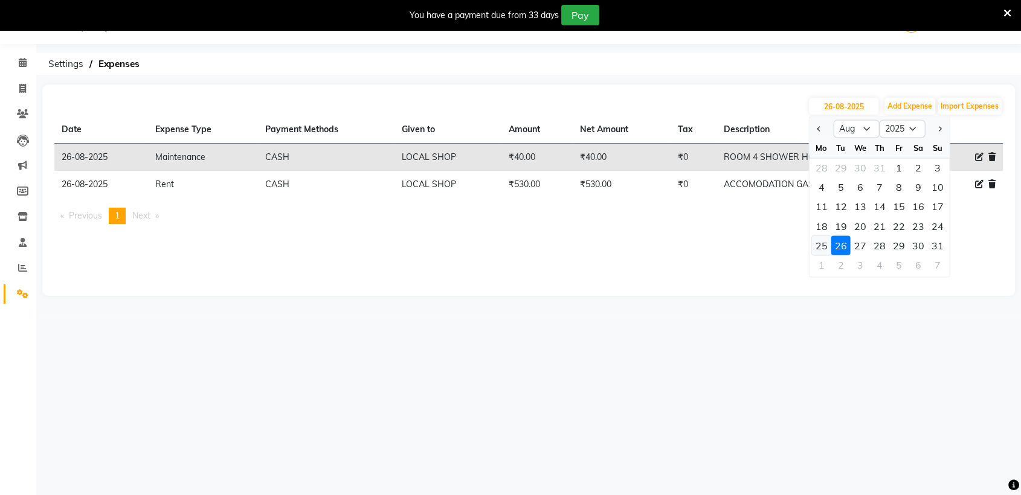
click at [819, 242] on div "25" at bounding box center [820, 245] width 19 height 19
type input "25-08-2025"
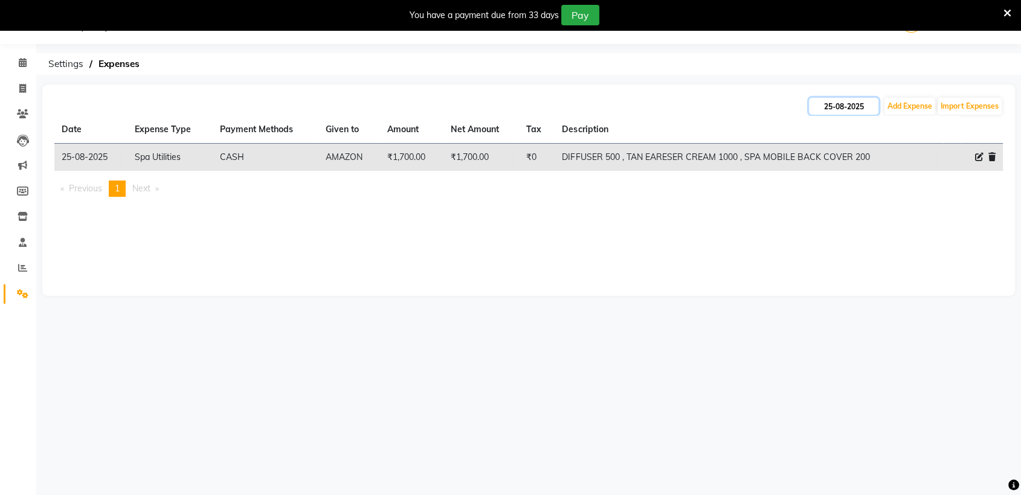
click at [841, 105] on input "25-08-2025" at bounding box center [843, 106] width 69 height 17
select select "8"
select select "2025"
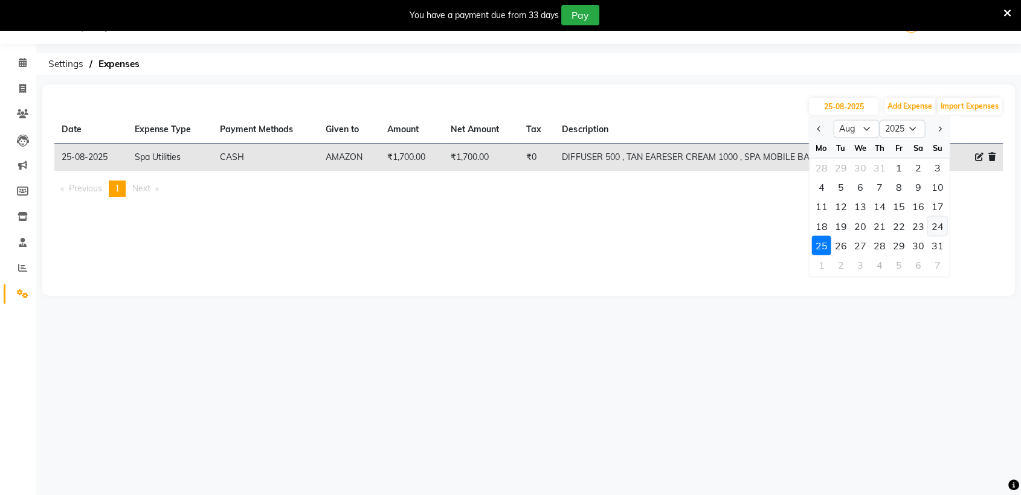
click at [937, 226] on div "24" at bounding box center [936, 225] width 19 height 19
type input "24-08-2025"
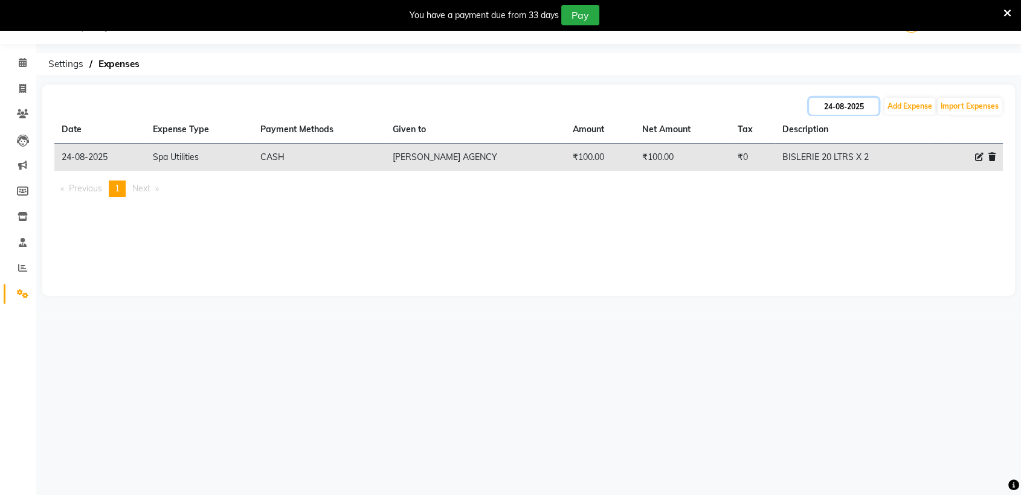
click at [834, 105] on input "24-08-2025" at bounding box center [843, 106] width 69 height 17
select select "8"
select select "2025"
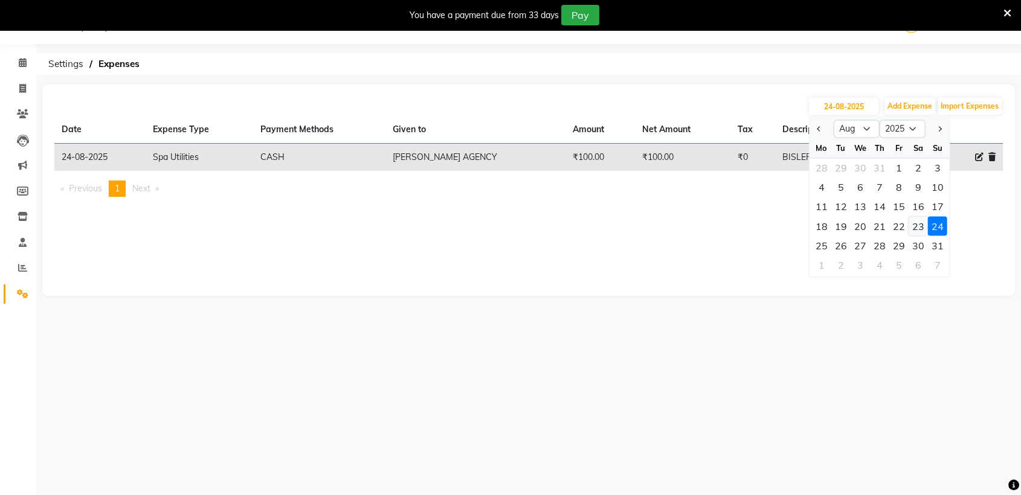
click at [914, 226] on div "23" at bounding box center [917, 225] width 19 height 19
type input "23-08-2025"
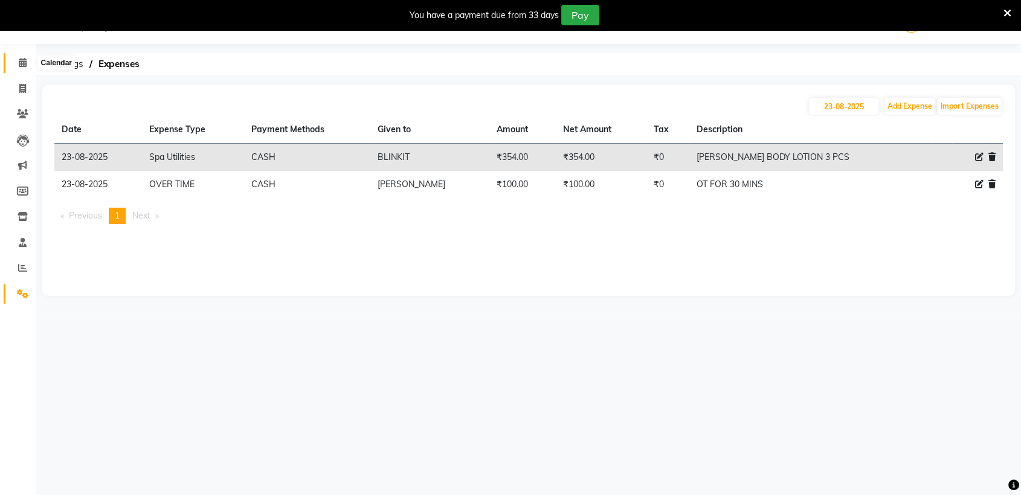
click at [19, 60] on icon at bounding box center [23, 62] width 8 height 9
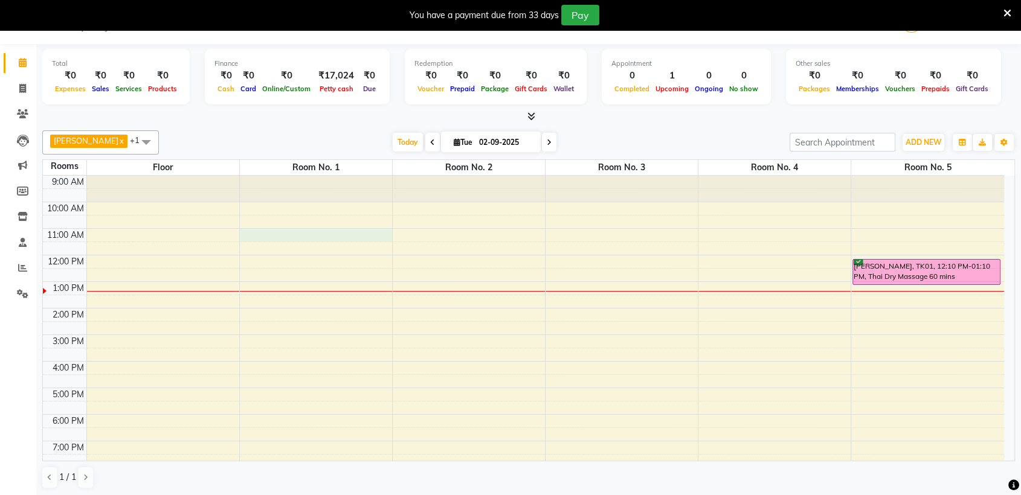
click at [254, 231] on div "9:00 AM 10:00 AM 11:00 AM 12:00 PM 1:00 PM 2:00 PM 3:00 PM 4:00 PM 5:00 PM 6:00…" at bounding box center [523, 375] width 961 height 398
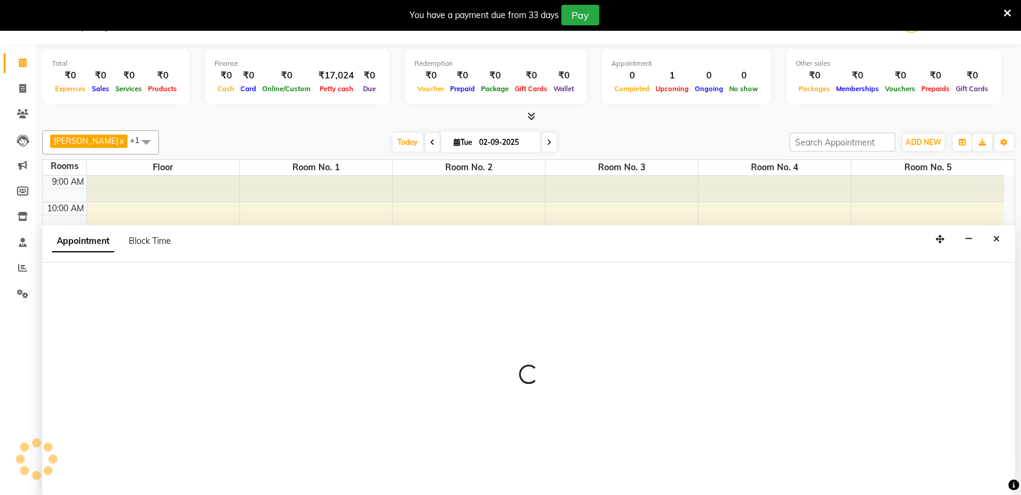
scroll to position [31, 0]
select select "tentative"
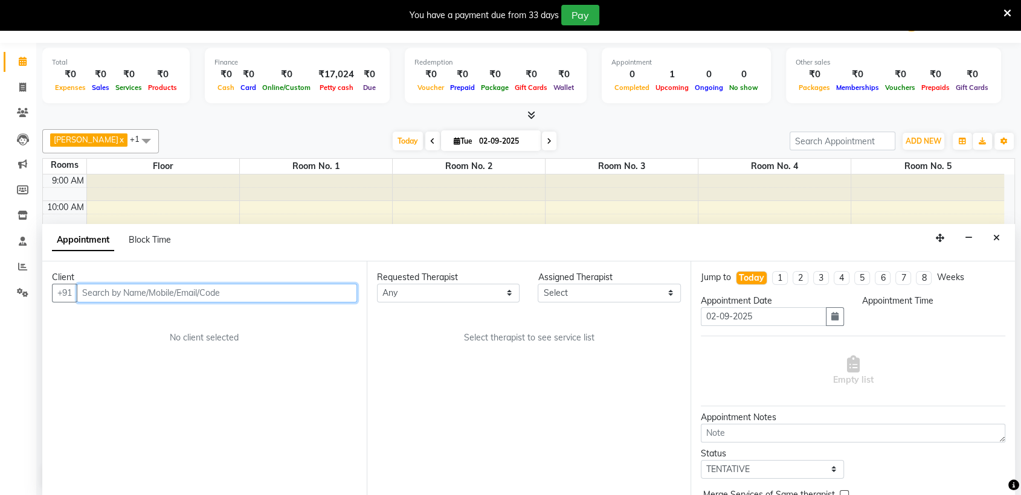
select select "660"
click at [207, 286] on input "text" at bounding box center [217, 293] width 280 height 19
paste input "9004606000"
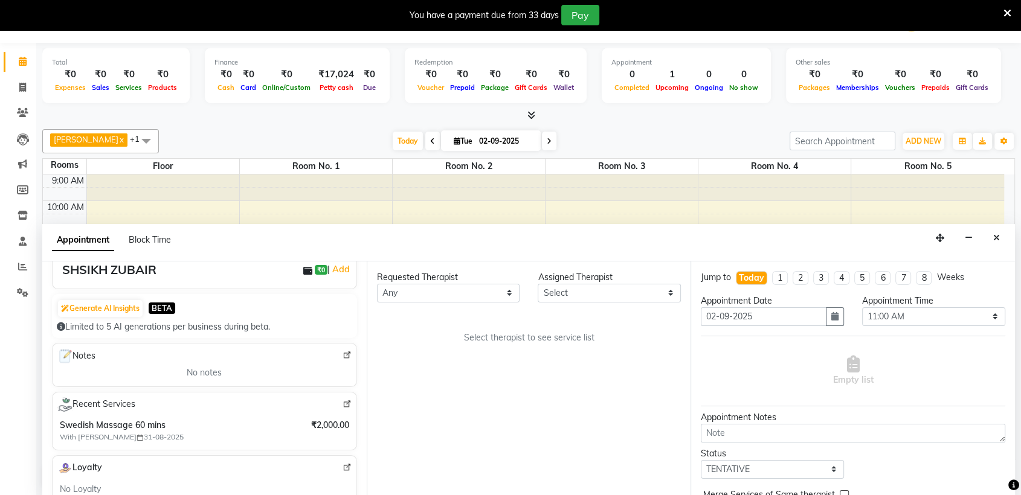
scroll to position [107, 0]
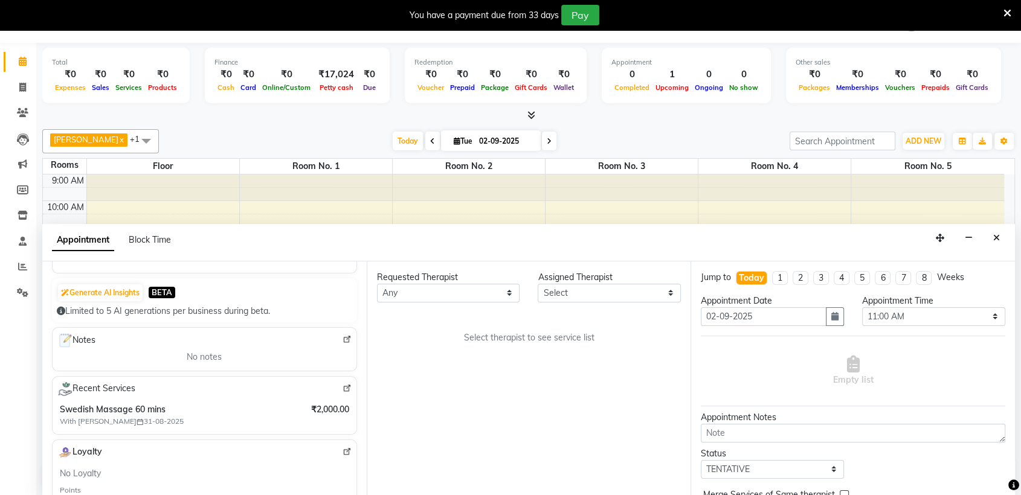
type input "9004606000"
click at [342, 385] on img at bounding box center [346, 388] width 9 height 9
click at [23, 83] on icon at bounding box center [22, 87] width 7 height 9
select select "service"
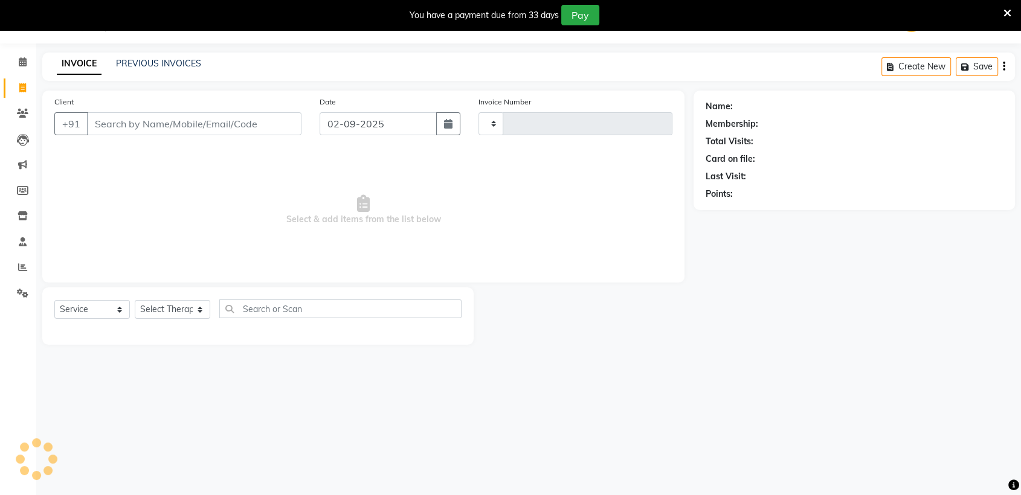
type input "1429"
select select "6686"
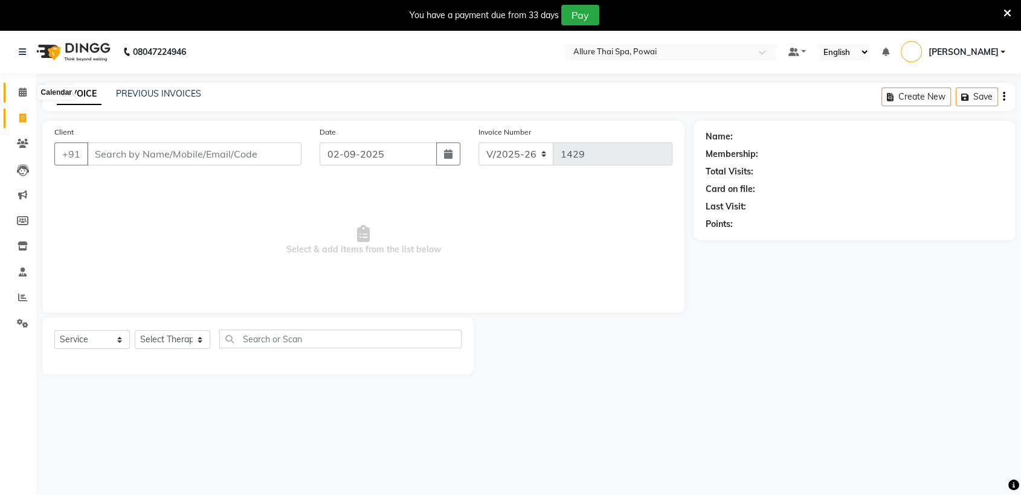
click at [22, 89] on icon at bounding box center [23, 92] width 8 height 9
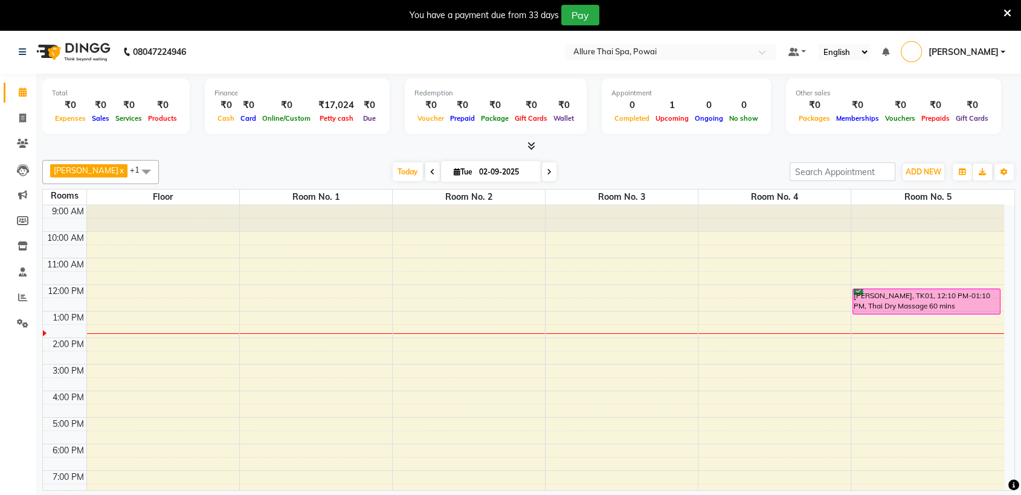
click at [915, 303] on div "SHARIQ ASHRAF, TK01, 12:10 PM-01:10 PM, Thai Dry Massage 60 mins" at bounding box center [926, 301] width 146 height 25
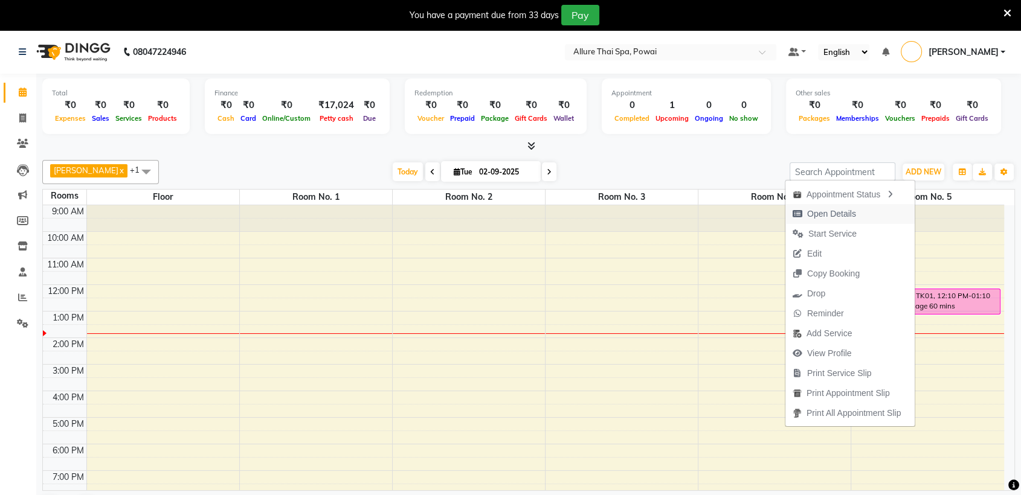
click at [838, 218] on span "Open Details" at bounding box center [831, 214] width 49 height 13
select select "6"
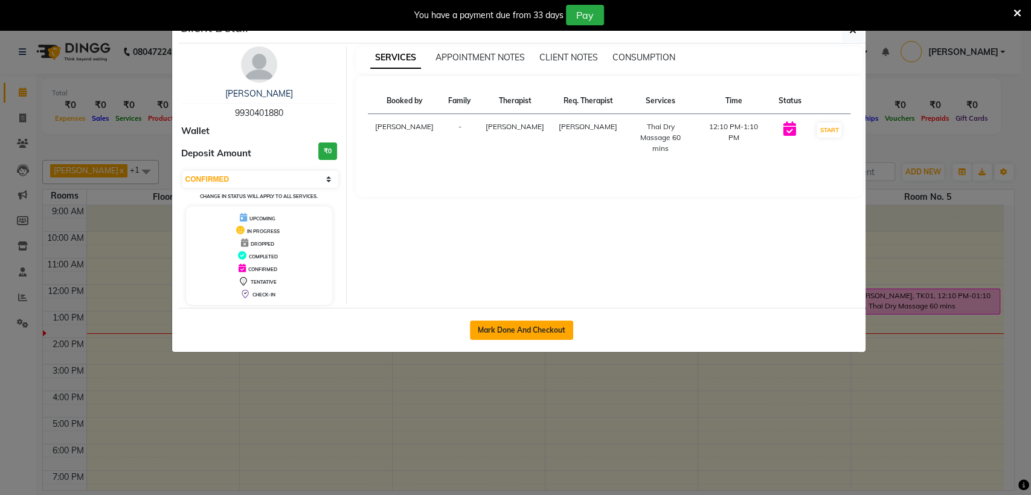
click at [519, 330] on button "Mark Done And Checkout" at bounding box center [521, 330] width 103 height 19
select select "service"
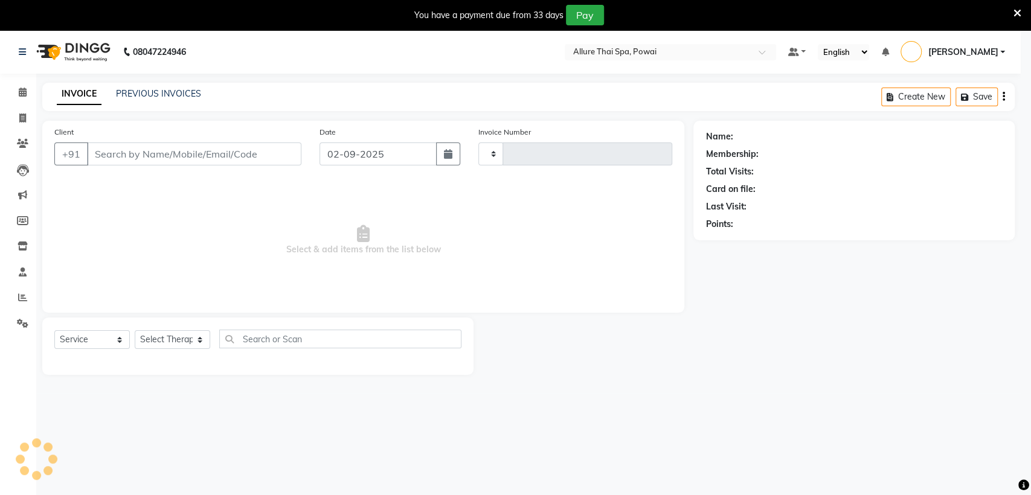
select select "3"
type input "1429"
select select "6686"
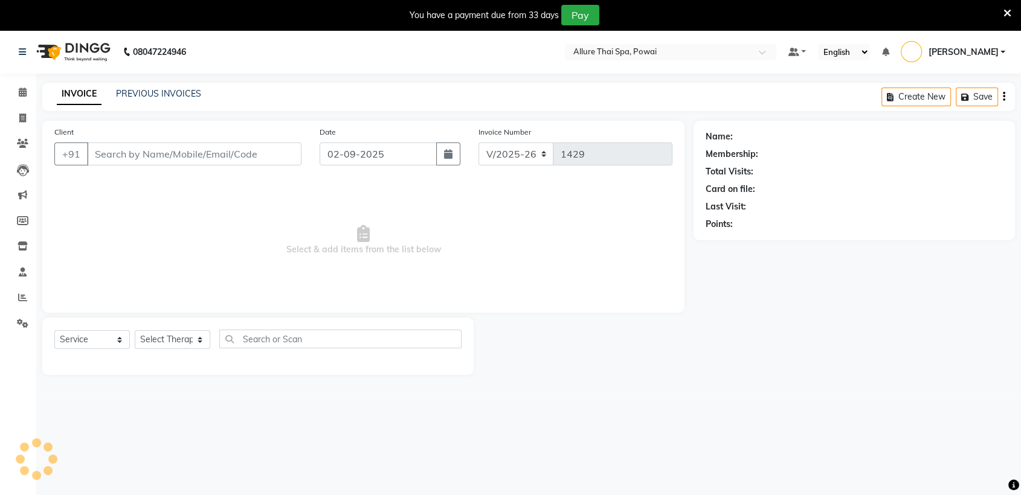
type input "9930401880"
select select "62482"
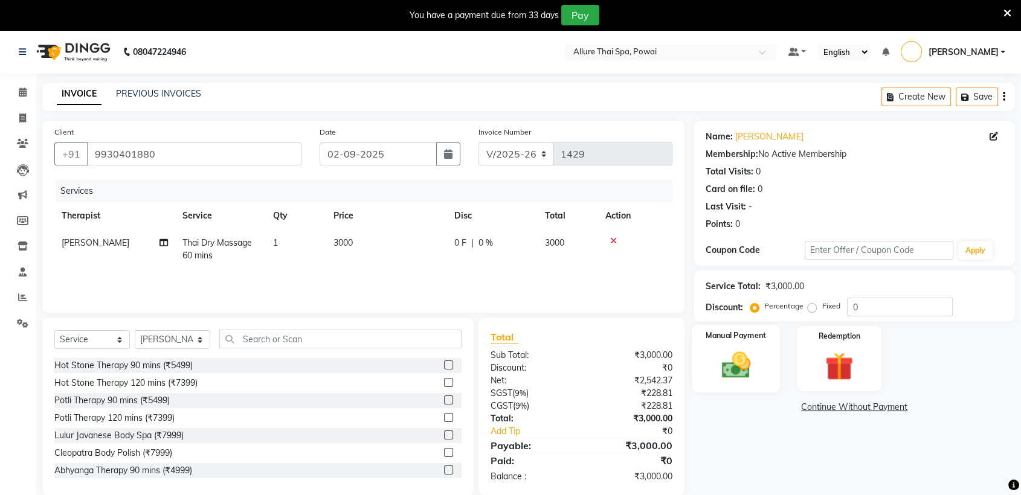
scroll to position [30, 0]
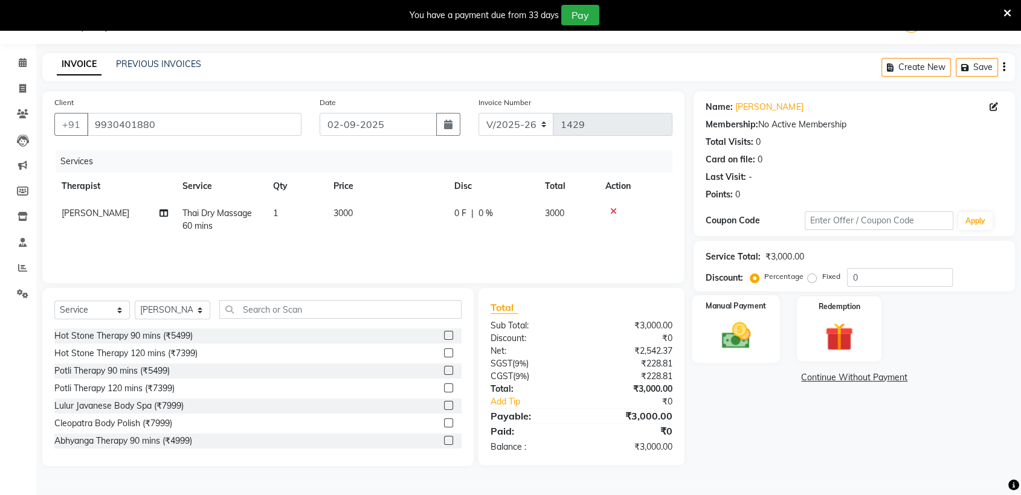
click at [752, 315] on div "Manual Payment" at bounding box center [736, 329] width 88 height 68
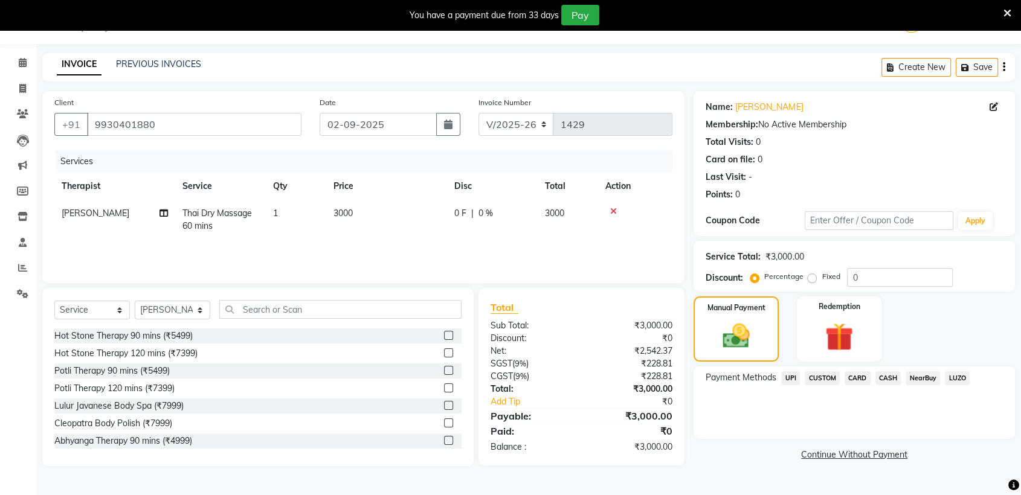
click at [855, 377] on span "CARD" at bounding box center [857, 378] width 26 height 14
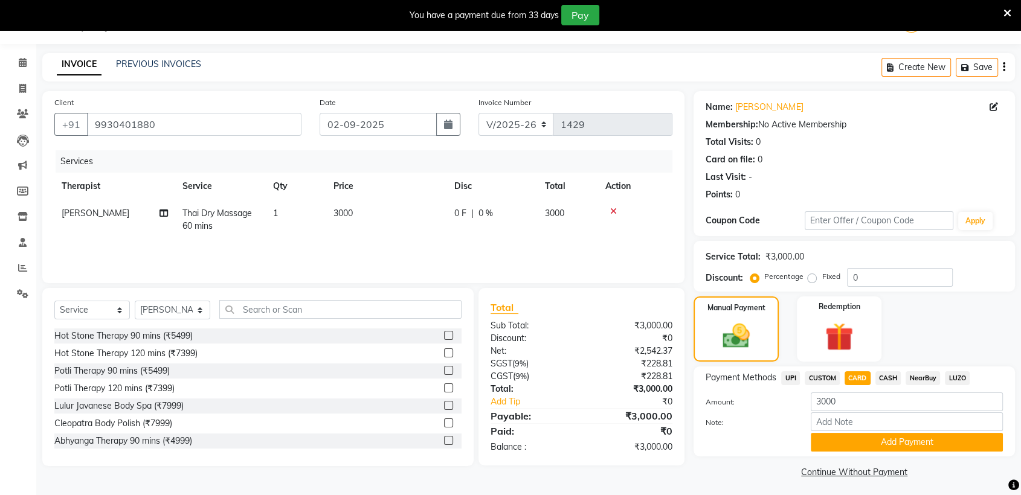
scroll to position [34, 0]
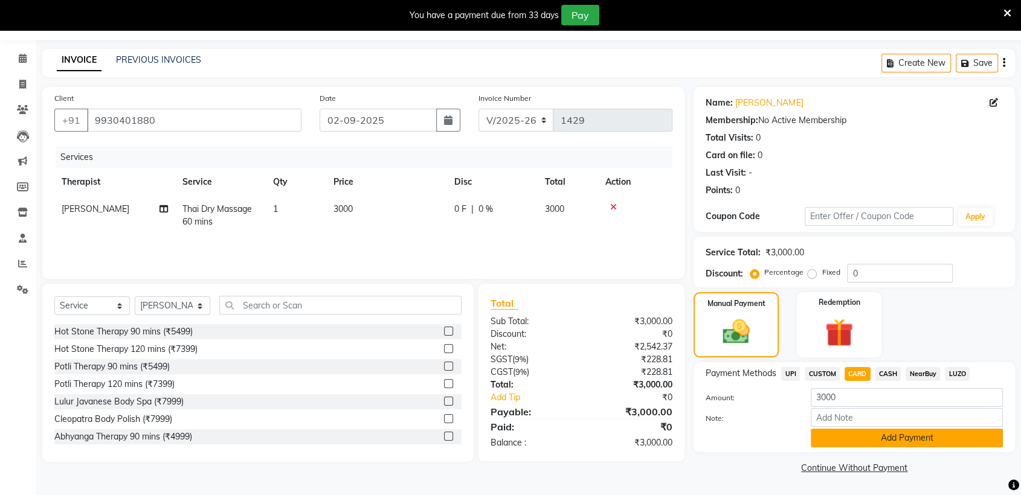
click at [911, 443] on button "Add Payment" at bounding box center [906, 438] width 192 height 19
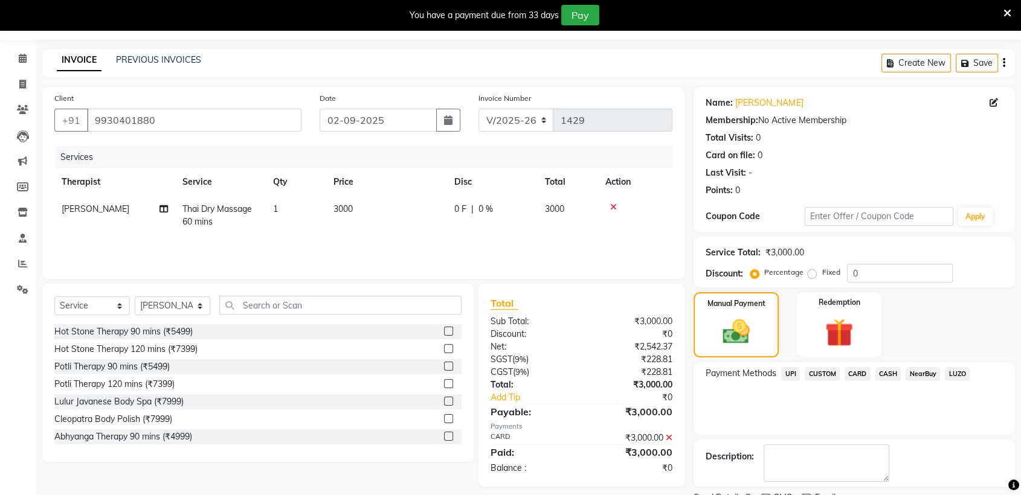
scroll to position [84, 0]
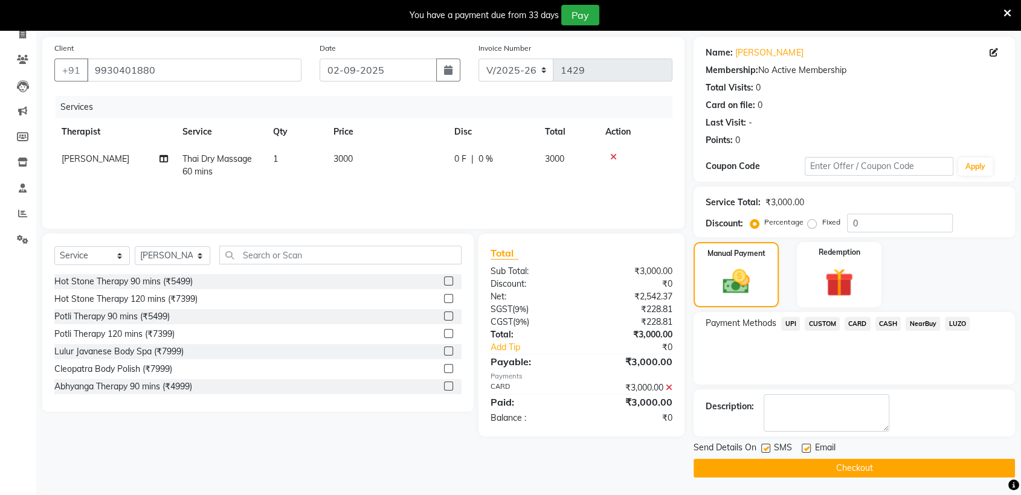
click at [764, 447] on label at bounding box center [765, 448] width 9 height 9
click at [764, 447] on input "checkbox" at bounding box center [765, 449] width 8 height 8
checkbox input "false"
click at [802, 446] on label at bounding box center [805, 448] width 9 height 9
click at [802, 446] on input "checkbox" at bounding box center [805, 449] width 8 height 8
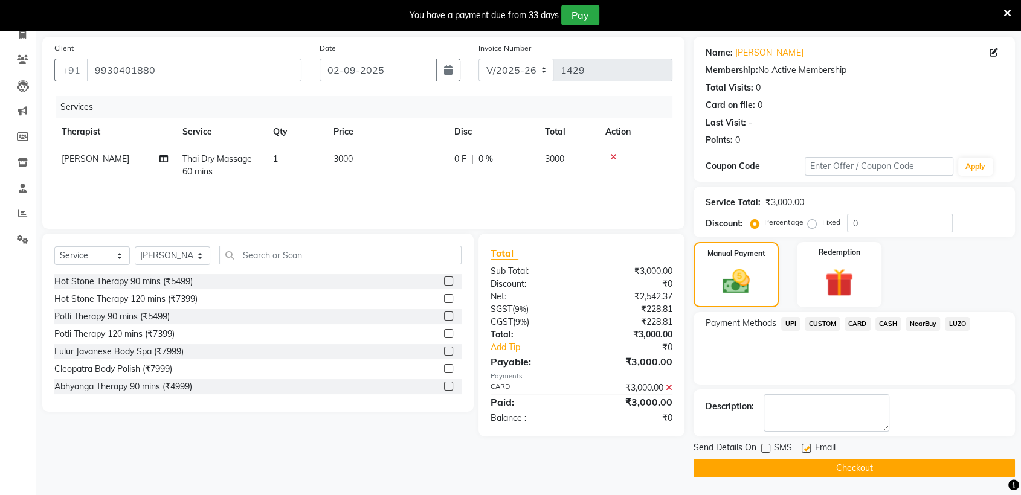
checkbox input "false"
click at [812, 463] on button "Checkout" at bounding box center [853, 468] width 321 height 19
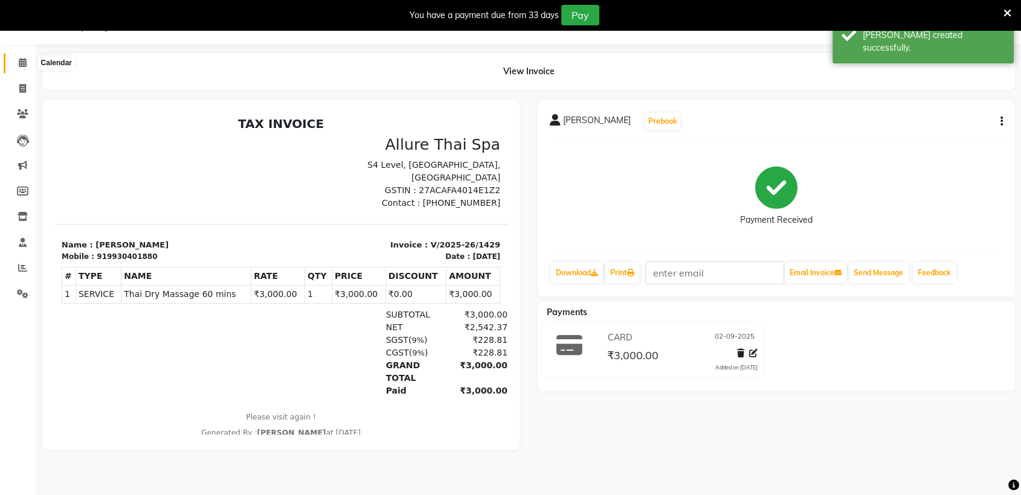
click at [18, 65] on span at bounding box center [22, 63] width 21 height 14
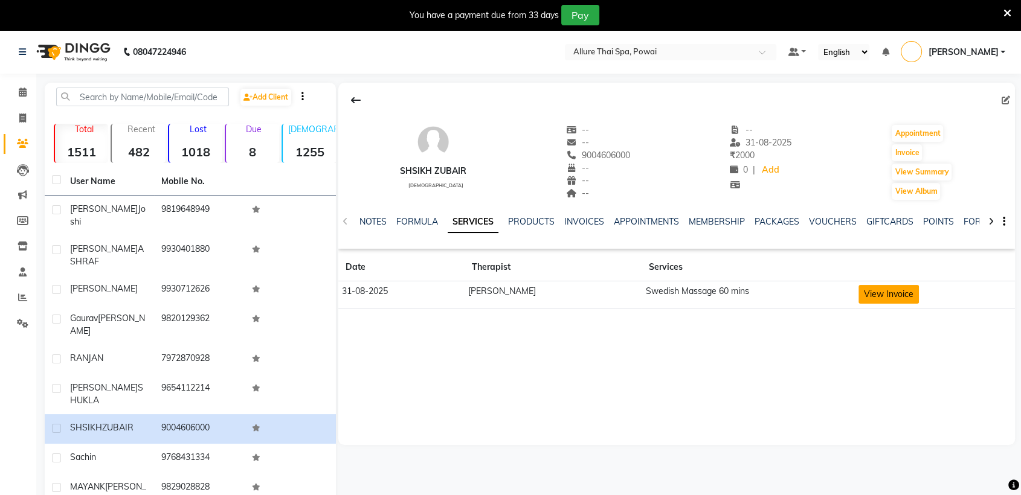
click at [885, 292] on button "View Invoice" at bounding box center [888, 294] width 60 height 19
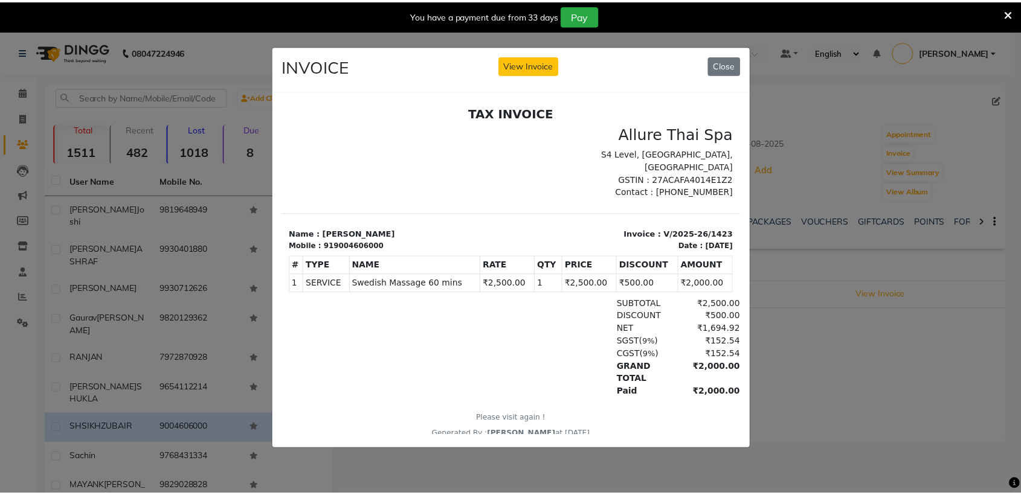
scroll to position [10, 0]
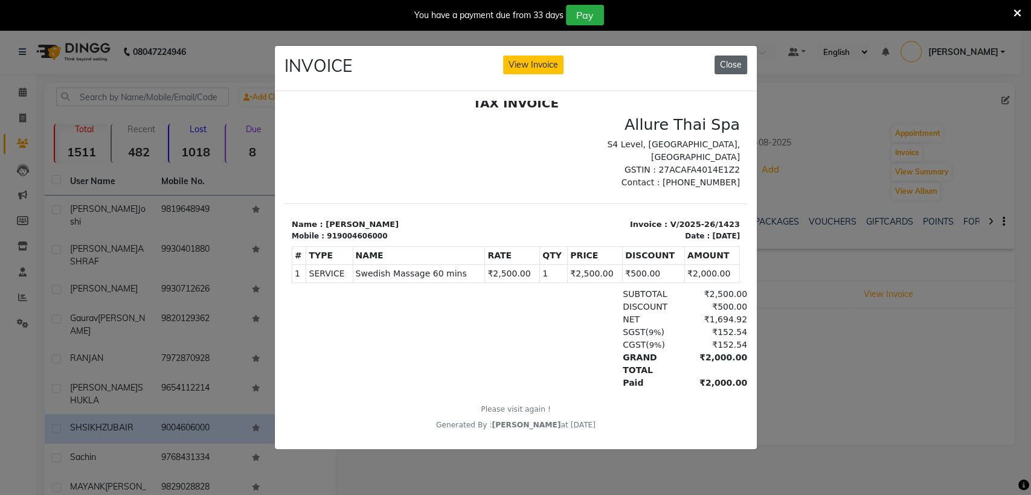
click at [731, 62] on button "Close" at bounding box center [730, 65] width 33 height 19
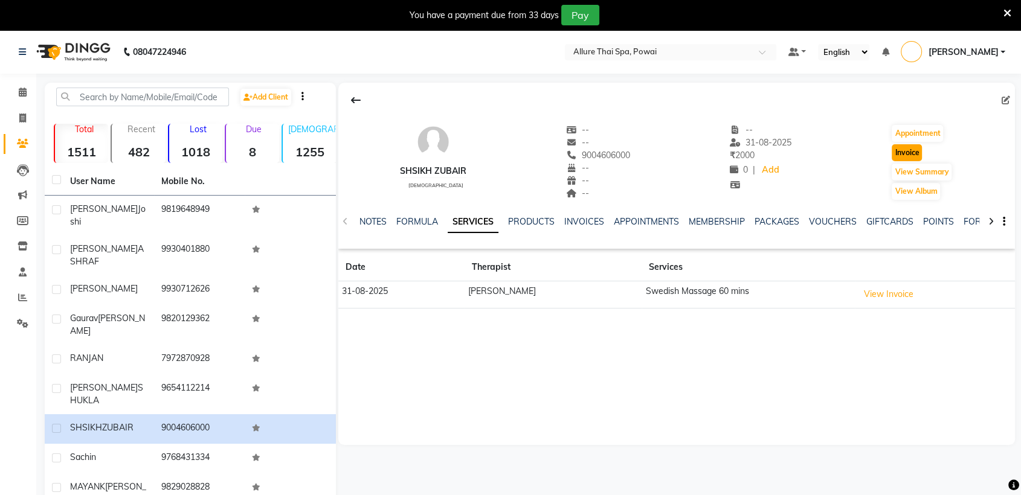
click at [905, 150] on button "Invoice" at bounding box center [906, 152] width 30 height 17
select select "6686"
select select "service"
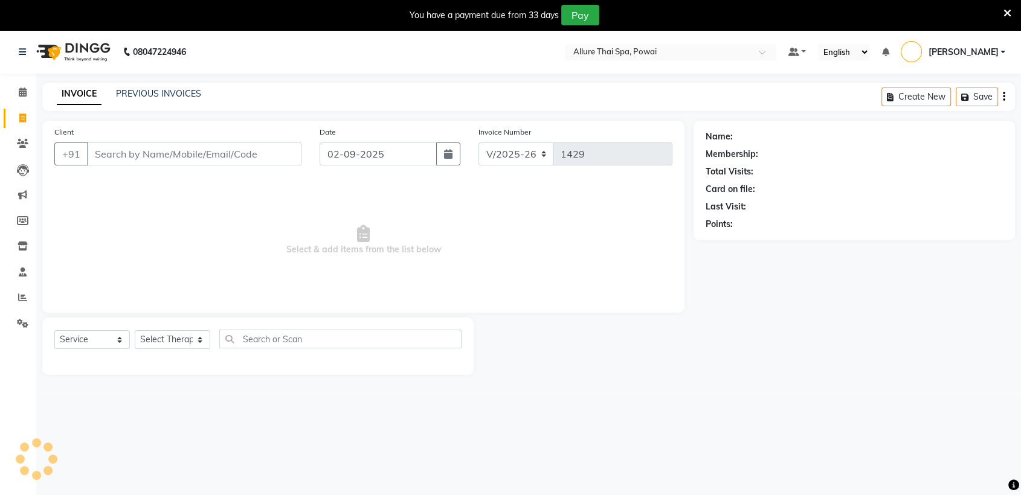
scroll to position [30, 0]
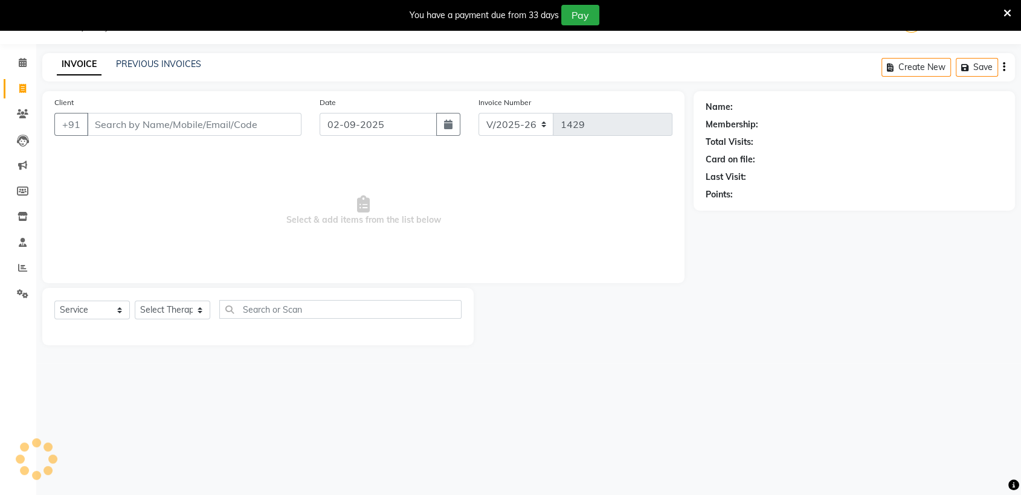
type input "9004606000"
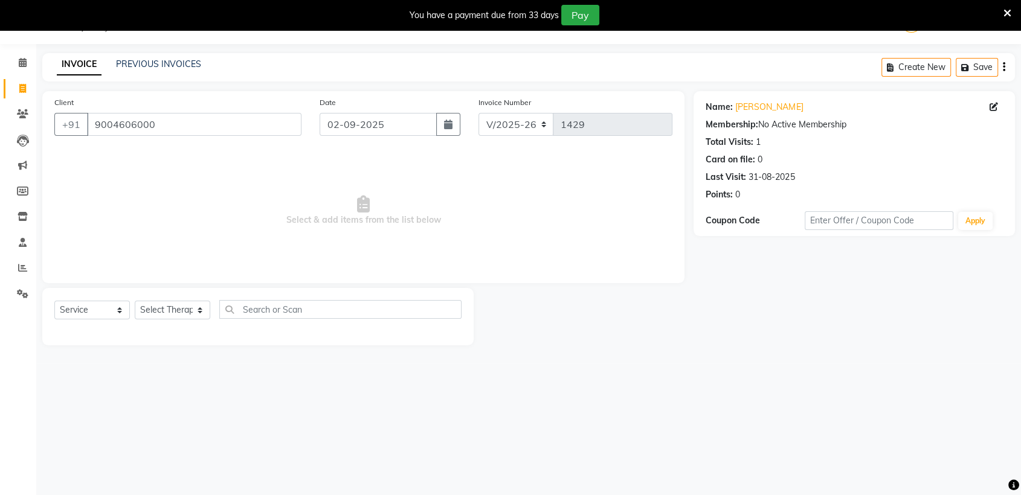
click at [133, 56] on div "INVOICE PREVIOUS INVOICES Create New Save" at bounding box center [528, 67] width 972 height 28
click at [144, 63] on link "PREVIOUS INVOICES" at bounding box center [158, 64] width 85 height 11
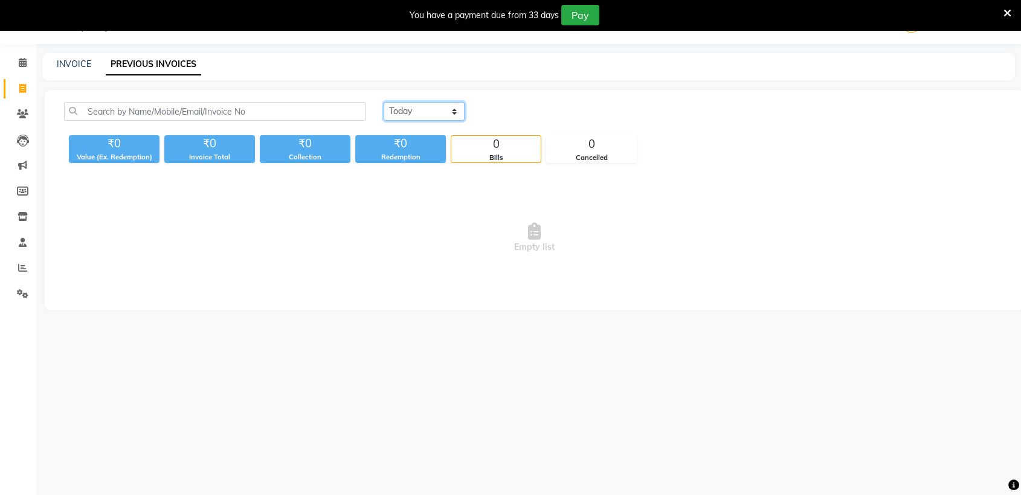
click at [451, 110] on select "[DATE] [DATE] Custom Range" at bounding box center [423, 111] width 81 height 19
select select "range"
click at [383, 102] on select "[DATE] [DATE] Custom Range" at bounding box center [423, 111] width 81 height 19
click at [525, 112] on input "02-09-2025" at bounding box center [522, 111] width 85 height 17
select select "9"
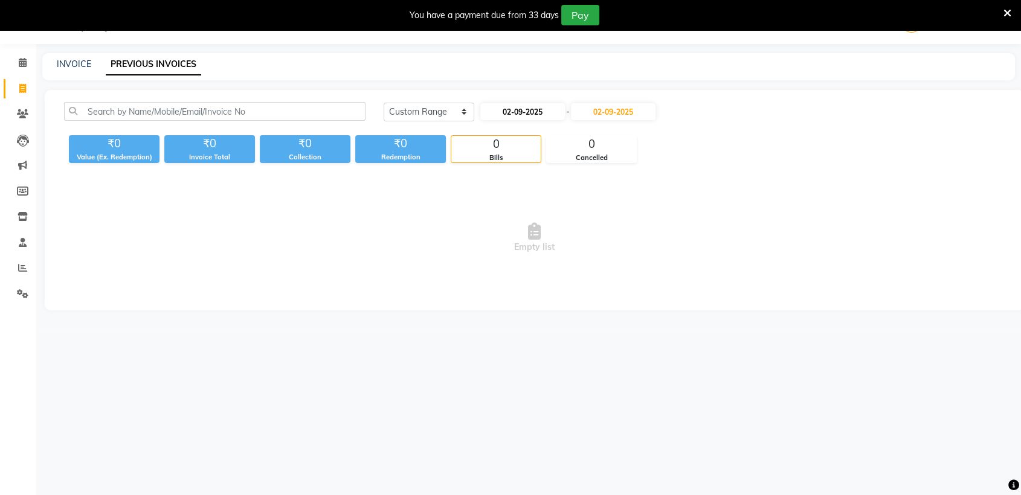
select select "2025"
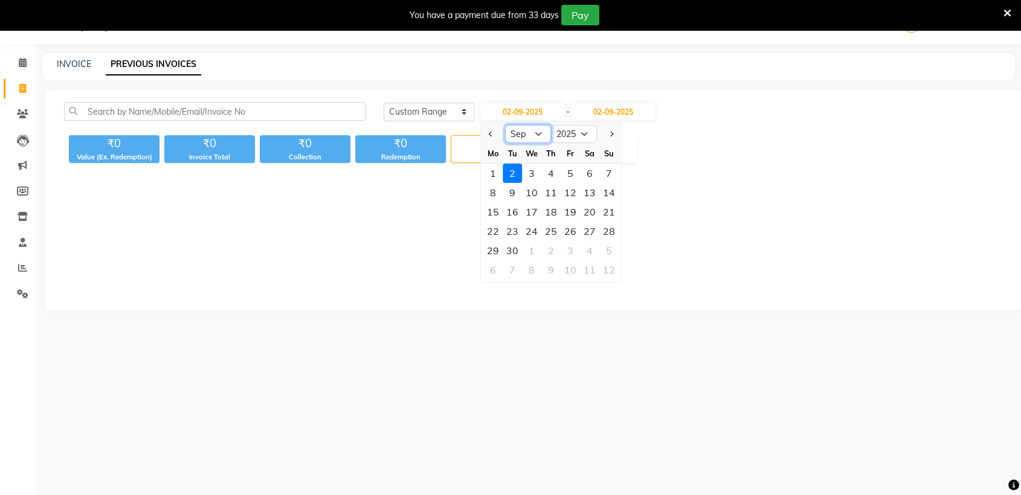
click at [539, 135] on select "Jan Feb Mar Apr May Jun [DATE] Aug Sep Oct Nov Dec" at bounding box center [528, 134] width 46 height 18
select select "8"
click at [505, 125] on select "Jan Feb Mar Apr May Jun [DATE] Aug Sep Oct Nov Dec" at bounding box center [528, 134] width 46 height 18
click at [604, 252] on div "31" at bounding box center [608, 250] width 19 height 19
type input "31-08-2025"
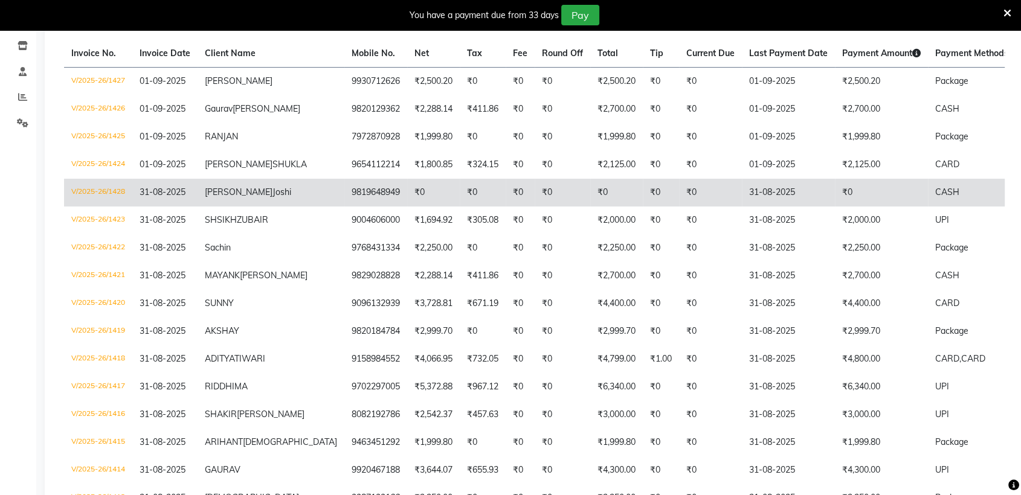
scroll to position [198, 0]
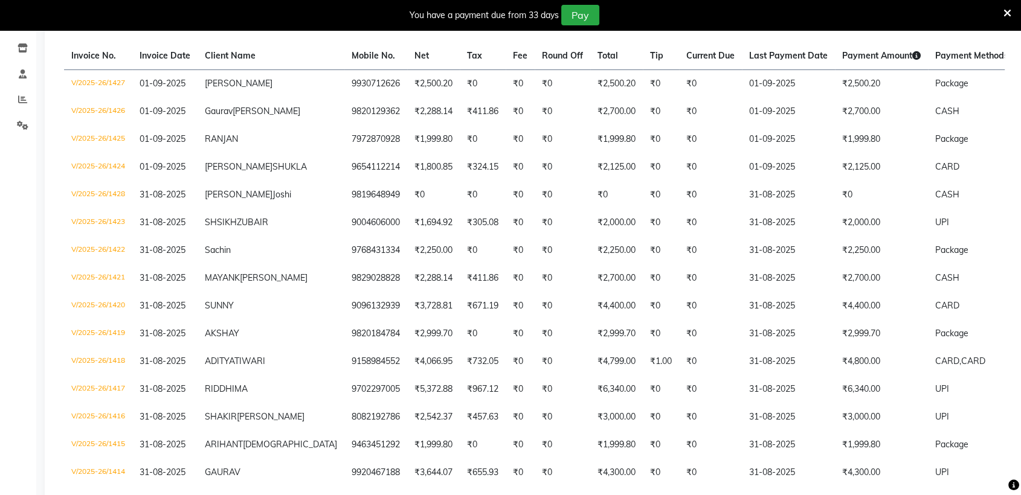
select select "service"
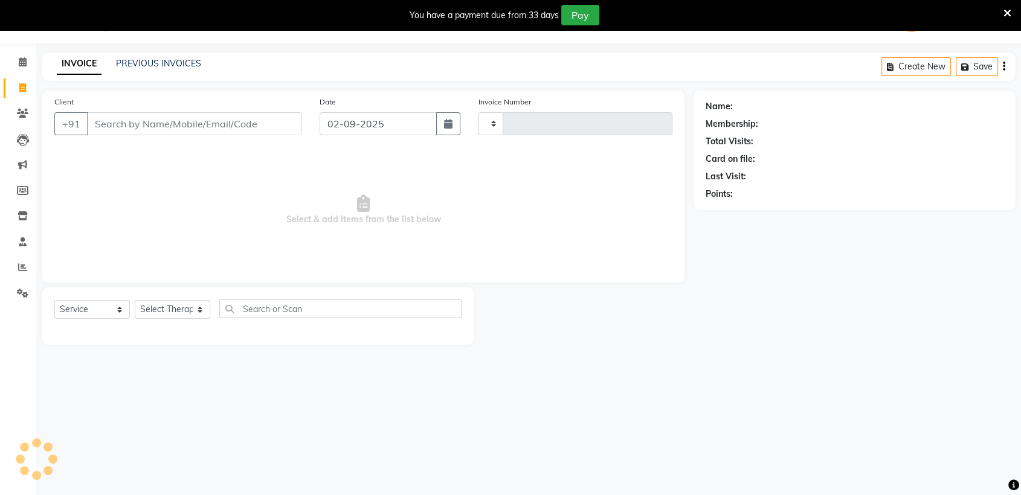
type input "1429"
select select "6686"
type input "9004606000"
